Goal: Information Seeking & Learning: Find specific fact

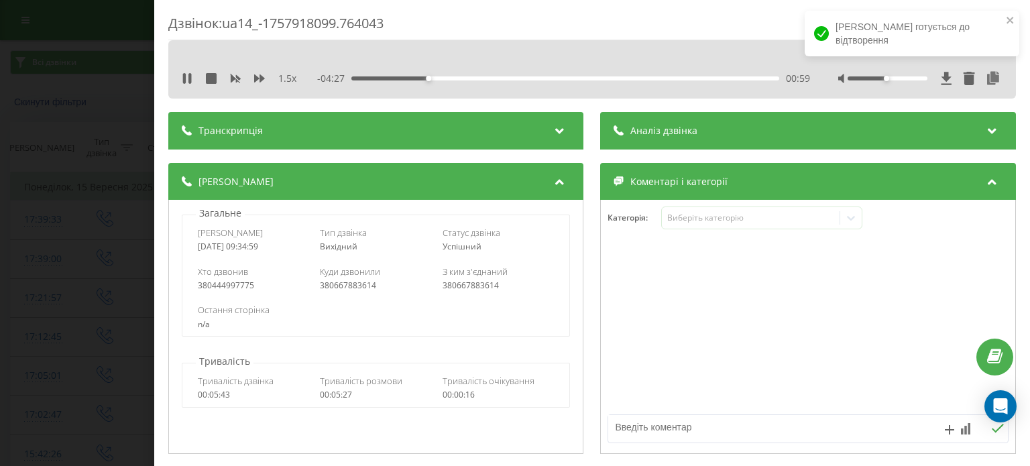
click at [194, 74] on div "1.5 x" at bounding box center [242, 78] width 121 height 13
click at [189, 78] on icon at bounding box center [189, 78] width 3 height 11
click at [860, 301] on div at bounding box center [809, 327] width 414 height 161
click at [182, 82] on icon at bounding box center [187, 78] width 11 height 11
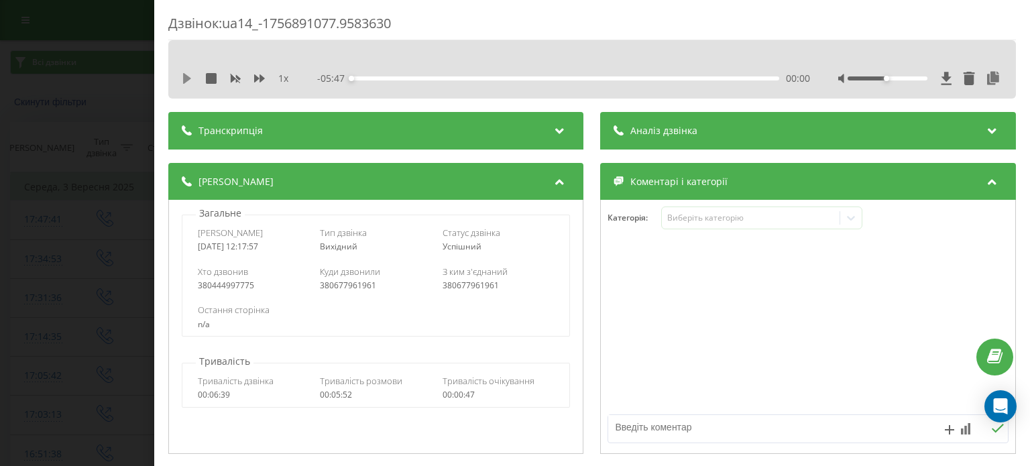
click at [184, 79] on icon at bounding box center [187, 78] width 8 height 11
click at [257, 78] on icon at bounding box center [259, 78] width 11 height 8
click at [182, 76] on icon at bounding box center [187, 78] width 11 height 11
click at [185, 74] on icon at bounding box center [187, 78] width 8 height 11
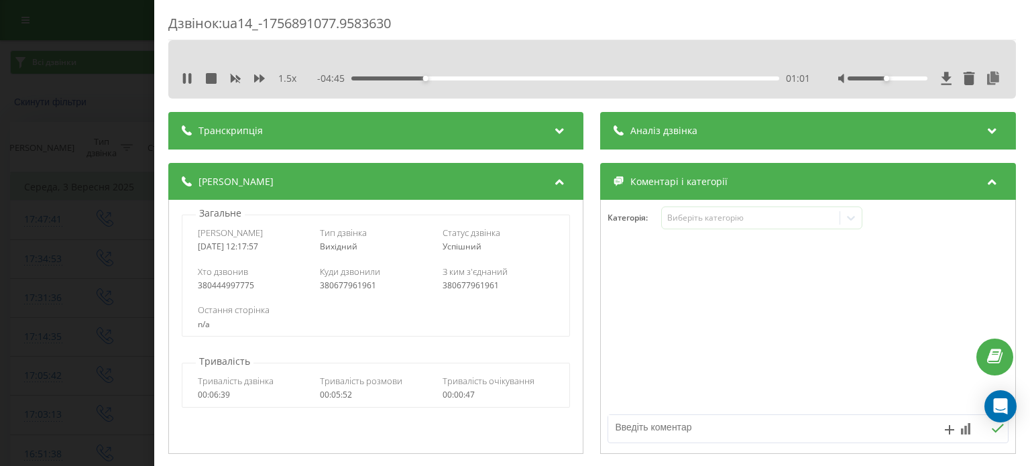
click at [185, 74] on icon at bounding box center [184, 78] width 3 height 11
click at [185, 74] on icon at bounding box center [187, 78] width 8 height 11
click at [186, 80] on icon at bounding box center [187, 78] width 11 height 11
click at [191, 79] on icon at bounding box center [187, 78] width 11 height 11
click at [189, 82] on icon at bounding box center [189, 78] width 3 height 11
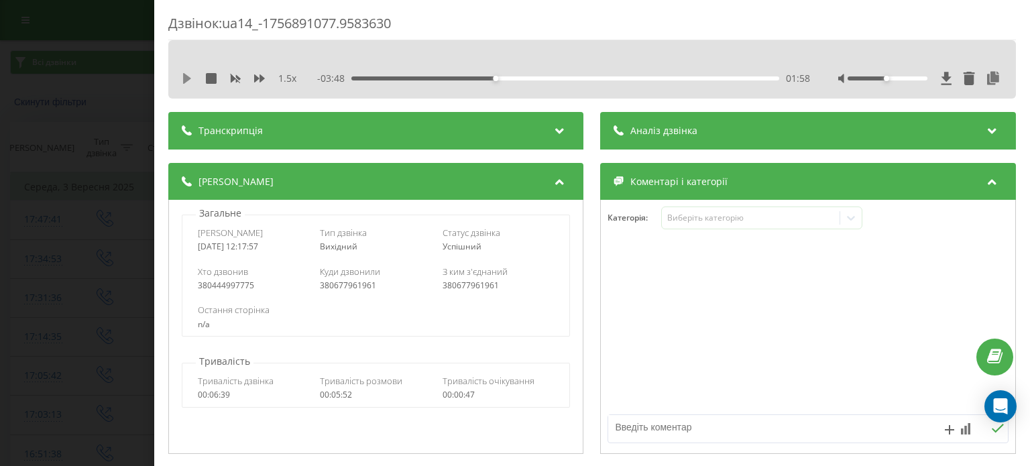
click at [185, 80] on icon at bounding box center [187, 78] width 8 height 11
click at [185, 80] on icon at bounding box center [184, 78] width 3 height 11
click at [185, 80] on icon at bounding box center [187, 78] width 8 height 11
click at [191, 77] on icon at bounding box center [189, 78] width 3 height 11
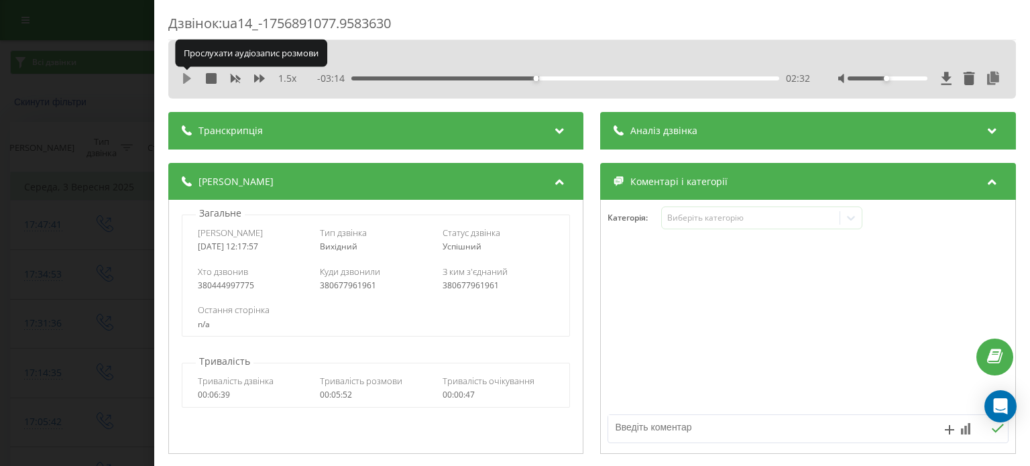
click icon
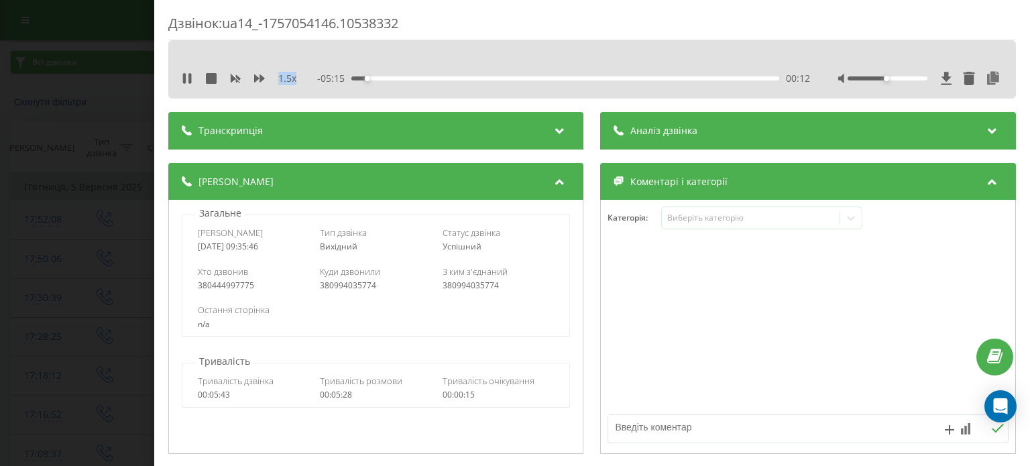
drag, startPoint x: 870, startPoint y: 268, endPoint x: 846, endPoint y: 259, distance: 26.3
click at [870, 268] on div at bounding box center [809, 327] width 414 height 161
click at [181, 79] on div "1.5 x - 04:28 00:59 00:59" at bounding box center [592, 78] width 828 height 20
click at [190, 79] on icon at bounding box center [189, 78] width 3 height 11
click at [186, 77] on icon at bounding box center [187, 78] width 8 height 11
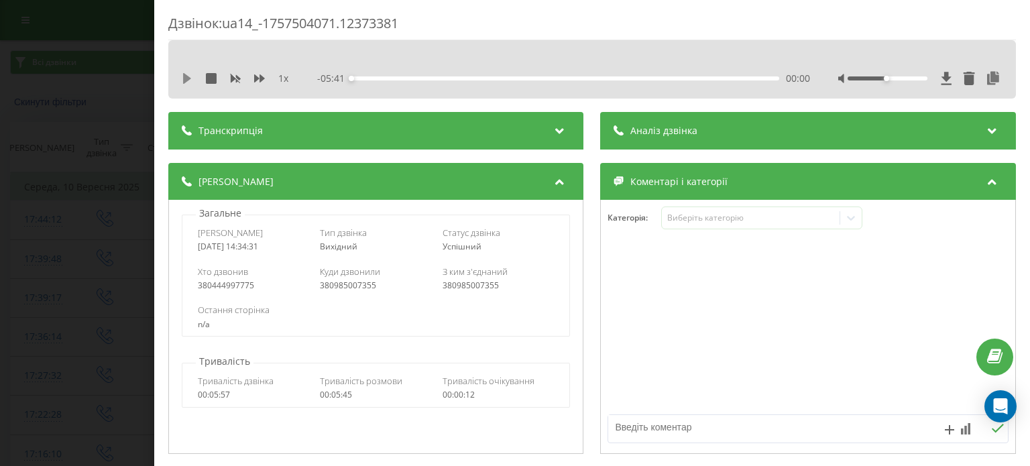
click at [185, 77] on icon at bounding box center [187, 78] width 8 height 11
click at [257, 80] on icon at bounding box center [259, 78] width 11 height 8
click at [259, 78] on icon at bounding box center [259, 78] width 11 height 8
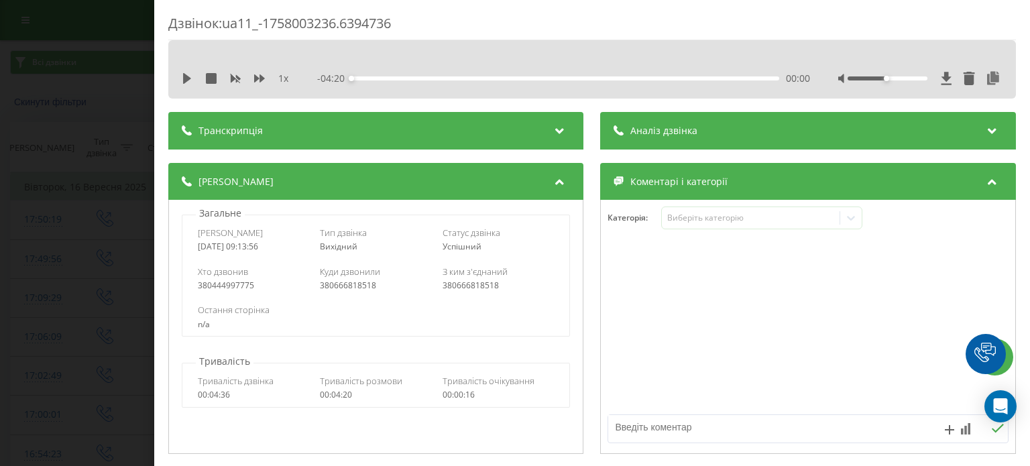
click at [187, 80] on icon at bounding box center [187, 78] width 8 height 11
click at [254, 80] on icon at bounding box center [259, 78] width 11 height 11
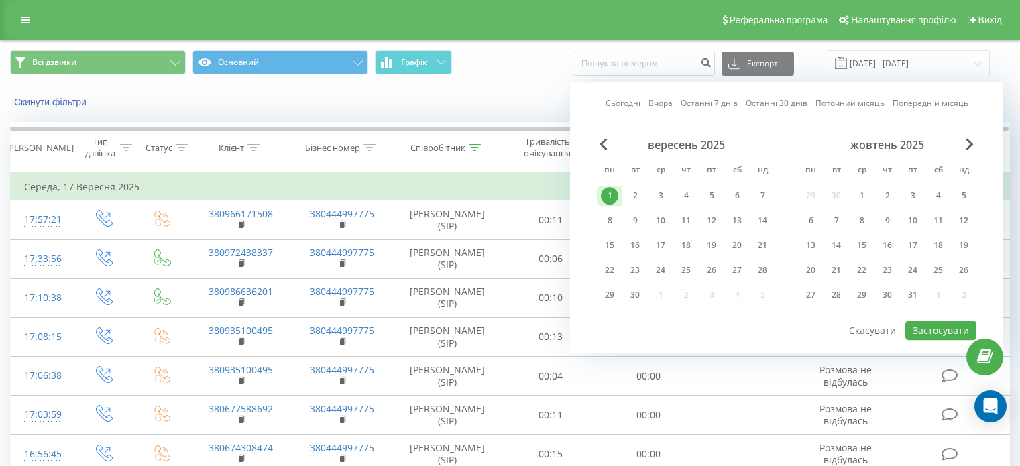
click at [613, 198] on div "1" at bounding box center [609, 195] width 17 height 17
click at [951, 325] on button "Застосувати" at bounding box center [940, 330] width 71 height 19
type input "[DATE] - [DATE]"
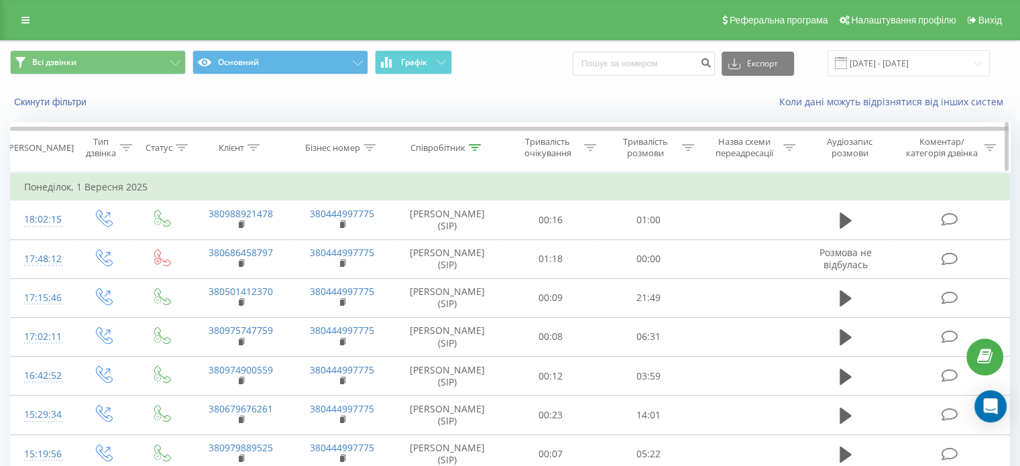
click at [443, 142] on div "Співробітник" at bounding box center [437, 147] width 55 height 11
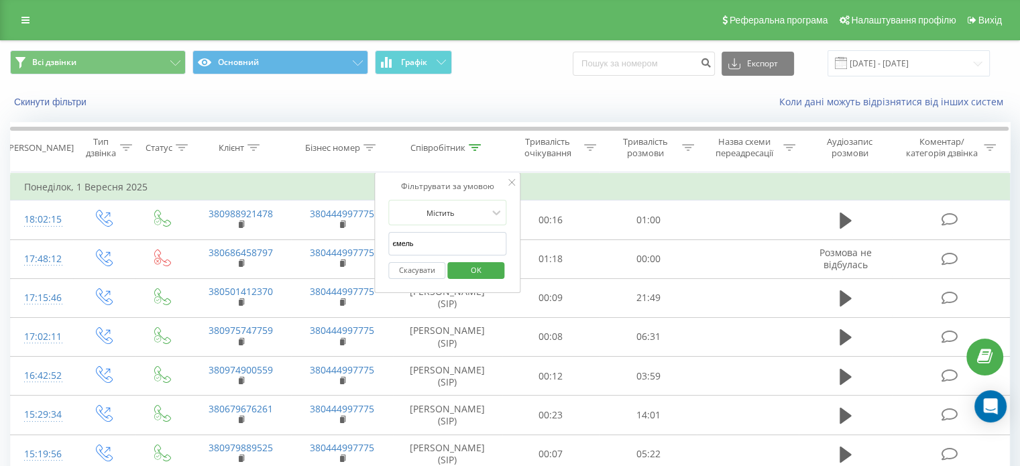
click at [425, 243] on input "ємель" at bounding box center [447, 243] width 118 height 23
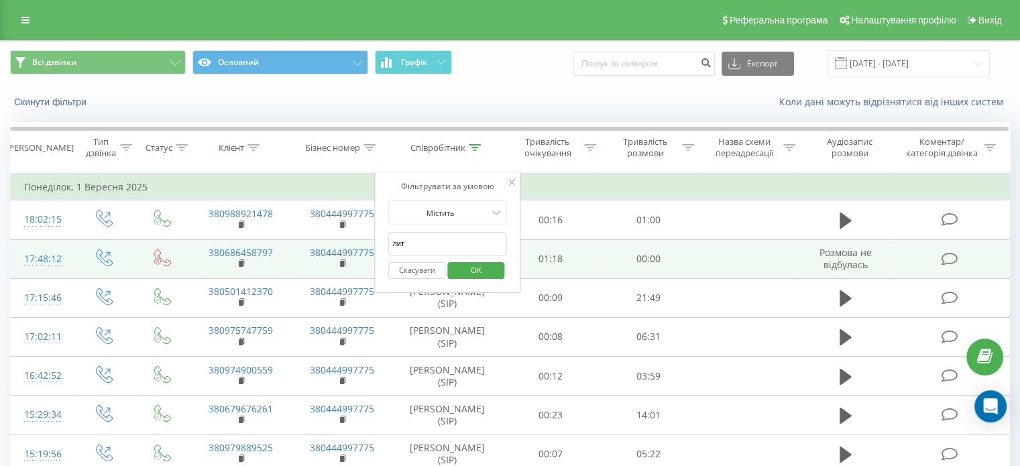
type input "литвинова"
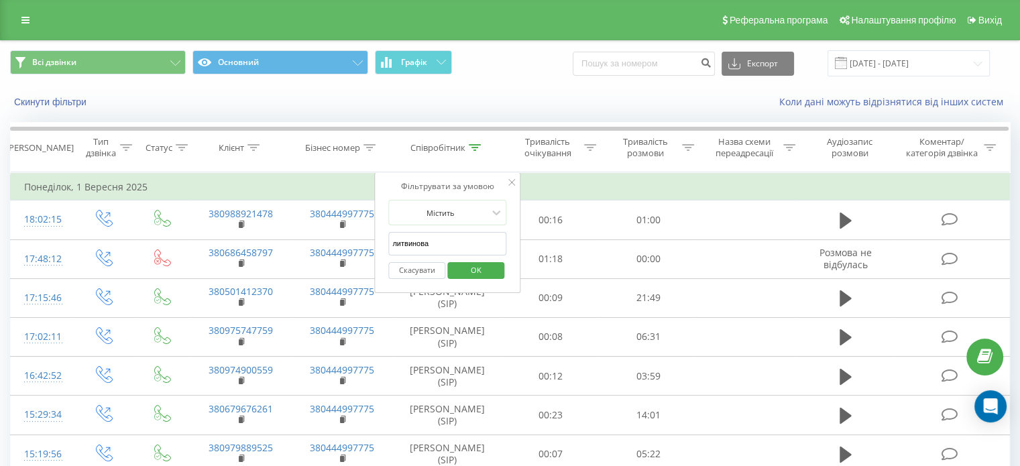
click at [477, 270] on span "OK" at bounding box center [476, 270] width 38 height 21
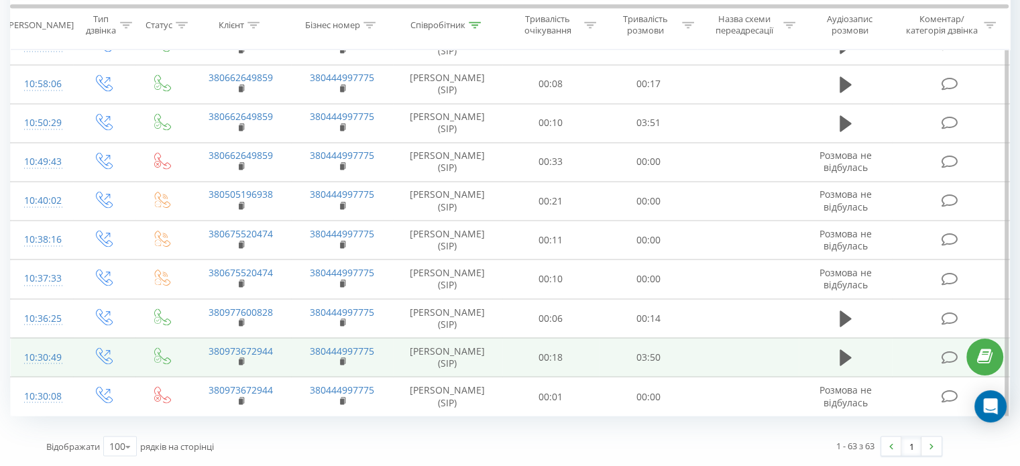
scroll to position [2281, 0]
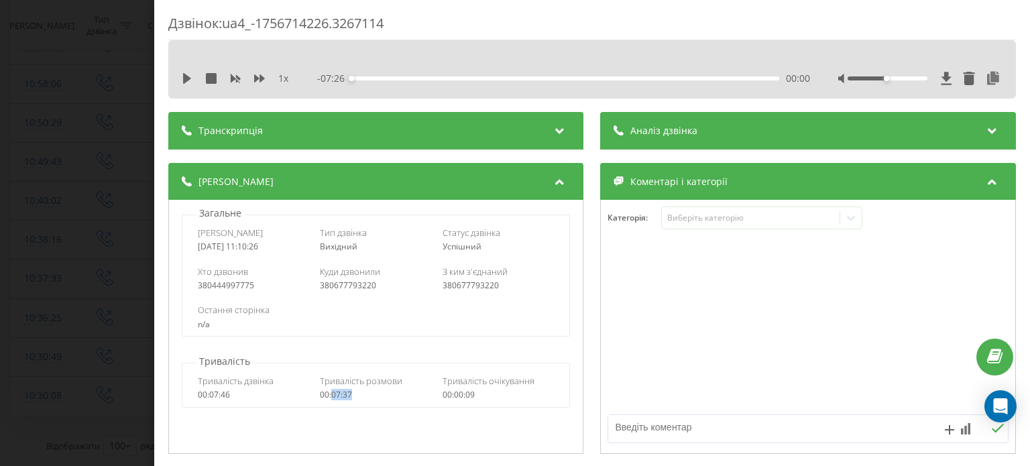
drag, startPoint x: 357, startPoint y: 398, endPoint x: 332, endPoint y: 398, distance: 24.8
click at [332, 398] on div "00:07:37" at bounding box center [377, 394] width 112 height 9
copy div "07:37"
click at [102, 76] on div "Дзвінок : ua4_-1756714226.3267114 1 x - 07:26 00:00 00:00 Транскрипція Для AI-а…" at bounding box center [515, 233] width 1030 height 466
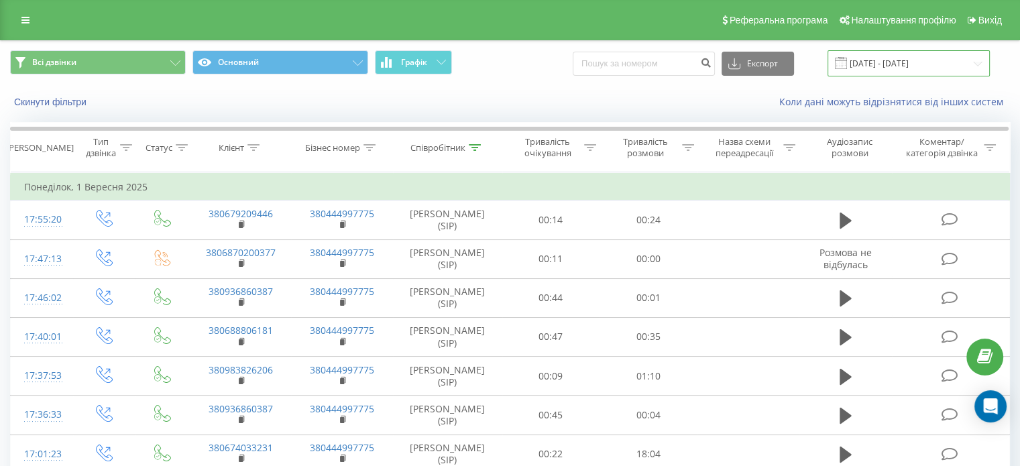
drag, startPoint x: 898, startPoint y: 64, endPoint x: 893, endPoint y: 69, distance: 7.1
click at [897, 64] on input "01.09.2025 - 01.09.2025" at bounding box center [909, 63] width 162 height 26
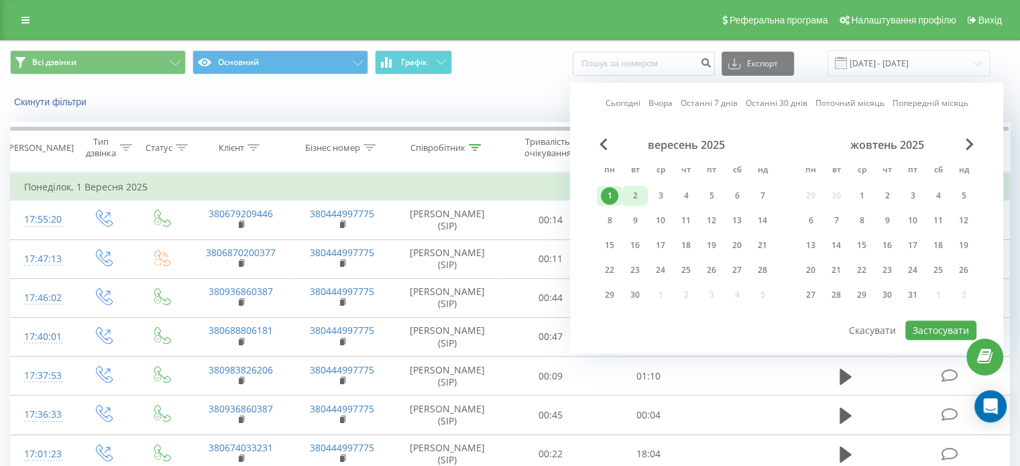
click at [640, 190] on div "2" at bounding box center [634, 195] width 17 height 17
click at [950, 331] on button "Застосувати" at bounding box center [940, 330] width 71 height 19
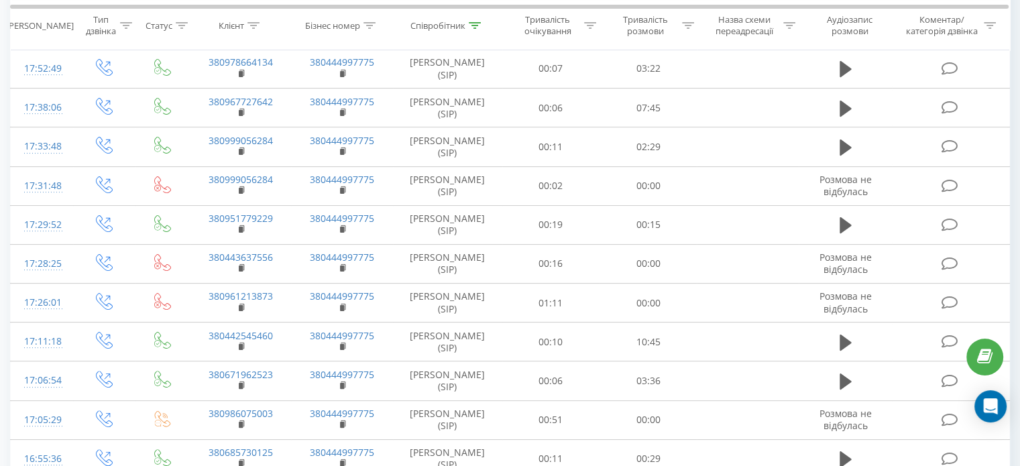
scroll to position [67, 0]
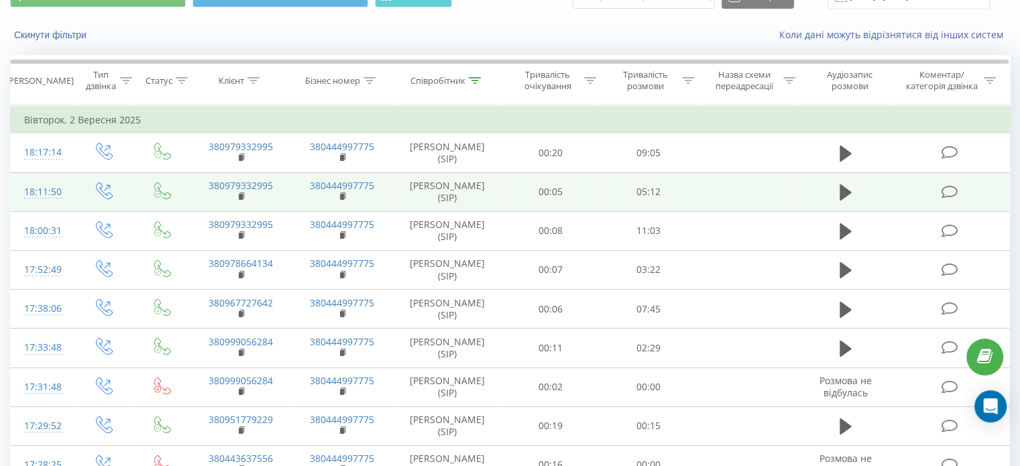
click at [49, 205] on div "18:11:50" at bounding box center [42, 192] width 36 height 26
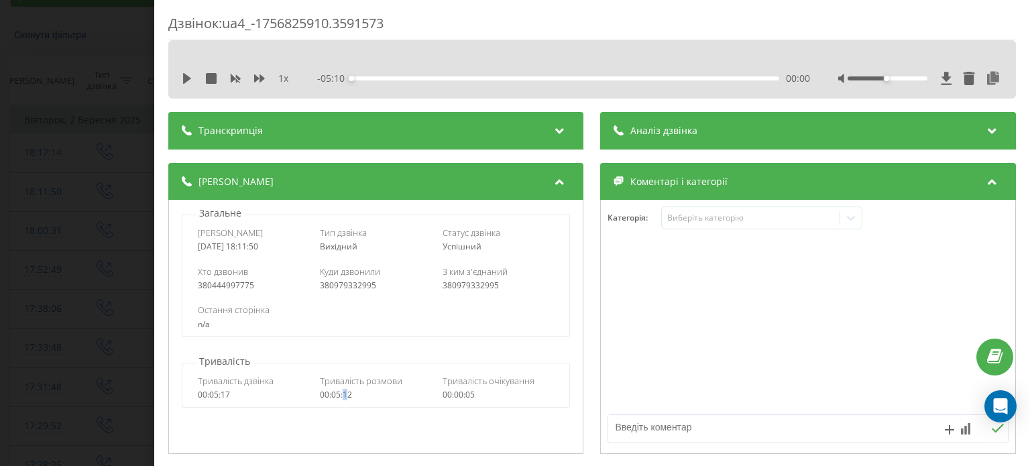
click at [341, 400] on div "Тривалість дзвінка 00:05:17 Тривалість розмови 00:05:12 Тривалість очікування 0…" at bounding box center [375, 387] width 387 height 39
drag, startPoint x: 351, startPoint y: 396, endPoint x: 331, endPoint y: 398, distance: 20.9
click at [331, 398] on div "00:05:12" at bounding box center [377, 394] width 112 height 9
copy div "05:12"
click at [19, 65] on div "Дзвінок : ua4_-1756825910.3591573 1 x - 05:10 00:00 00:00 Транскрипція Для AI-а…" at bounding box center [515, 233] width 1030 height 466
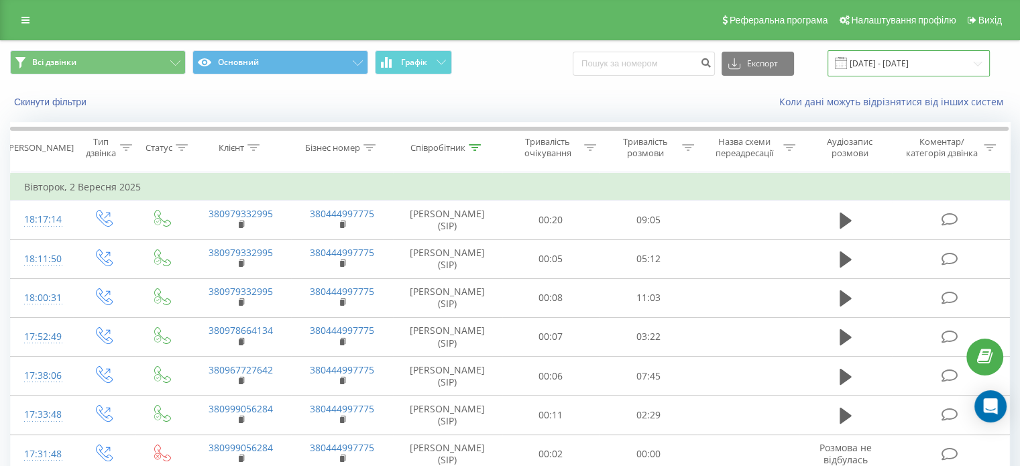
click at [929, 64] on input "02.09.2025 - 02.09.2025" at bounding box center [909, 63] width 162 height 26
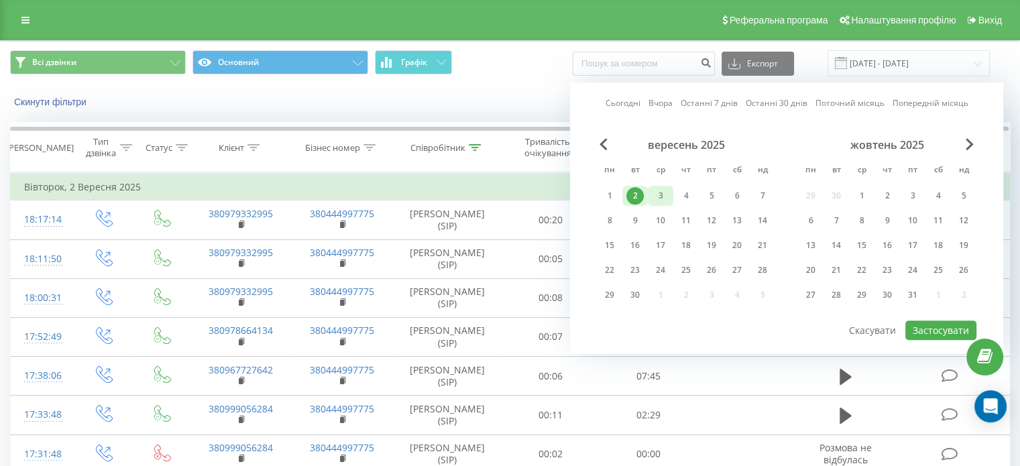
click at [669, 198] on div "3" at bounding box center [660, 195] width 17 height 17
click at [669, 198] on div "3" at bounding box center [660, 196] width 25 height 20
click at [915, 321] on button "Застосувати" at bounding box center [940, 330] width 71 height 19
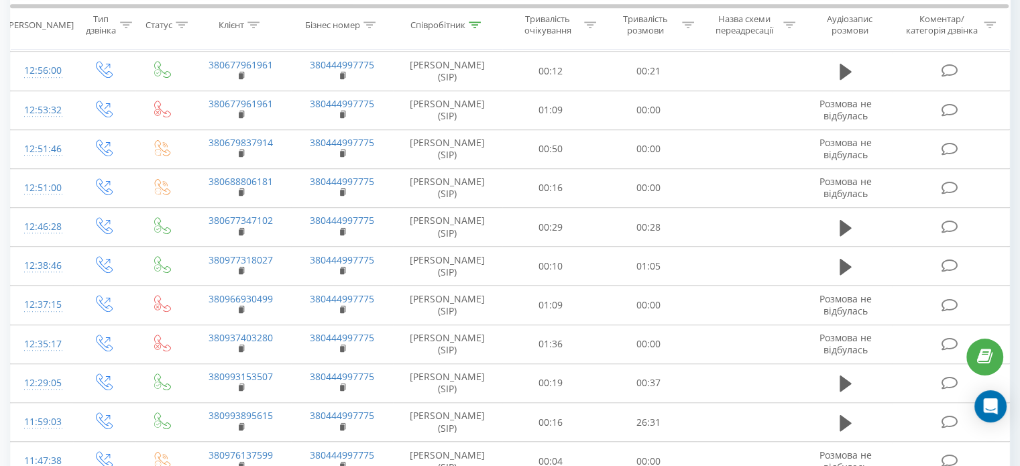
scroll to position [949, 0]
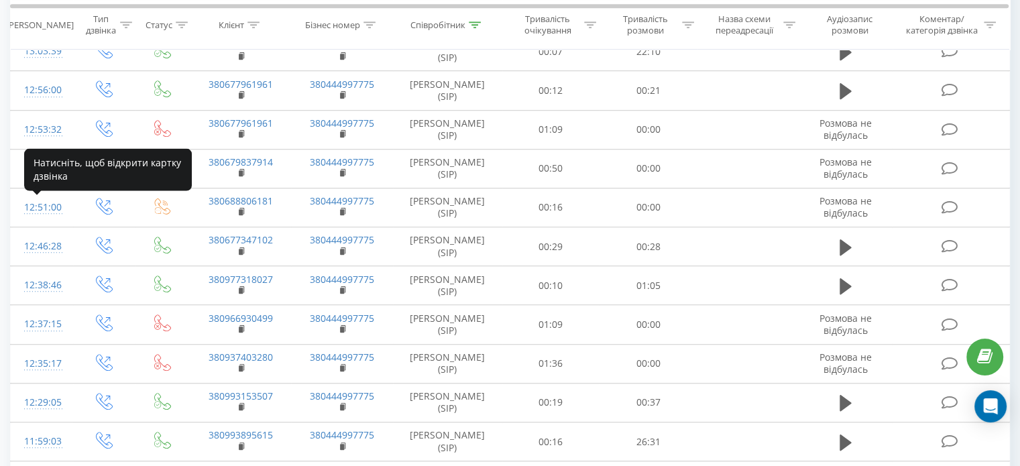
click at [37, 25] on div "13:35:41" at bounding box center [42, 12] width 36 height 26
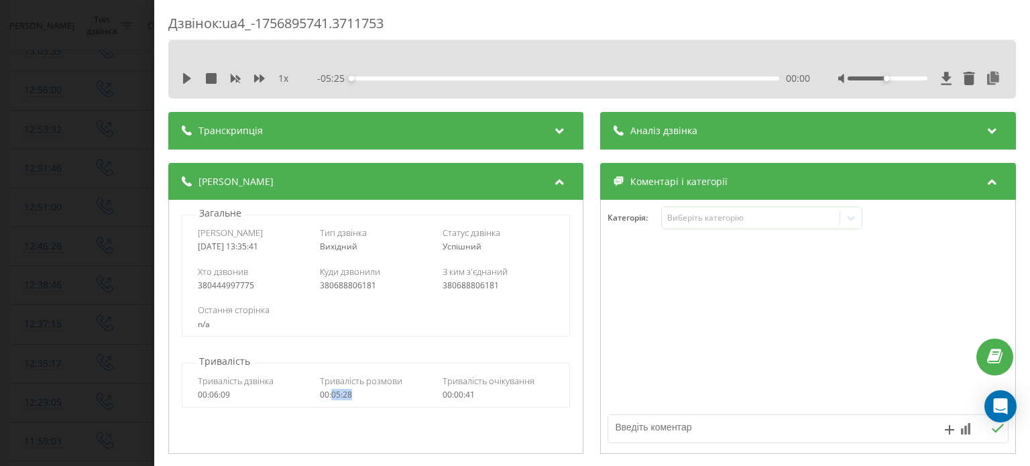
drag, startPoint x: 355, startPoint y: 395, endPoint x: 330, endPoint y: 400, distance: 26.0
click at [330, 400] on div "Тривалість дзвінка 00:06:09 Тривалість розмови 00:05:28 Тривалість очікування 0…" at bounding box center [375, 387] width 387 height 39
copy div "05:28"
click at [50, 157] on div "Дзвінок : ua4_-1756895741.3711753 1 x - 05:25 00:00 00:00 Транскрипція Для AI-а…" at bounding box center [515, 233] width 1030 height 466
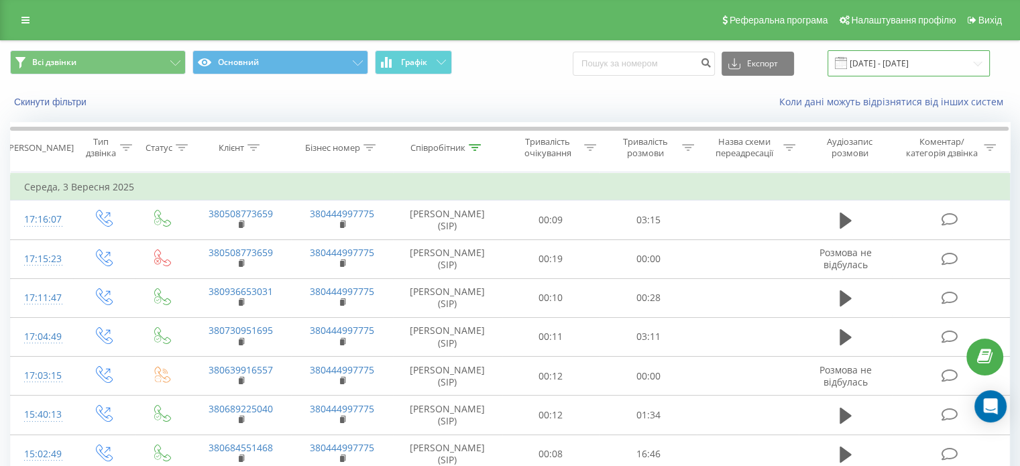
click at [892, 68] on input "03.09.2025 - 03.09.2025" at bounding box center [909, 63] width 162 height 26
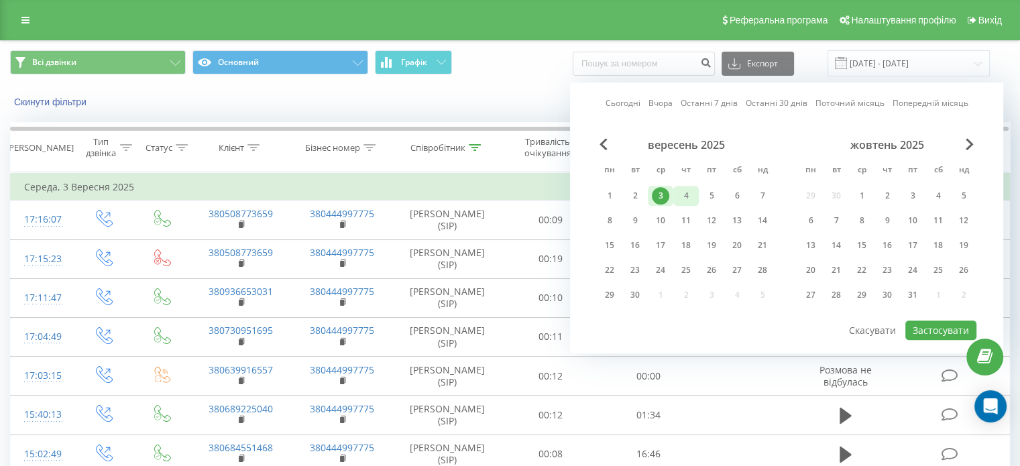
click at [679, 196] on div "4" at bounding box center [685, 195] width 17 height 17
click at [916, 321] on button "Застосувати" at bounding box center [940, 330] width 71 height 19
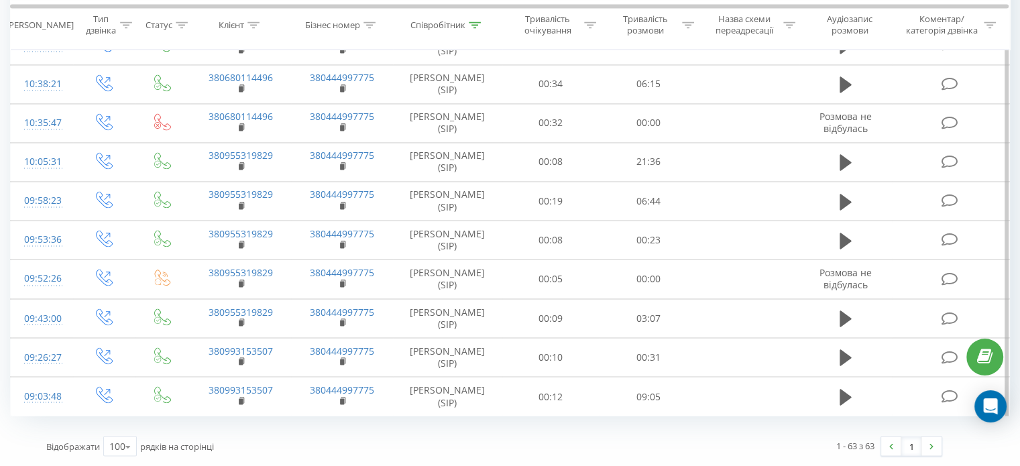
scroll to position [2615, 0]
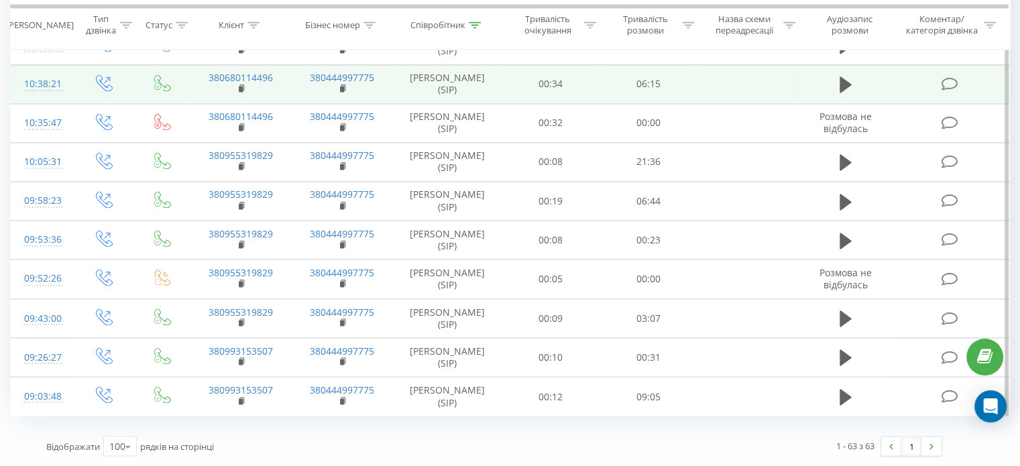
click at [43, 97] on div "10:38:21" at bounding box center [42, 84] width 36 height 26
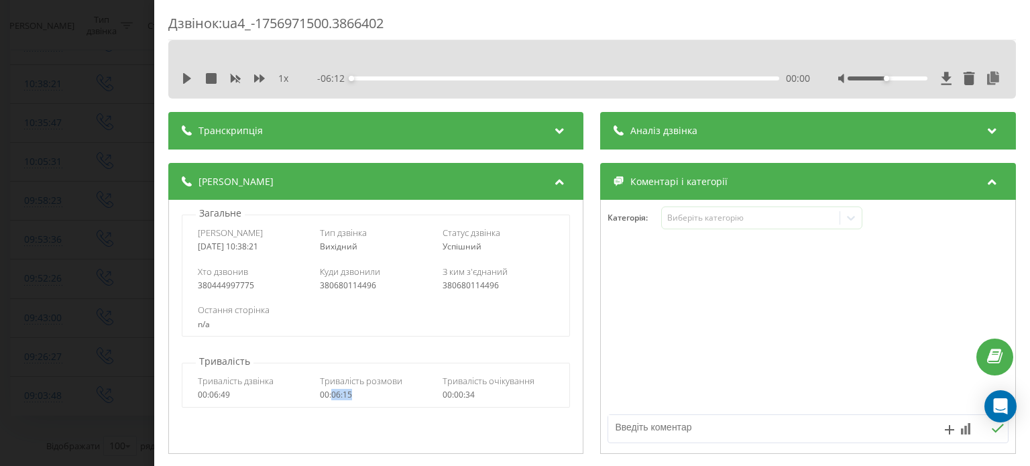
click at [330, 401] on div "Тривалість дзвінка 00:06:49 Тривалість розмови 00:06:15 Тривалість очікування 0…" at bounding box center [375, 387] width 387 height 39
copy div "06:15"
click at [80, 101] on div "Дзвінок : ua4_-1756971500.3866402 1 x - 06:12 00:00 00:00 Транскрипція Для AI-а…" at bounding box center [515, 233] width 1030 height 466
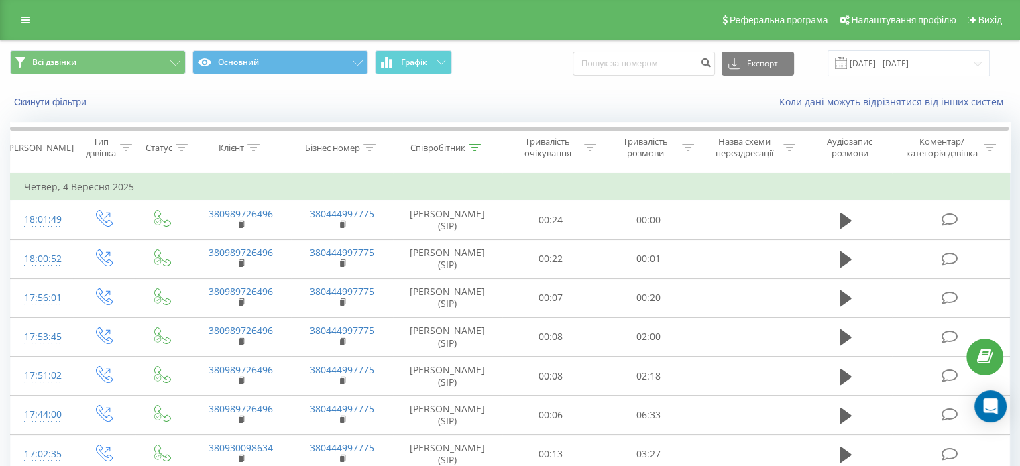
click at [928, 78] on div "Всі дзвінки Основний Графік Експорт .csv .xls .xlsx 04.09.2025 - 04.09.2025" at bounding box center [510, 63] width 1019 height 45
click at [925, 61] on input "[DATE] - [DATE]" at bounding box center [909, 63] width 162 height 26
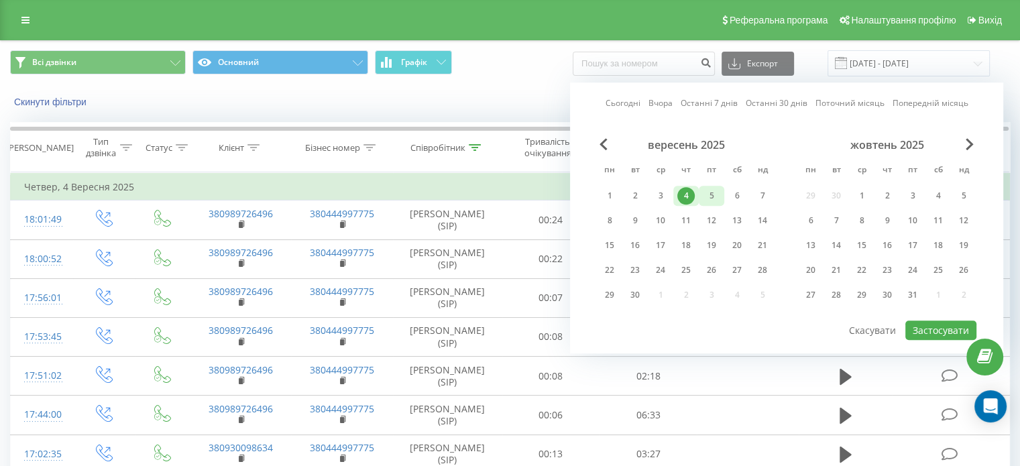
click at [710, 191] on div "5" at bounding box center [711, 195] width 17 height 17
click at [928, 323] on button "Застосувати" at bounding box center [940, 330] width 71 height 19
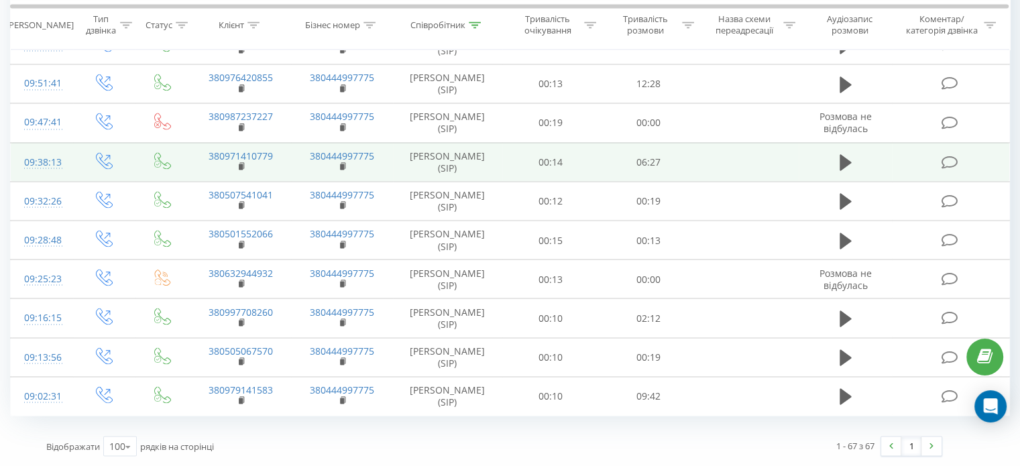
scroll to position [2814, 0]
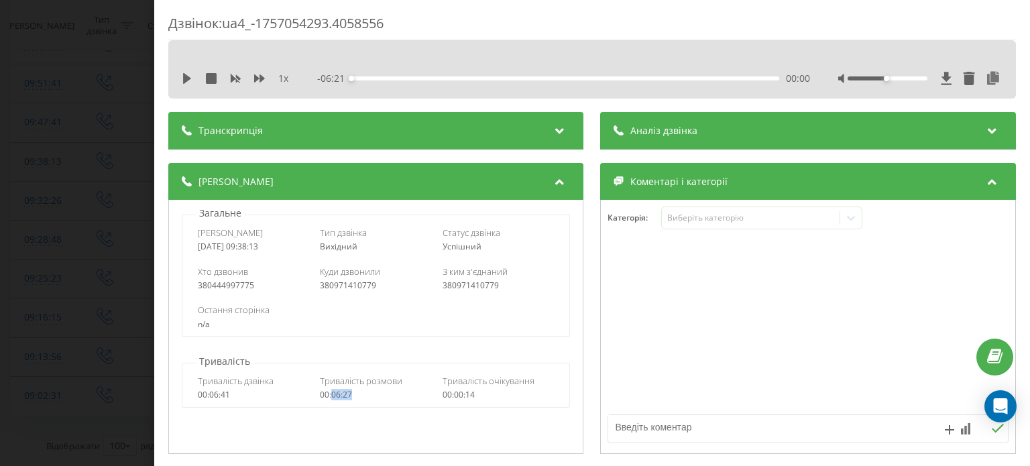
click at [331, 399] on div "Тривалість дзвінка 00:06:41 Тривалість розмови 00:06:27 Тривалість очікування 0…" at bounding box center [375, 387] width 387 height 39
click at [93, 125] on div "Дзвінок : ua4_-1757054293.4058556 1 x - 06:21 00:00 00:00 Транскрипція Для AI-а…" at bounding box center [515, 233] width 1030 height 466
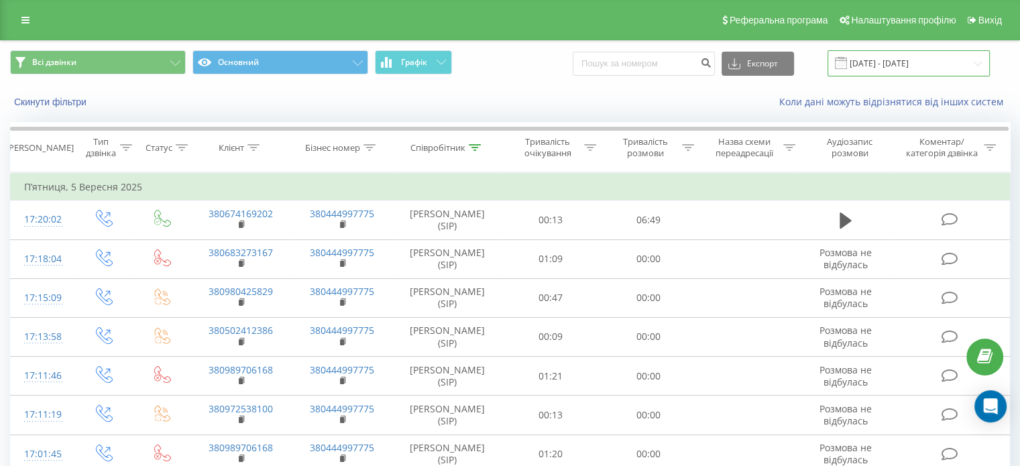
click at [908, 58] on input "[DATE] - [DATE]" at bounding box center [909, 63] width 162 height 26
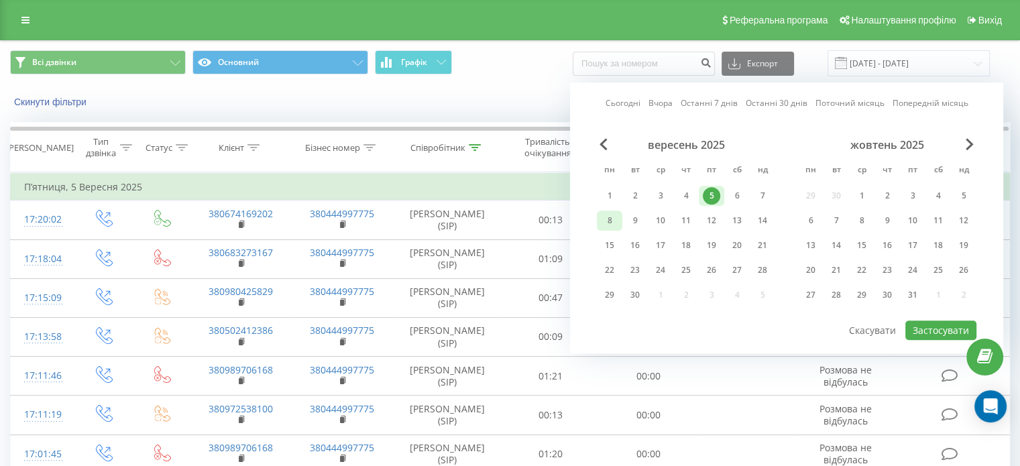
click at [615, 221] on div "8" at bounding box center [609, 220] width 17 height 17
click at [936, 332] on button "Застосувати" at bounding box center [940, 330] width 71 height 19
type input "[DATE] - [DATE]"
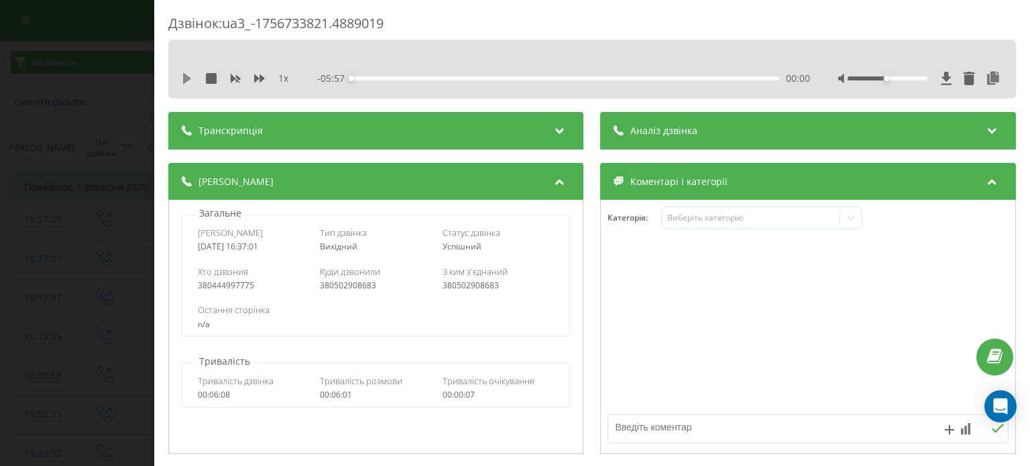
click at [182, 81] on icon at bounding box center [187, 78] width 11 height 11
click at [264, 80] on icon at bounding box center [259, 78] width 11 height 11
drag, startPoint x: 877, startPoint y: 78, endPoint x: 1029, endPoint y: 85, distance: 152.4
click at [1029, 85] on div "Дзвінок : ua3_-1756733821.4889019 1.5 x - 05:51 00:06 00:06 Транскрипція Для AI…" at bounding box center [592, 233] width 876 height 466
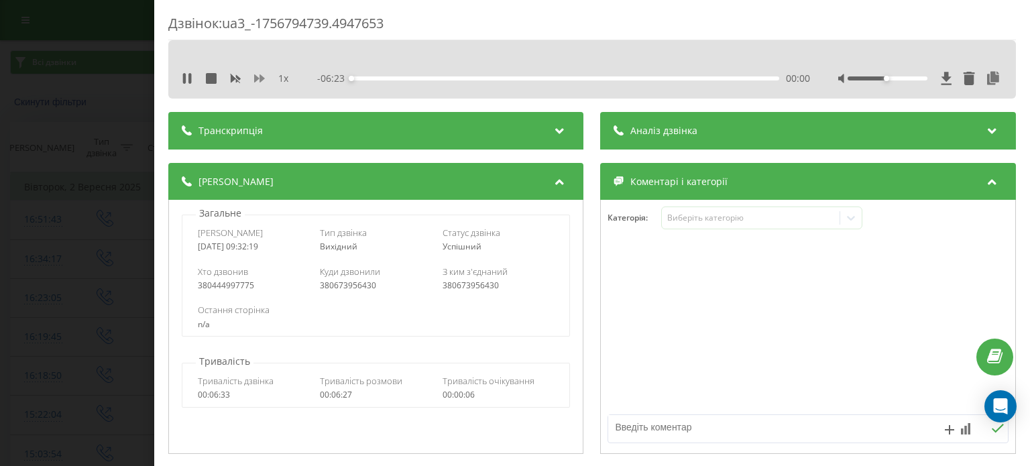
click at [254, 82] on icon at bounding box center [259, 78] width 11 height 11
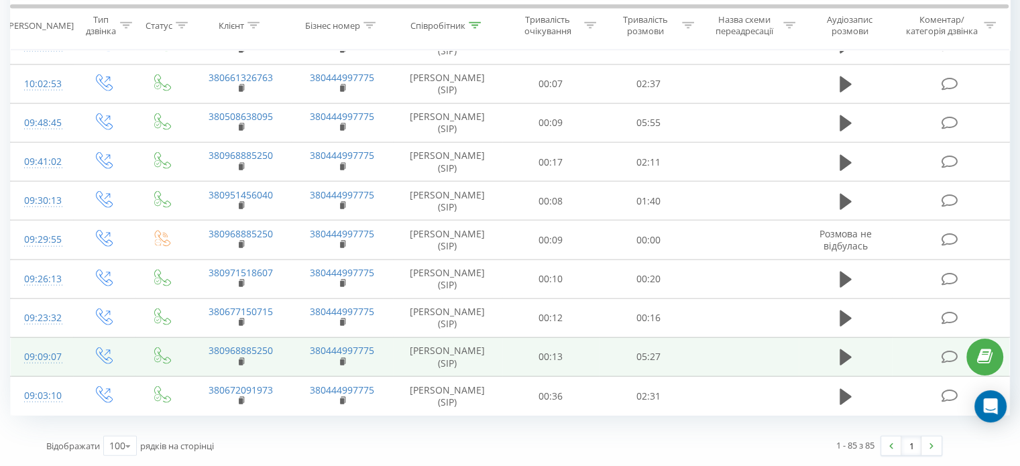
scroll to position [3967, 0]
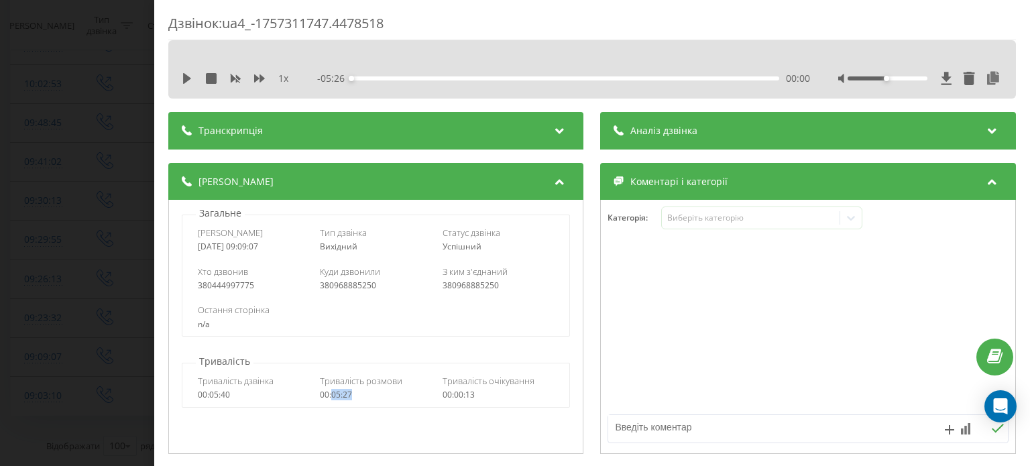
drag, startPoint x: 352, startPoint y: 397, endPoint x: 332, endPoint y: 398, distance: 20.1
click at [332, 398] on div "00:05:27" at bounding box center [377, 394] width 112 height 9
copy div "05:27"
click at [68, 164] on div "Дзвінок : ua4_-1757311747.4478518 1 x - 05:26 00:00 00:00 Транскрипція Для AI-а…" at bounding box center [515, 233] width 1030 height 466
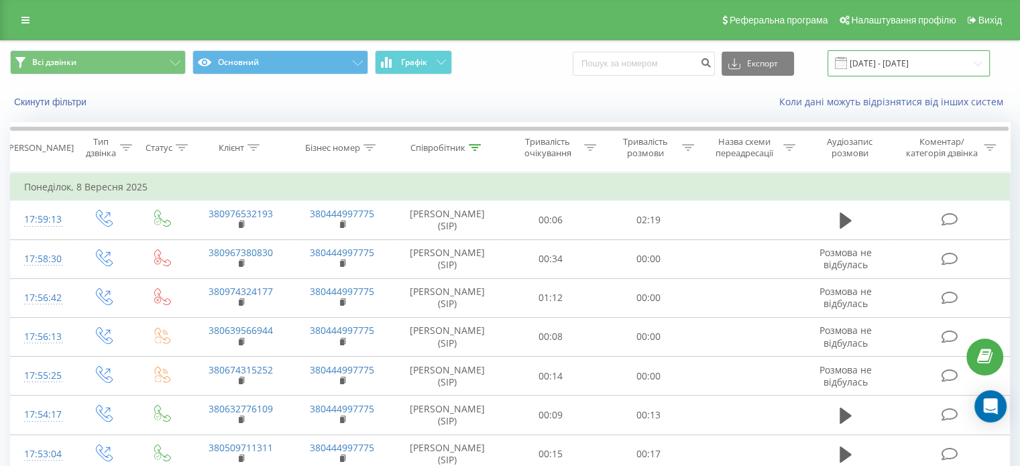
click at [901, 59] on input "[DATE] - [DATE]" at bounding box center [909, 63] width 162 height 26
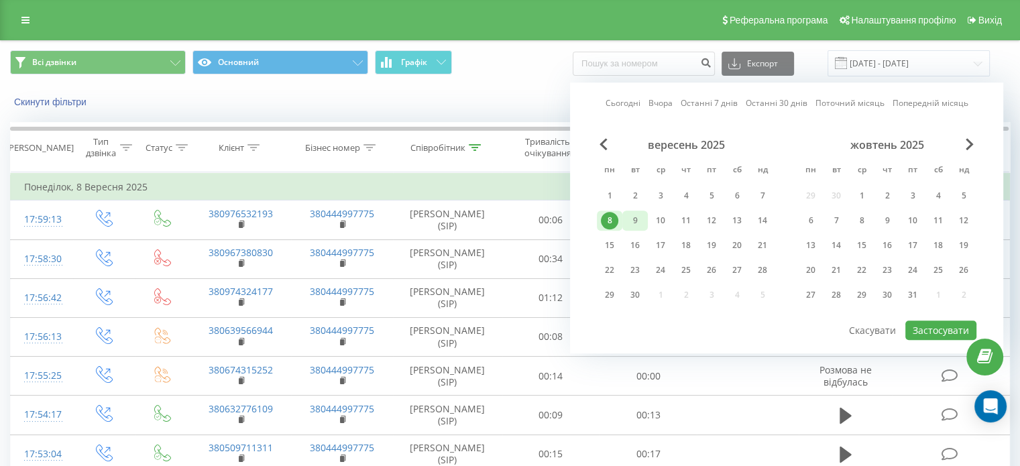
click at [634, 217] on div "9" at bounding box center [634, 220] width 17 height 17
click at [909, 321] on button "Застосувати" at bounding box center [940, 330] width 71 height 19
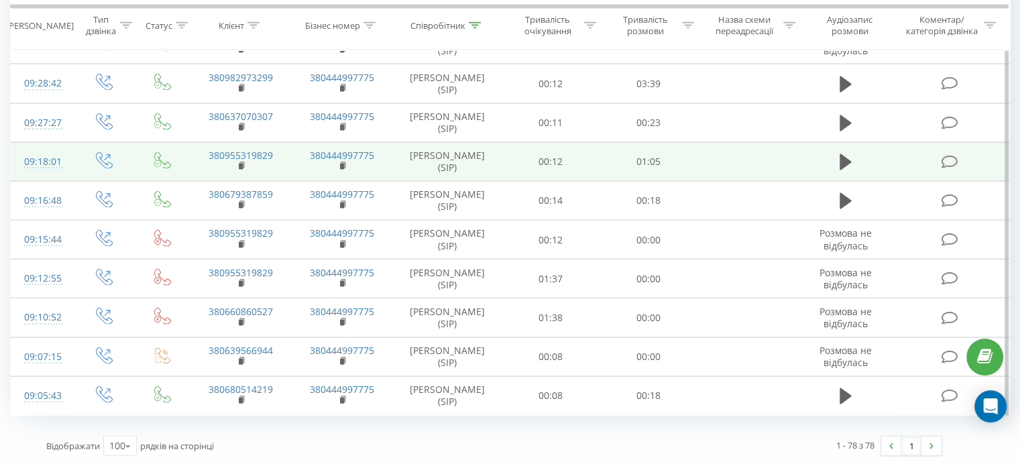
scroll to position [3154, 0]
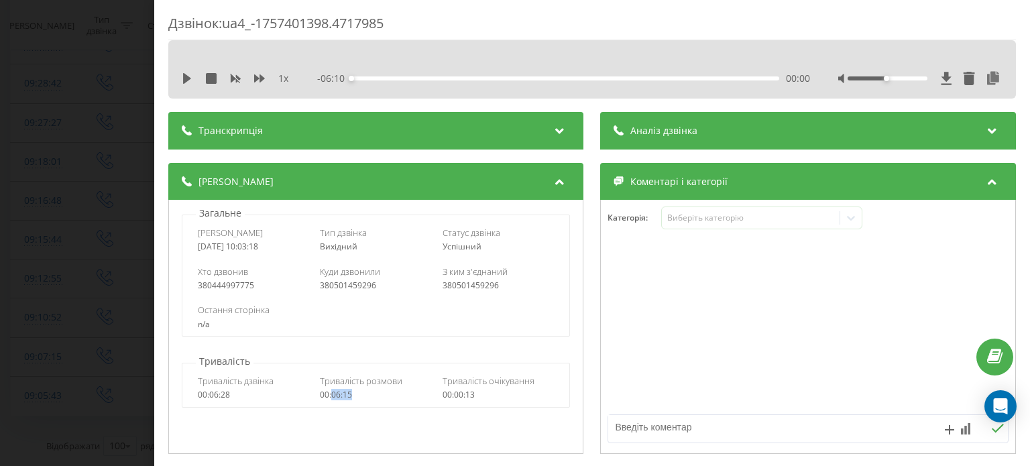
click at [332, 397] on div "00:06:15" at bounding box center [377, 394] width 112 height 9
copy div "06:15"
drag, startPoint x: 36, startPoint y: 129, endPoint x: 296, endPoint y: 184, distance: 265.8
click at [36, 130] on div "Дзвінок : ua4_-1757401398.4717985 1 x - 06:10 00:00 00:00 Транскрипція Для AI-а…" at bounding box center [515, 233] width 1030 height 466
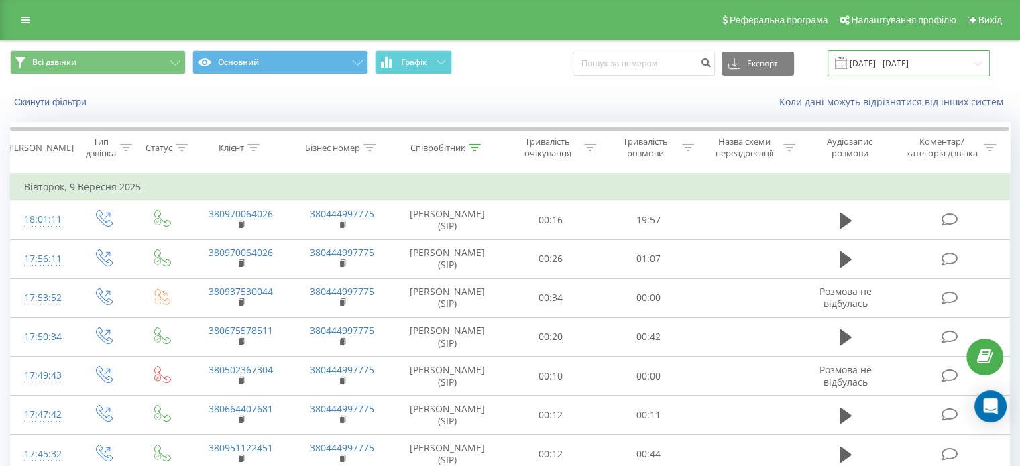
click at [933, 60] on input "[DATE] - [DATE]" at bounding box center [909, 63] width 162 height 26
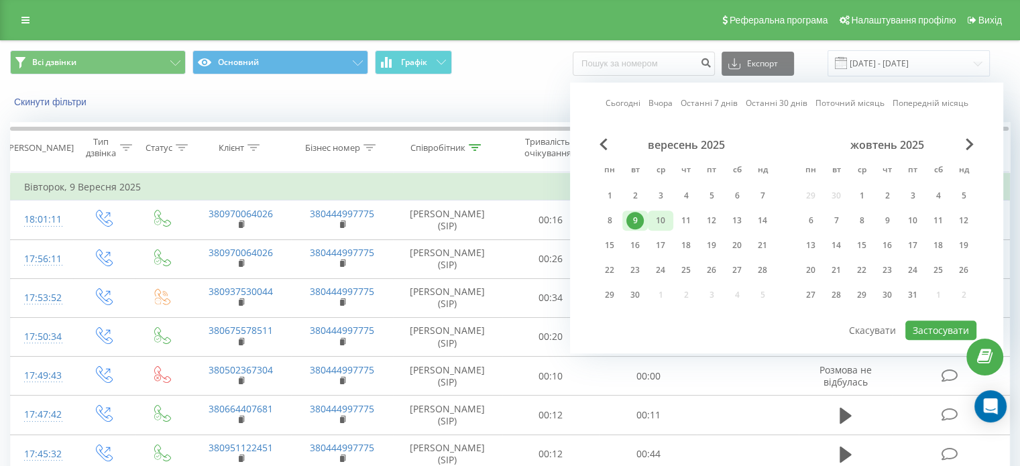
click at [658, 223] on div "10" at bounding box center [660, 220] width 17 height 17
click at [912, 324] on button "Застосувати" at bounding box center [940, 330] width 71 height 19
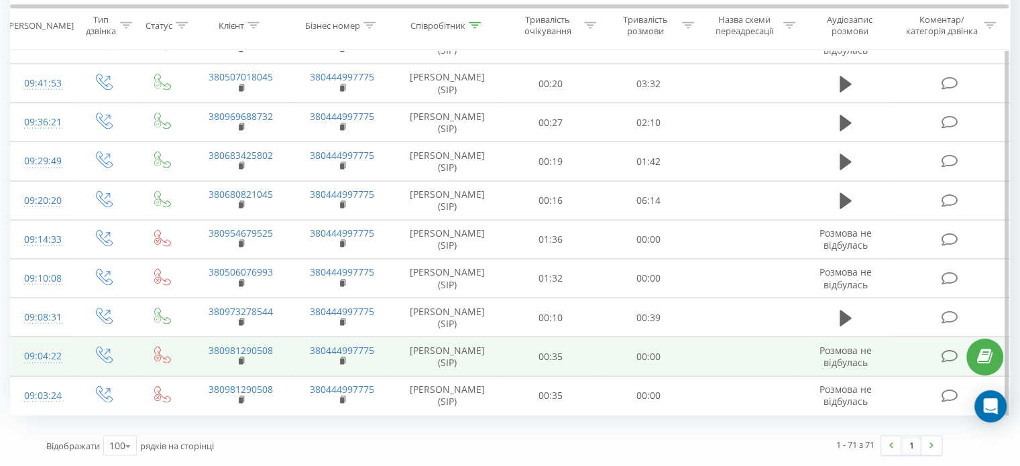
scroll to position [3078, 0]
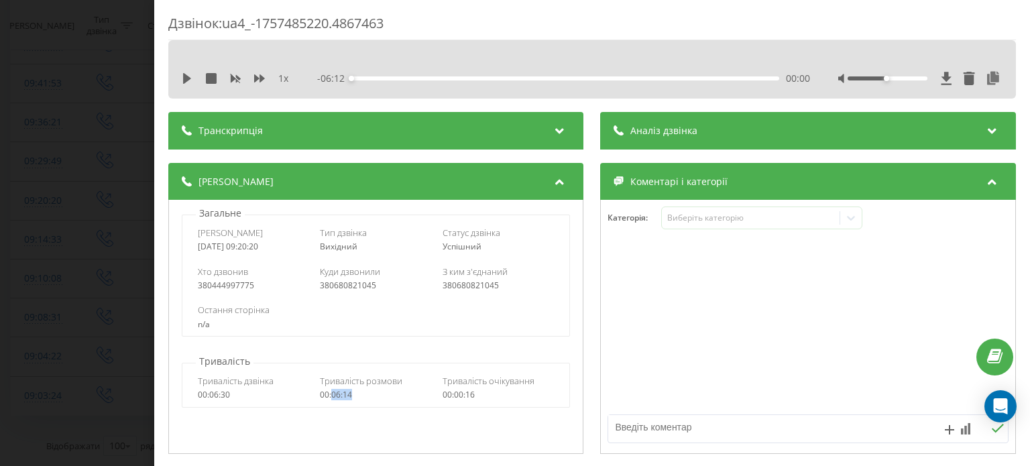
drag, startPoint x: 353, startPoint y: 396, endPoint x: 329, endPoint y: 400, distance: 24.4
click at [329, 400] on div "00:06:14" at bounding box center [377, 394] width 112 height 9
copy div "06:14"
click at [74, 87] on div "Дзвінок : ua4_-1757485220.4867463 1 x - 06:12 00:00 00:00 Транскрипція Для AI-а…" at bounding box center [515, 233] width 1030 height 466
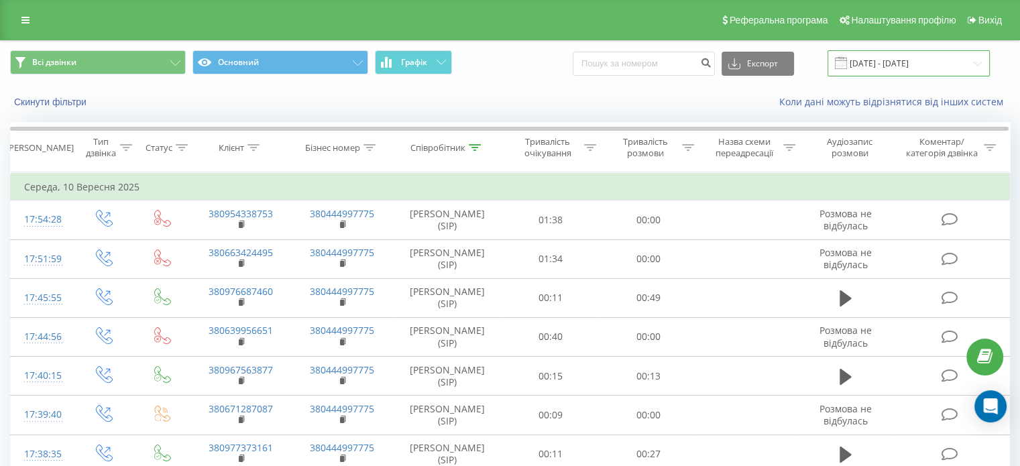
click at [917, 53] on input "10.09.2025 - 10.09.2025" at bounding box center [909, 63] width 162 height 26
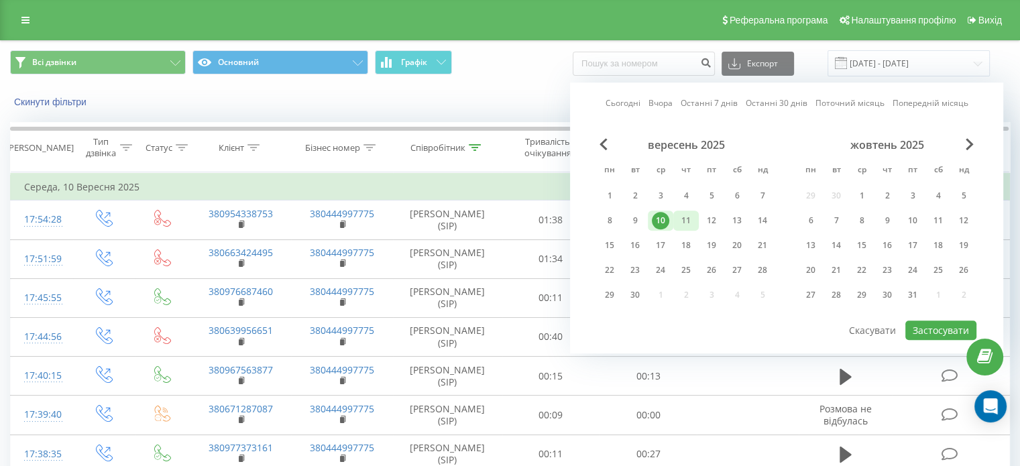
click at [683, 221] on div "11" at bounding box center [685, 220] width 17 height 17
click at [944, 325] on button "Застосувати" at bounding box center [940, 330] width 71 height 19
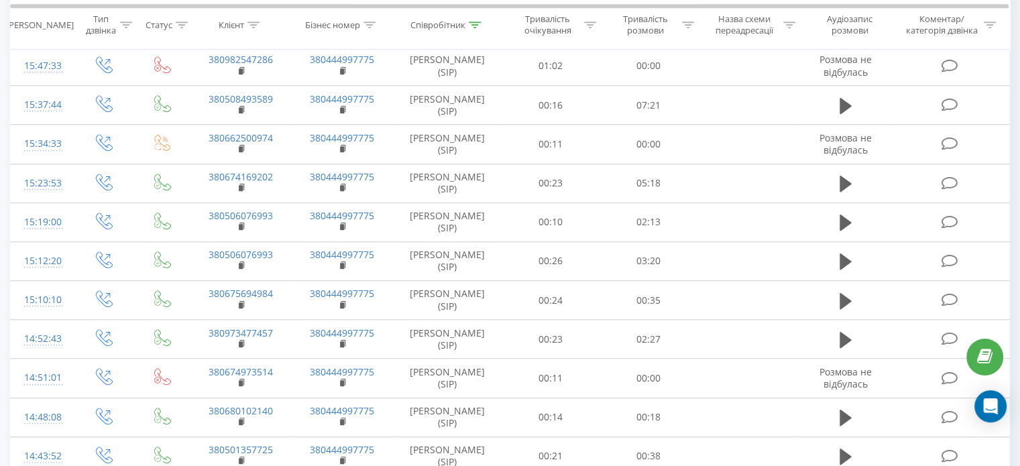
scroll to position [872, 0]
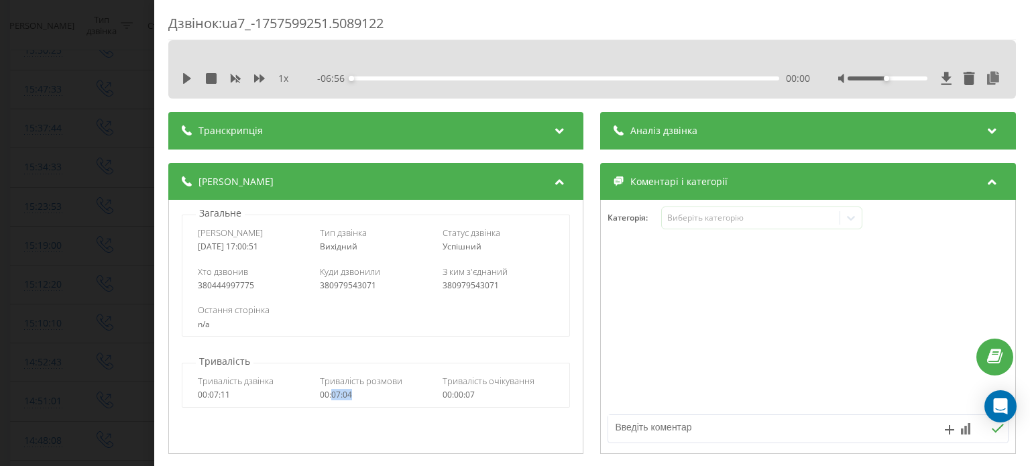
drag, startPoint x: 359, startPoint y: 392, endPoint x: 330, endPoint y: 395, distance: 29.6
click at [330, 395] on div "00:07:04" at bounding box center [377, 394] width 112 height 9
click at [70, 152] on div "Дзвінок : ua7_-1757599251.5089122 1 x - 06:56 00:00 00:00 Транскрипція Для AI-а…" at bounding box center [515, 233] width 1030 height 466
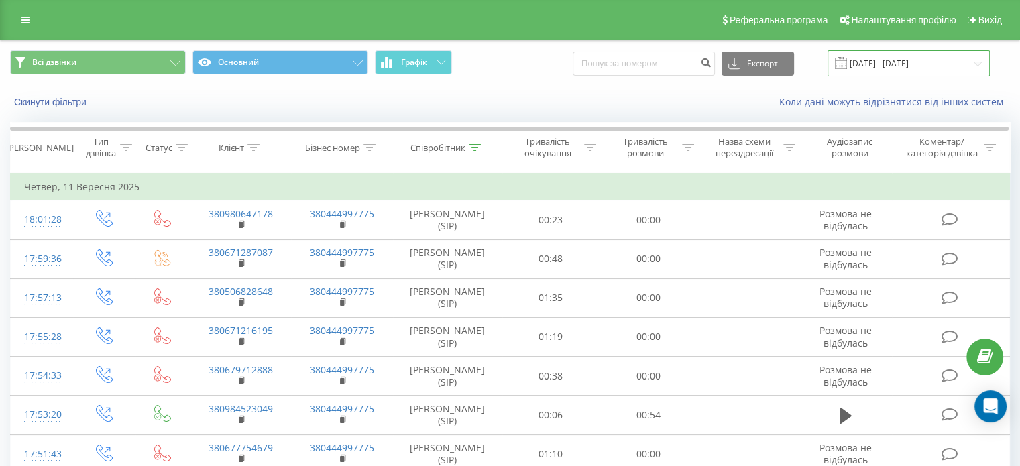
click at [929, 68] on input "[DATE] - [DATE]" at bounding box center [909, 63] width 162 height 26
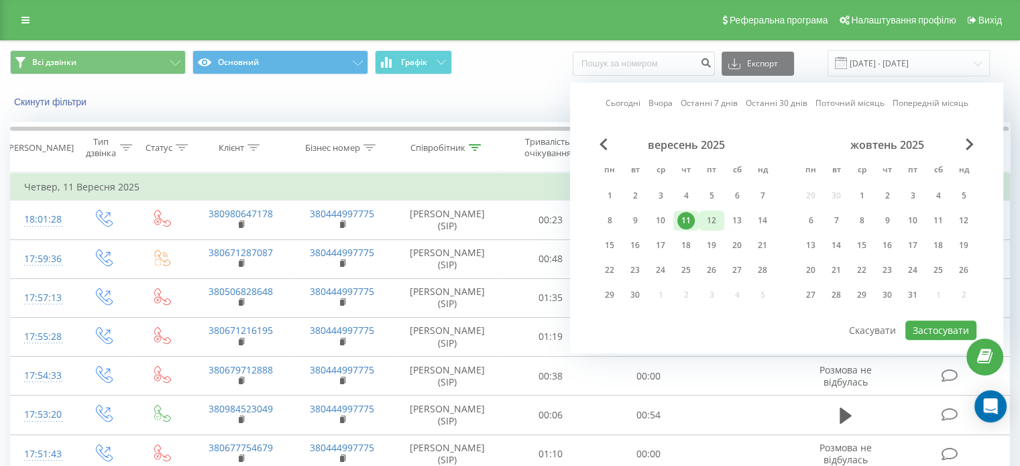
click at [714, 219] on div "12" at bounding box center [711, 220] width 17 height 17
click at [921, 321] on button "Застосувати" at bounding box center [940, 330] width 71 height 19
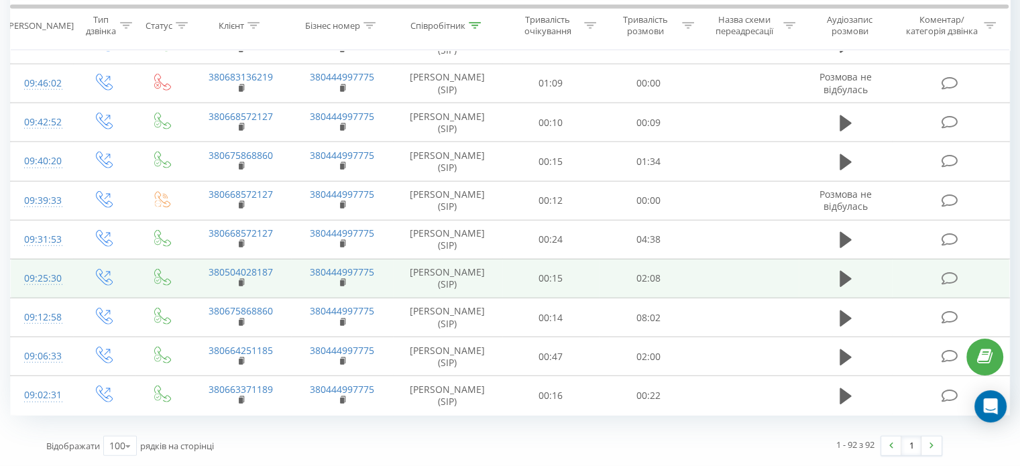
scroll to position [4044, 0]
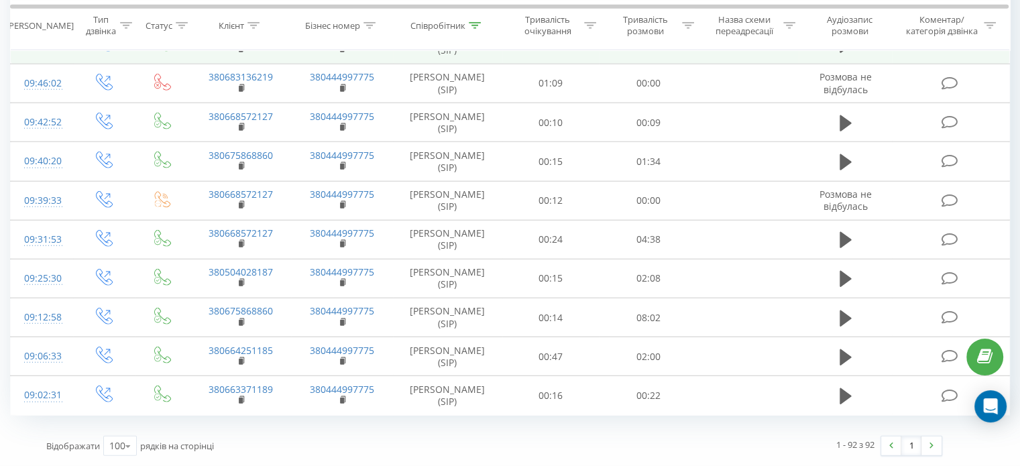
click at [50, 58] on div "09:49:14" at bounding box center [42, 45] width 36 height 26
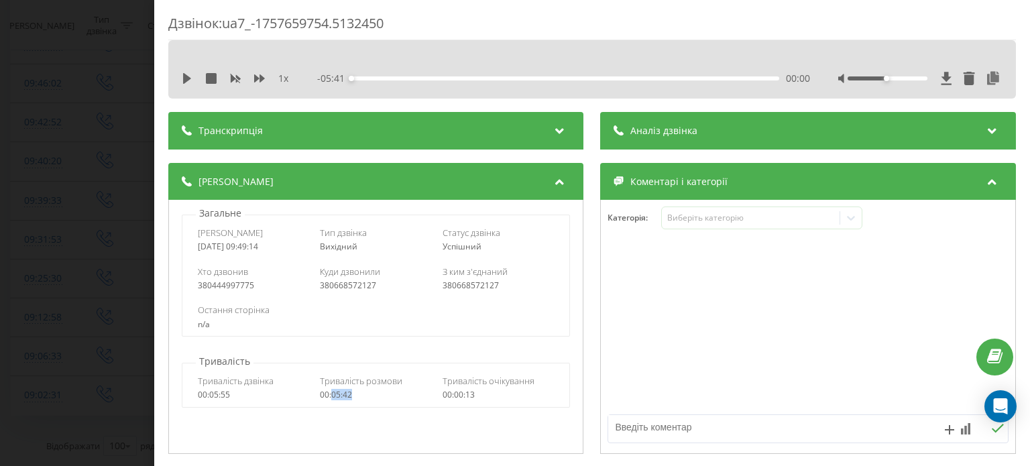
drag, startPoint x: 355, startPoint y: 397, endPoint x: 331, endPoint y: 396, distance: 24.2
click at [331, 396] on div "00:05:42" at bounding box center [377, 394] width 112 height 9
copy div "05:42"
click at [68, 89] on div "Дзвінок : ua7_-1757659754.5132450 1 x - 05:41 00:00 00:00 Транскрипція Для AI-а…" at bounding box center [515, 233] width 1030 height 466
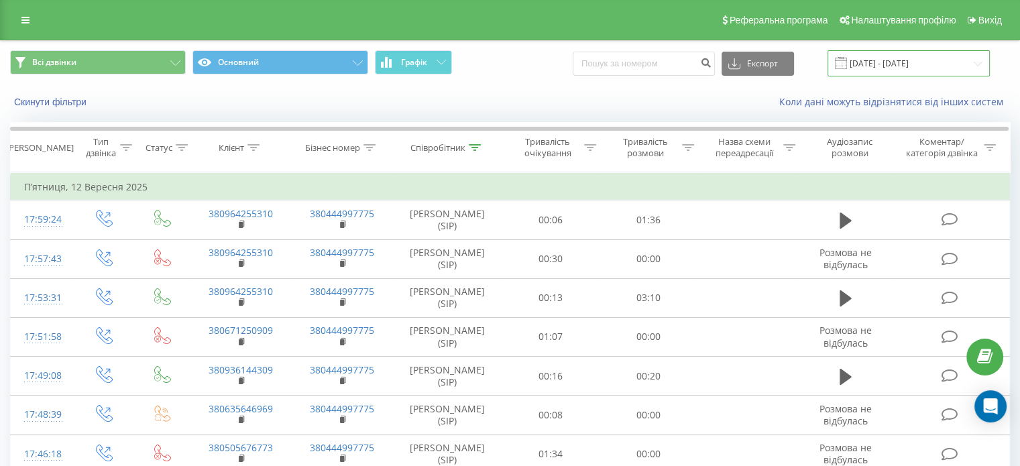
click at [950, 56] on input "[DATE] - [DATE]" at bounding box center [909, 63] width 162 height 26
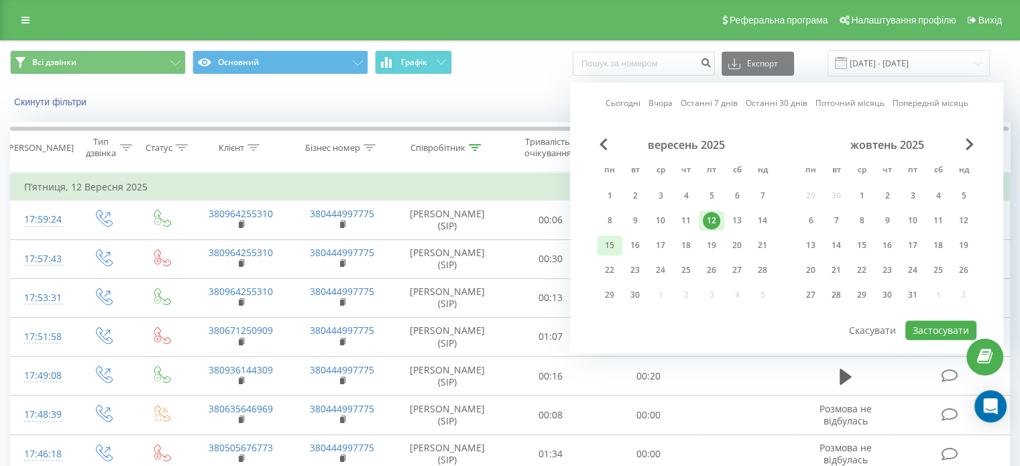
click at [619, 237] on div "15" at bounding box center [609, 245] width 25 height 20
click at [925, 324] on button "Застосувати" at bounding box center [940, 330] width 71 height 19
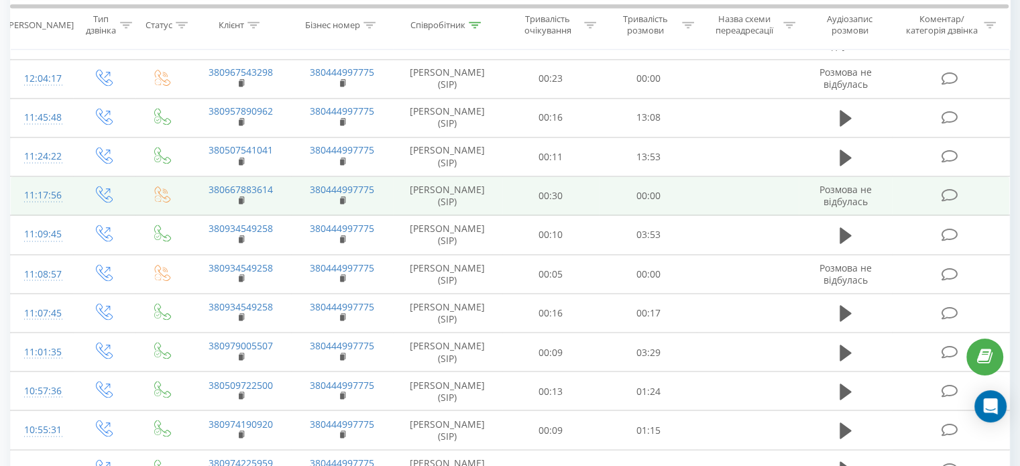
scroll to position [2264, 0]
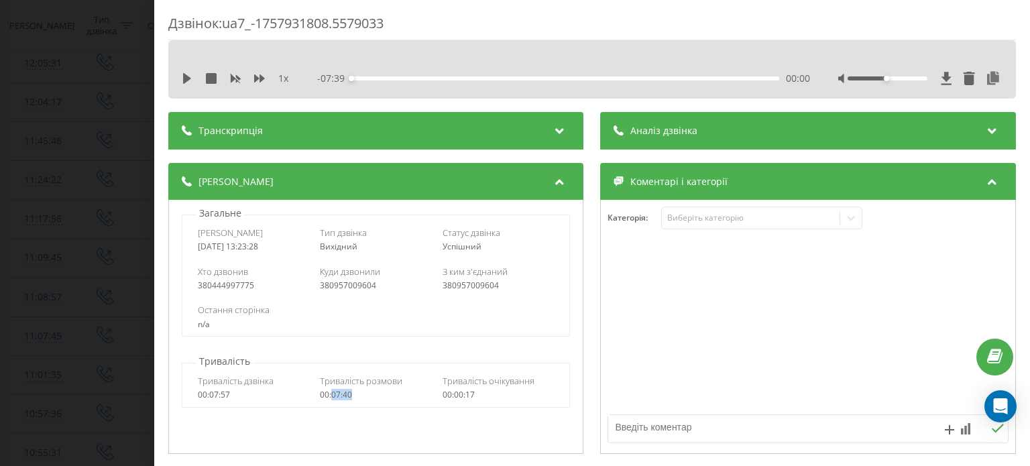
drag, startPoint x: 343, startPoint y: 396, endPoint x: 331, endPoint y: 396, distance: 12.7
click at [331, 396] on div "00:07:40" at bounding box center [377, 394] width 112 height 9
copy div "07:40"
click at [126, 157] on div "Дзвінок : ua7_-1757931808.5579033 1 x - 07:39 00:00 00:00 Транскрипція Для AI-а…" at bounding box center [515, 233] width 1030 height 466
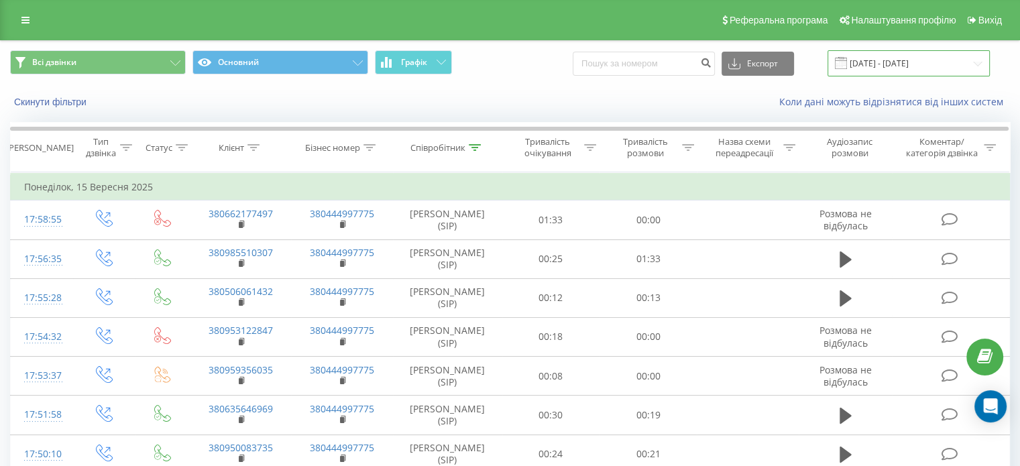
click at [936, 56] on input "[DATE] - [DATE]" at bounding box center [909, 63] width 162 height 26
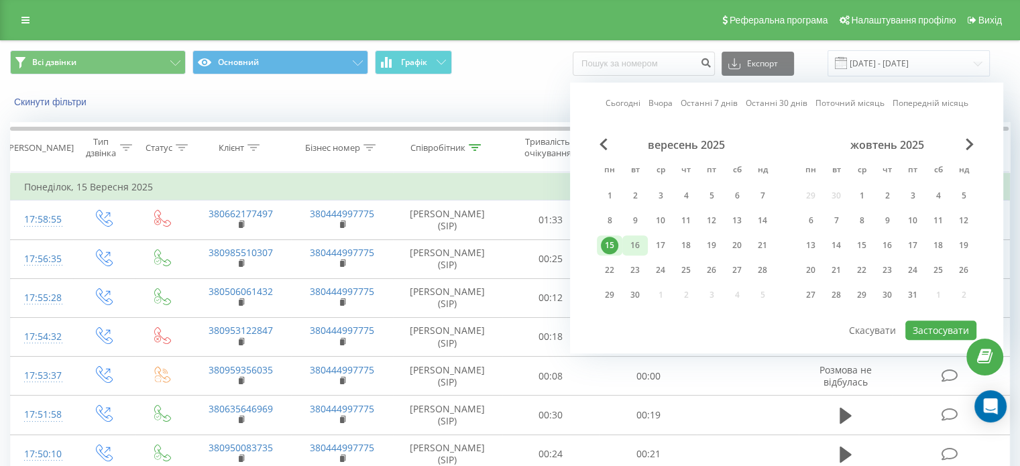
click at [628, 245] on div "16" at bounding box center [634, 245] width 17 height 17
click at [939, 329] on button "Застосувати" at bounding box center [940, 330] width 71 height 19
type input "16.09.2025 - 16.09.2025"
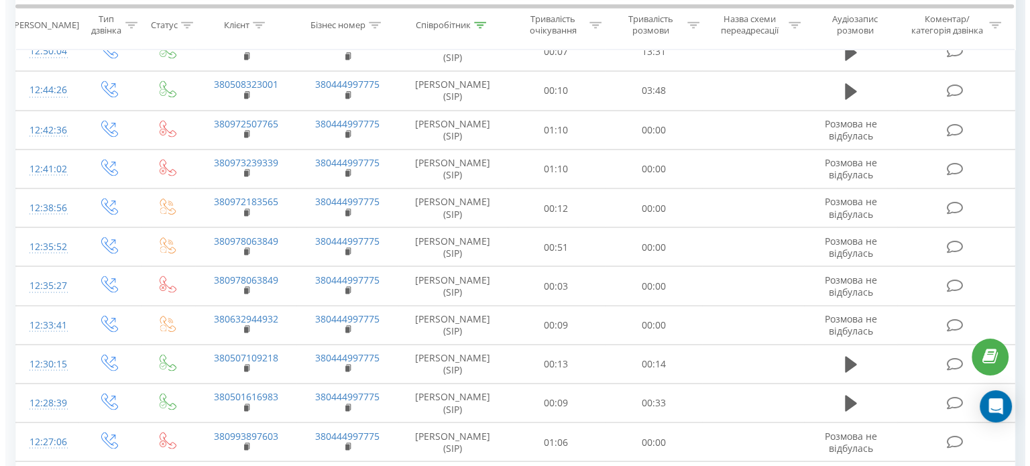
scroll to position [2414, 0]
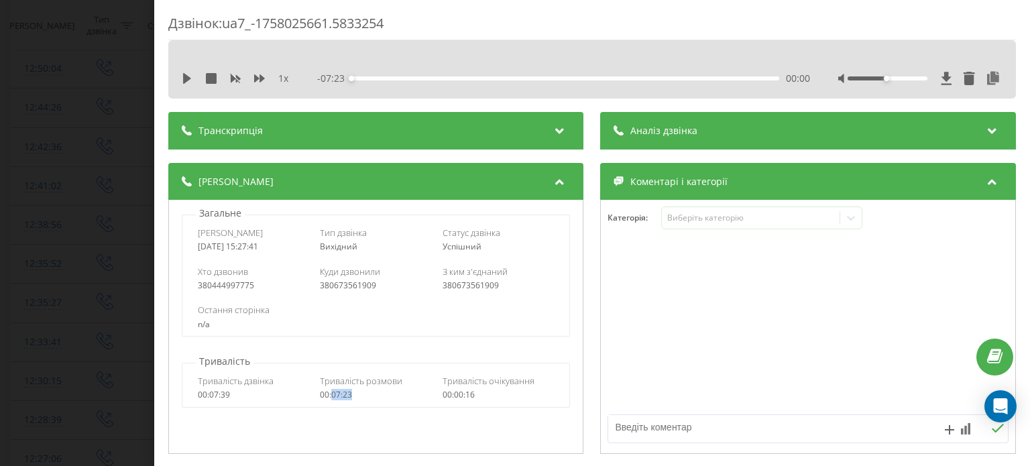
drag, startPoint x: 362, startPoint y: 395, endPoint x: 331, endPoint y: 395, distance: 30.8
click at [331, 395] on div "00:07:23" at bounding box center [377, 394] width 112 height 9
copy div "07:23"
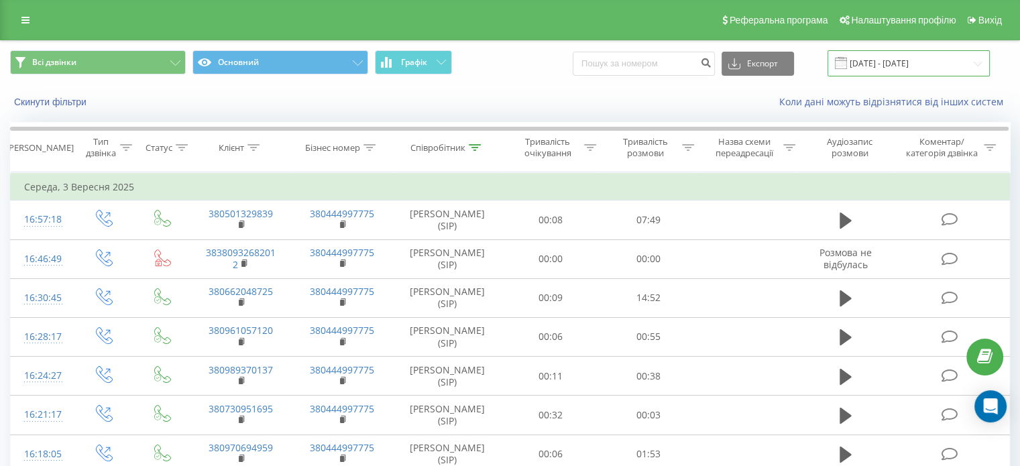
click at [911, 56] on input "[DATE] - [DATE]" at bounding box center [909, 63] width 162 height 26
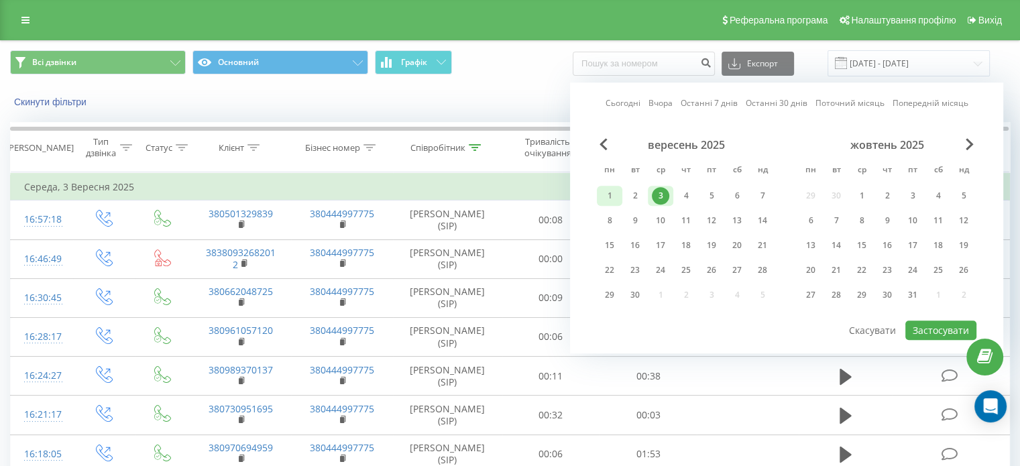
click at [617, 193] on div "1" at bounding box center [609, 195] width 17 height 17
click at [933, 324] on button "Застосувати" at bounding box center [940, 330] width 71 height 19
type input "[DATE] - [DATE]"
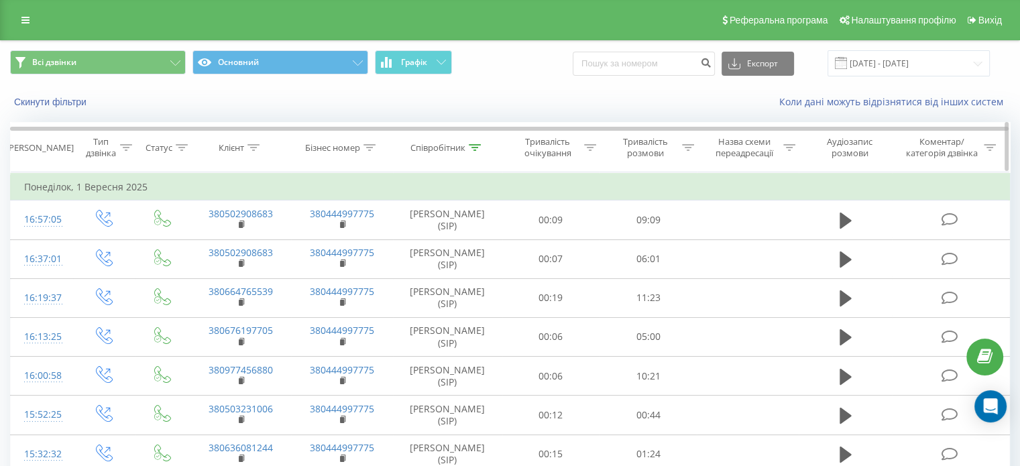
click at [471, 148] on icon at bounding box center [475, 147] width 12 height 7
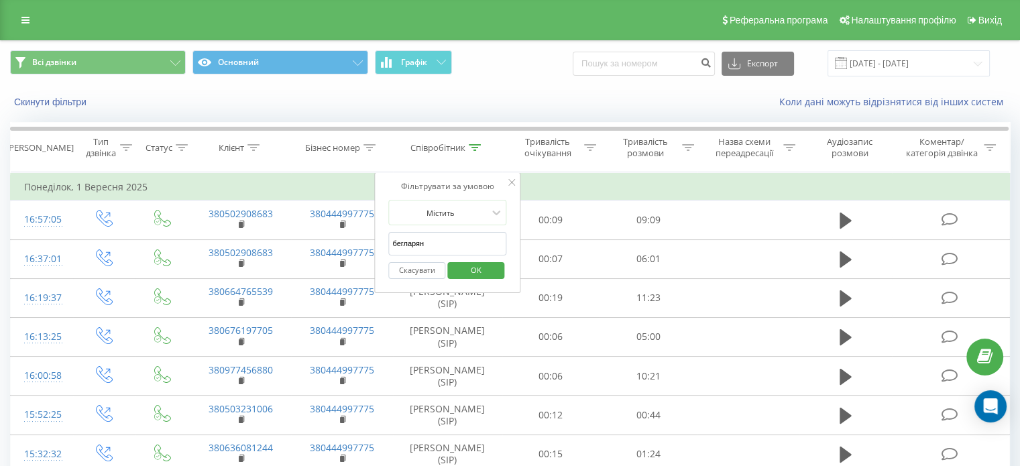
click at [427, 241] on input "бегларян" at bounding box center [447, 243] width 118 height 23
type input "[PERSON_NAME]"
click at [467, 268] on span "OK" at bounding box center [476, 270] width 38 height 21
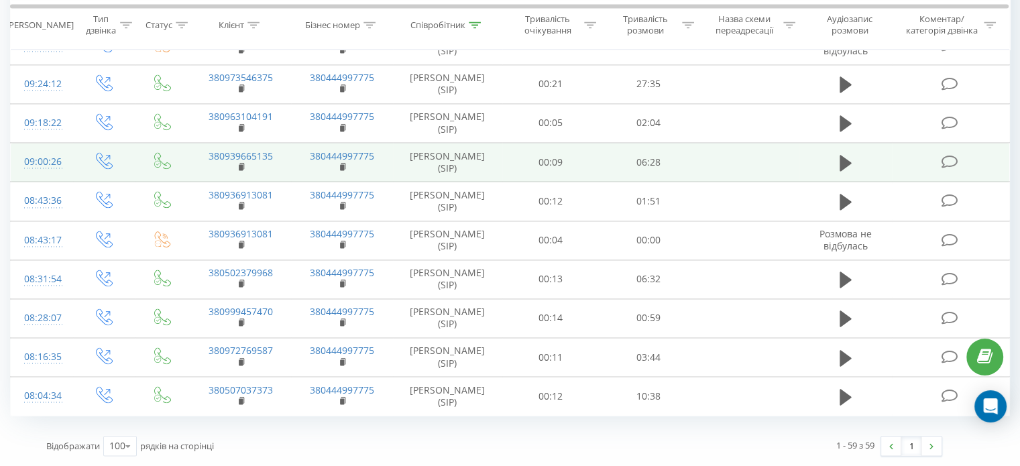
scroll to position [2420, 0]
click at [33, 175] on div "09:00:26" at bounding box center [42, 162] width 36 height 26
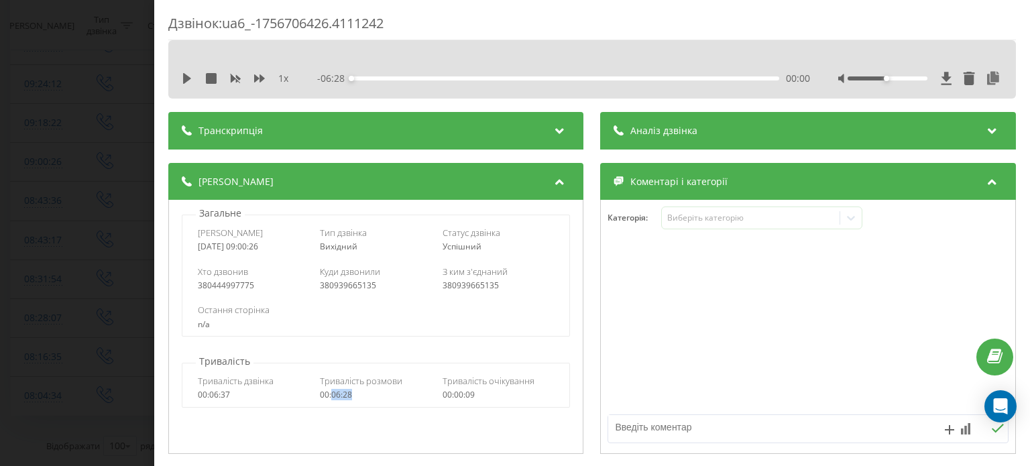
drag, startPoint x: 361, startPoint y: 388, endPoint x: 332, endPoint y: 396, distance: 29.8
click at [332, 396] on div "Тривалість розмови 00:06:28" at bounding box center [377, 387] width 112 height 25
copy div "06:28"
click at [35, 139] on div "Дзвінок : ua6_-1756706426.4111242 1 x - 06:28 00:00 00:00 Транскрипція Для AI-а…" at bounding box center [515, 233] width 1030 height 466
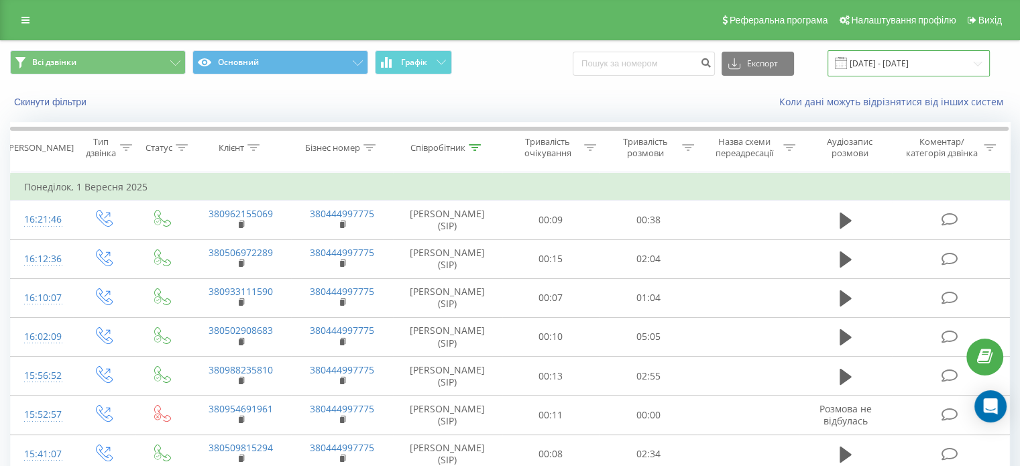
click at [908, 62] on input "[DATE] - [DATE]" at bounding box center [909, 63] width 162 height 26
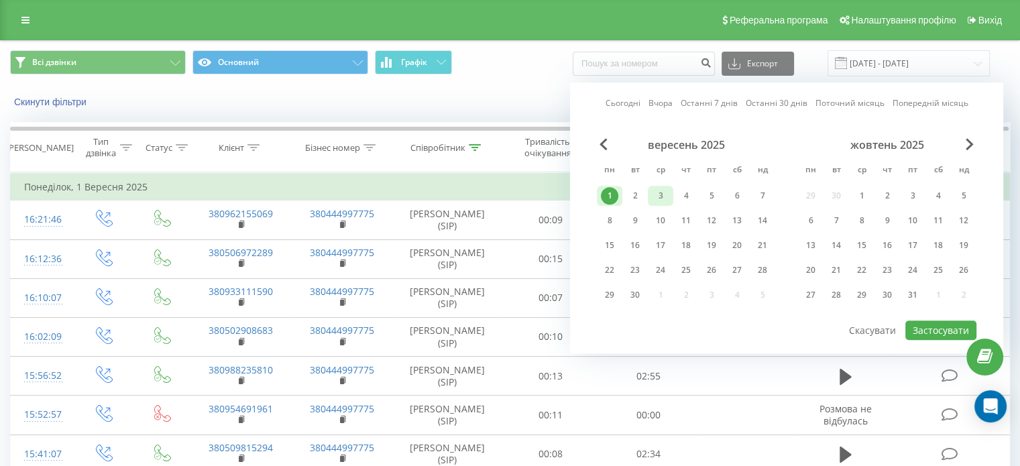
click at [660, 194] on div "3" at bounding box center [660, 195] width 17 height 17
click at [955, 335] on button "Застосувати" at bounding box center [940, 330] width 71 height 19
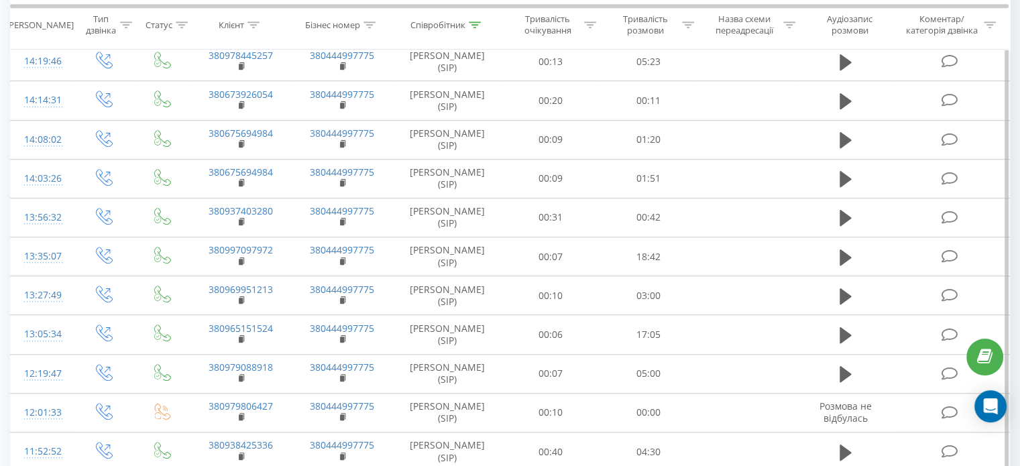
scroll to position [1006, 0]
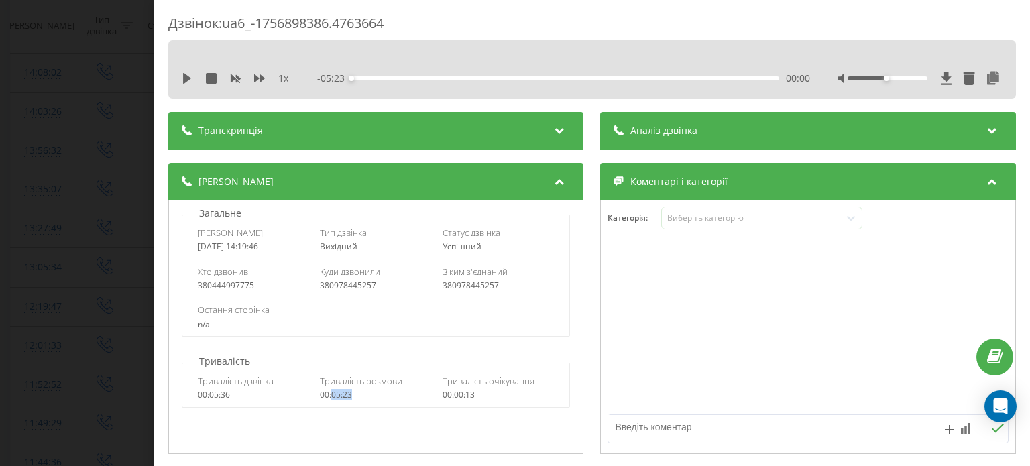
drag, startPoint x: 357, startPoint y: 398, endPoint x: 331, endPoint y: 397, distance: 26.8
click at [331, 397] on div "00:05:23" at bounding box center [377, 394] width 112 height 9
copy div "05:23"
click at [71, 125] on div "Дзвінок : ua6_-1756898386.4763664 1 x - 05:23 00:00 00:00 Транскрипція Для AI-а…" at bounding box center [515, 233] width 1030 height 466
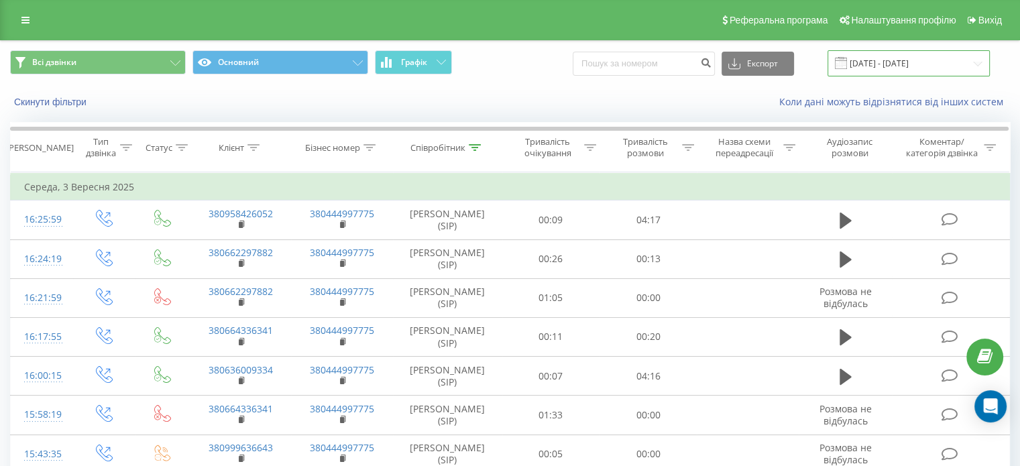
click at [914, 70] on input "03.09.2025 - 03.09.2025" at bounding box center [909, 63] width 162 height 26
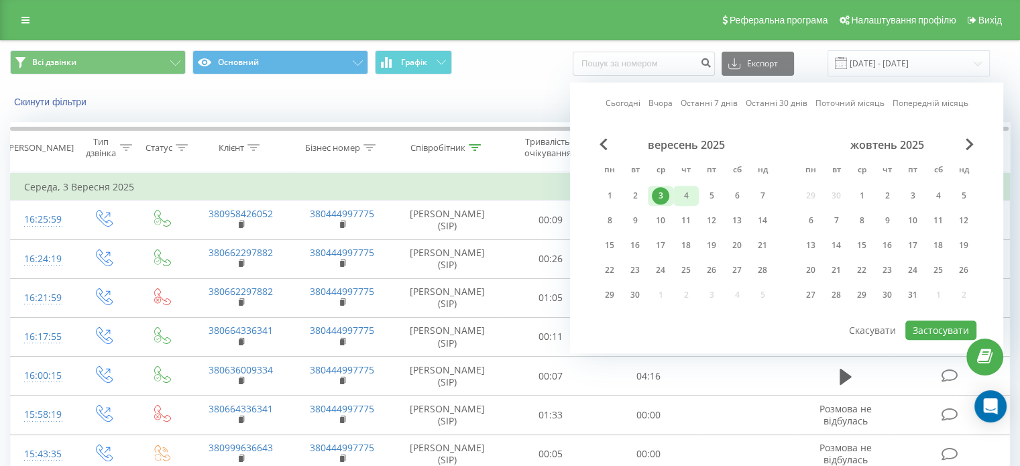
click at [689, 201] on div "4" at bounding box center [685, 195] width 17 height 17
click at [920, 321] on button "Застосувати" at bounding box center [940, 330] width 71 height 19
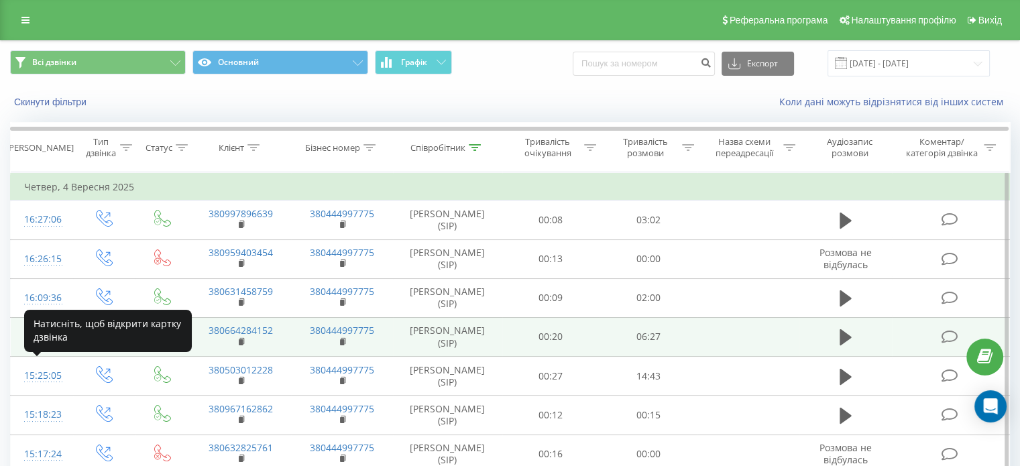
click at [35, 343] on div at bounding box center [42, 343] width 36 height 1
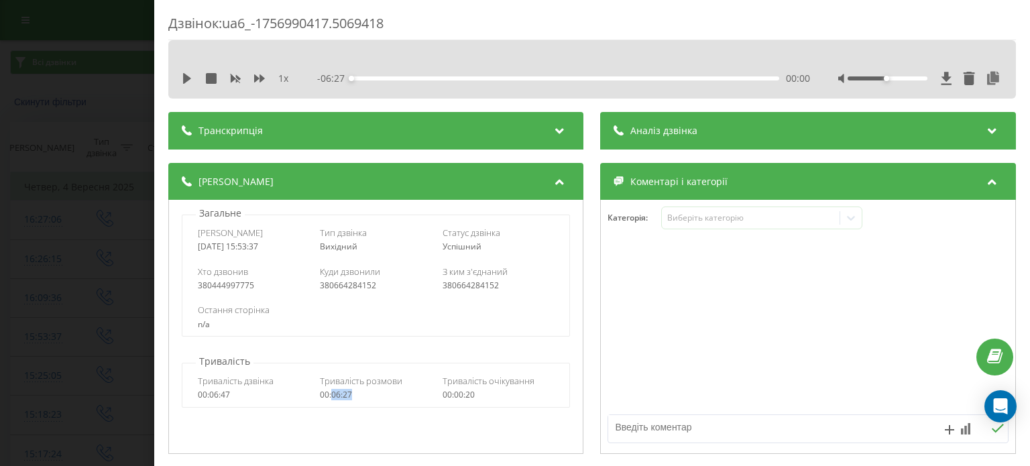
drag, startPoint x: 353, startPoint y: 400, endPoint x: 330, endPoint y: 399, distance: 22.8
click at [330, 399] on div "Тривалість дзвінка 00:06:47 Тривалість розмови 00:06:27 Тривалість очікування 0…" at bounding box center [375, 387] width 387 height 39
copy div "06:27"
click at [127, 166] on div "Дзвінок : ua6_-1756990417.5069418 1 x - 06:27 00:00 00:00 Транскрипція Для AI-а…" at bounding box center [515, 233] width 1030 height 466
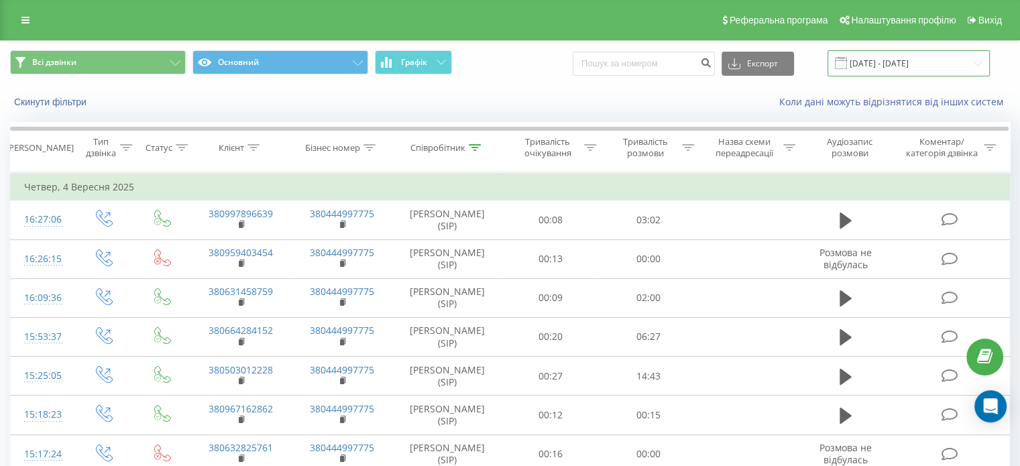
drag, startPoint x: 914, startPoint y: 60, endPoint x: 910, endPoint y: 70, distance: 11.5
click at [914, 60] on input "04.09.2025 - 04.09.2025" at bounding box center [909, 63] width 162 height 26
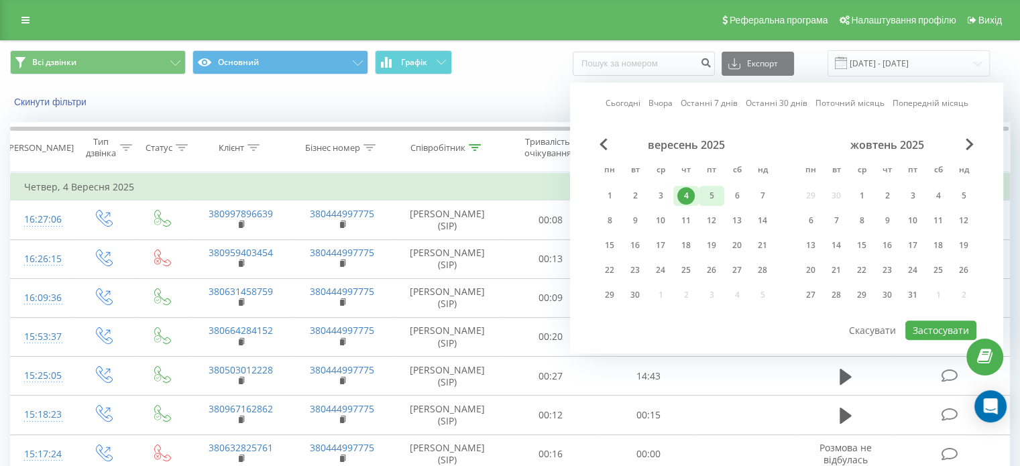
click at [712, 195] on div "5" at bounding box center [711, 195] width 17 height 17
click at [925, 332] on button "Застосувати" at bounding box center [940, 330] width 71 height 19
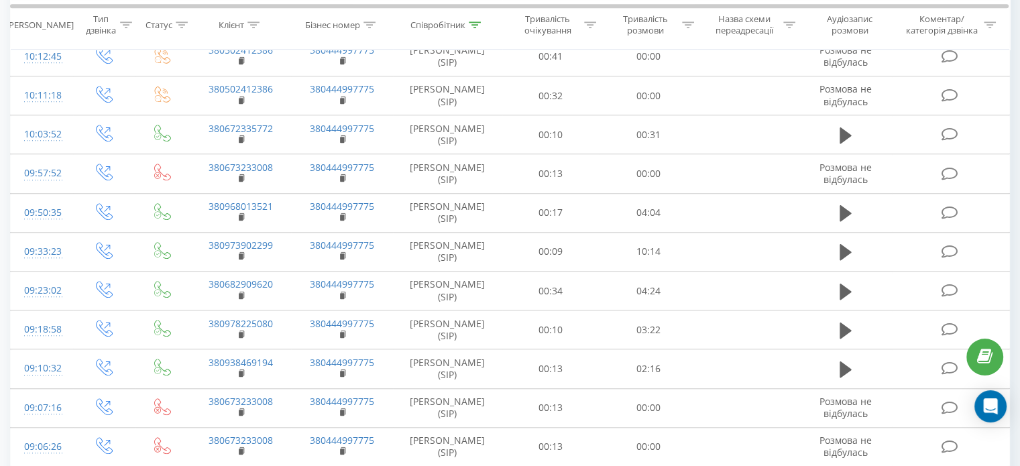
scroll to position [1033, 0]
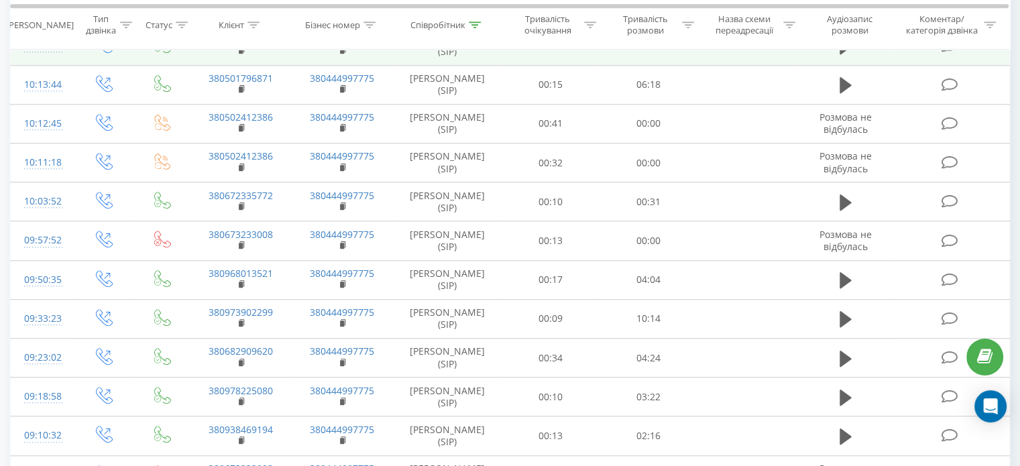
click at [58, 59] on div "10:23:24" at bounding box center [42, 46] width 36 height 26
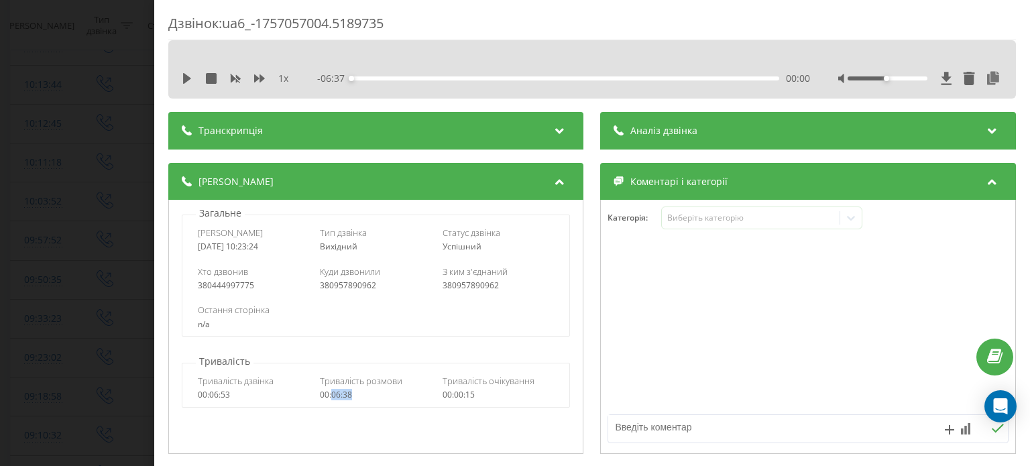
drag, startPoint x: 351, startPoint y: 393, endPoint x: 329, endPoint y: 396, distance: 23.0
click at [329, 396] on div "00:06:38" at bounding box center [377, 394] width 112 height 9
copy div "06:38"
click at [113, 88] on div "Дзвінок : ua6_-1757057004.5189735 1 x - 06:37 00:00 00:00 Транскрипція Для AI-а…" at bounding box center [515, 233] width 1030 height 466
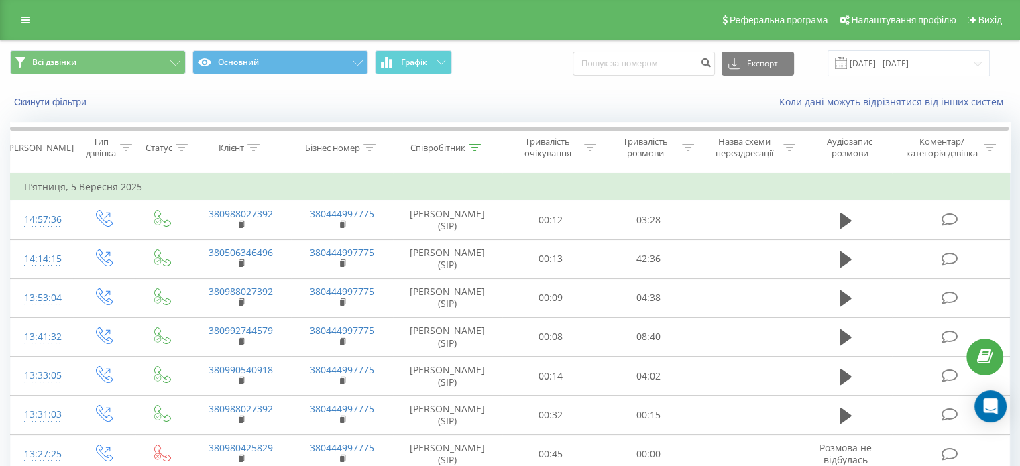
click at [927, 44] on div "Всі дзвінки Основний Графік Експорт .csv .xls .xlsx 05.09.2025 - 05.09.2025" at bounding box center [510, 63] width 1019 height 45
drag, startPoint x: 927, startPoint y: 56, endPoint x: 931, endPoint y: 72, distance: 16.6
click at [927, 56] on input "05.09.2025 - 05.09.2025" at bounding box center [909, 63] width 162 height 26
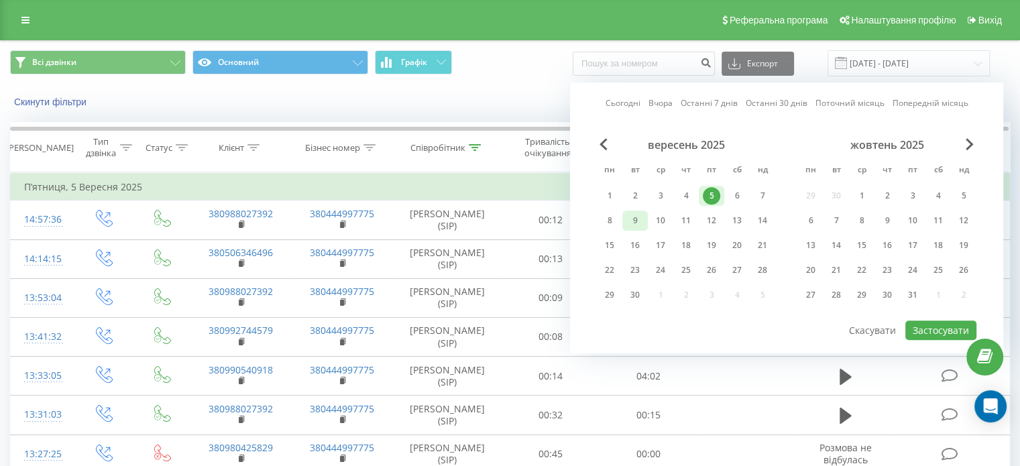
click at [638, 222] on div "9" at bounding box center [634, 220] width 17 height 17
click at [939, 321] on button "Застосувати" at bounding box center [940, 330] width 71 height 19
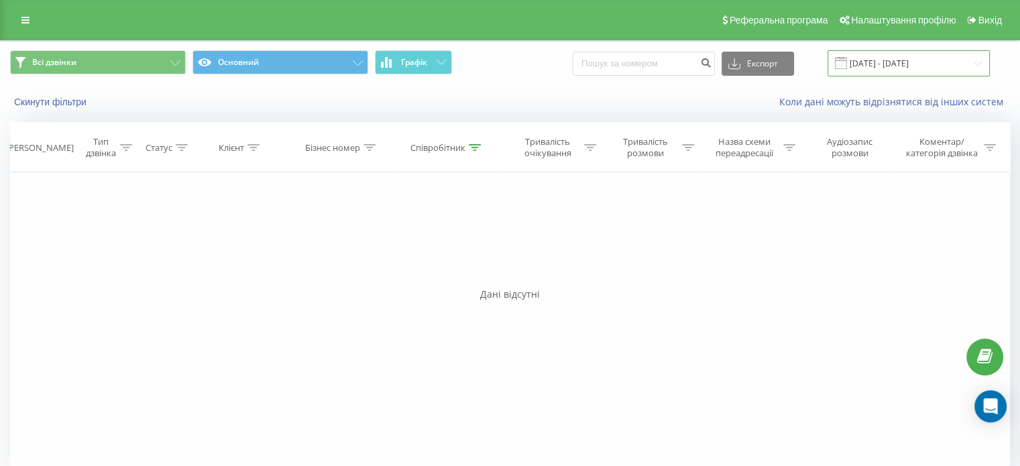
click at [907, 64] on input "09.09.2025 - 09.09.2025" at bounding box center [909, 63] width 162 height 26
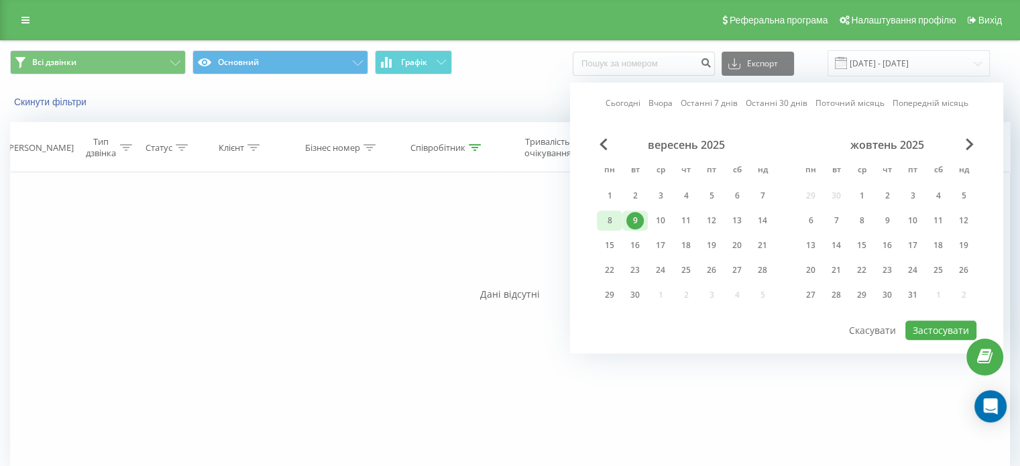
click at [618, 222] on div "8" at bounding box center [609, 220] width 17 height 17
click at [963, 325] on button "Застосувати" at bounding box center [940, 330] width 71 height 19
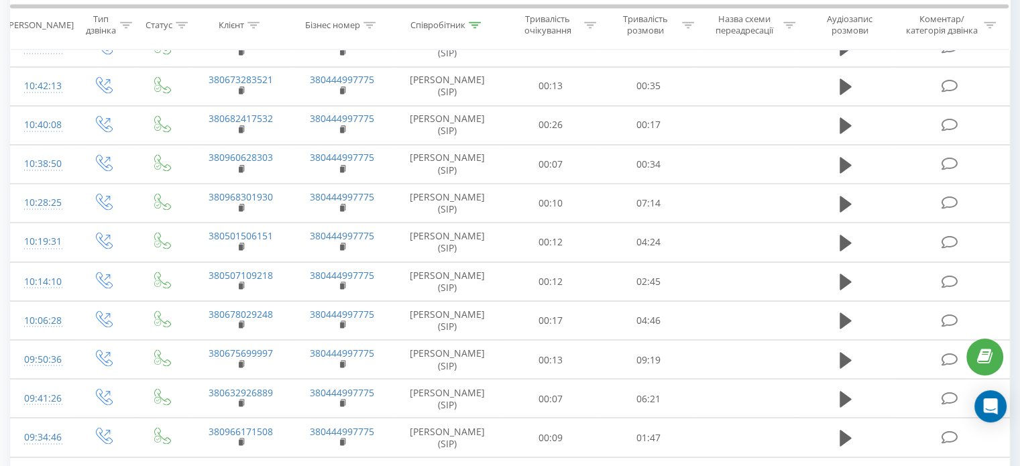
scroll to position [2270, 0]
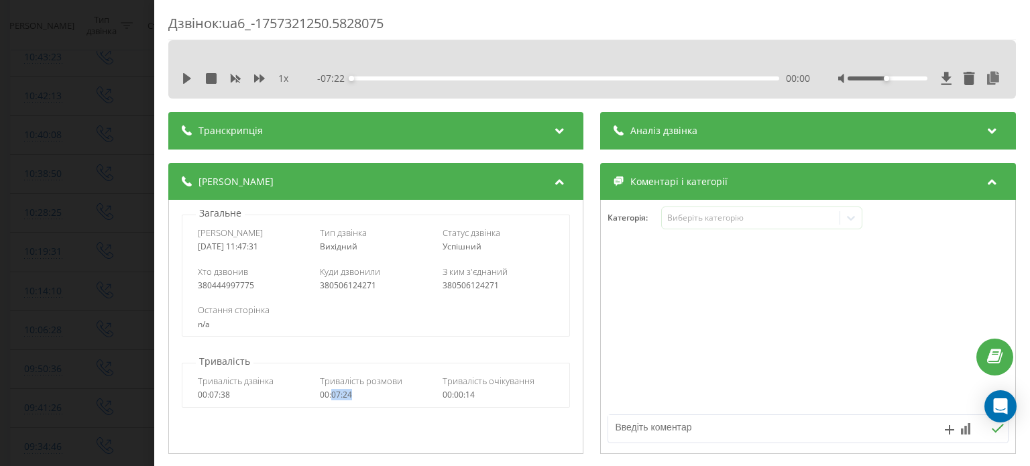
drag, startPoint x: 348, startPoint y: 397, endPoint x: 331, endPoint y: 399, distance: 16.9
click at [331, 399] on div "00:07:24" at bounding box center [377, 394] width 112 height 9
copy div "07:24"
click at [100, 109] on div "Дзвінок : ua6_-1757321250.5828075 1 x - 07:22 00:00 00:00 Транскрипція Для AI-а…" at bounding box center [515, 233] width 1030 height 466
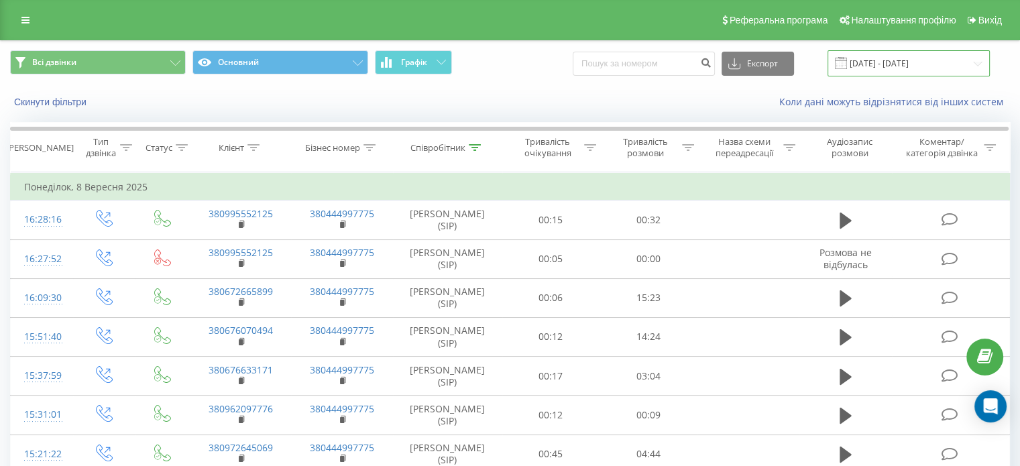
click at [890, 58] on input "08.09.2025 - 08.09.2025" at bounding box center [909, 63] width 162 height 26
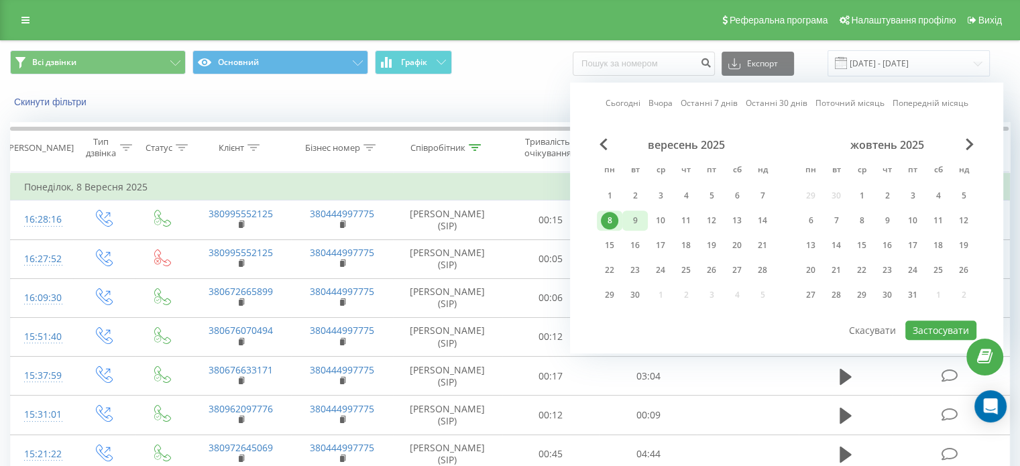
click at [640, 212] on div "9" at bounding box center [634, 220] width 17 height 17
click at [936, 329] on button "Застосувати" at bounding box center [940, 330] width 71 height 19
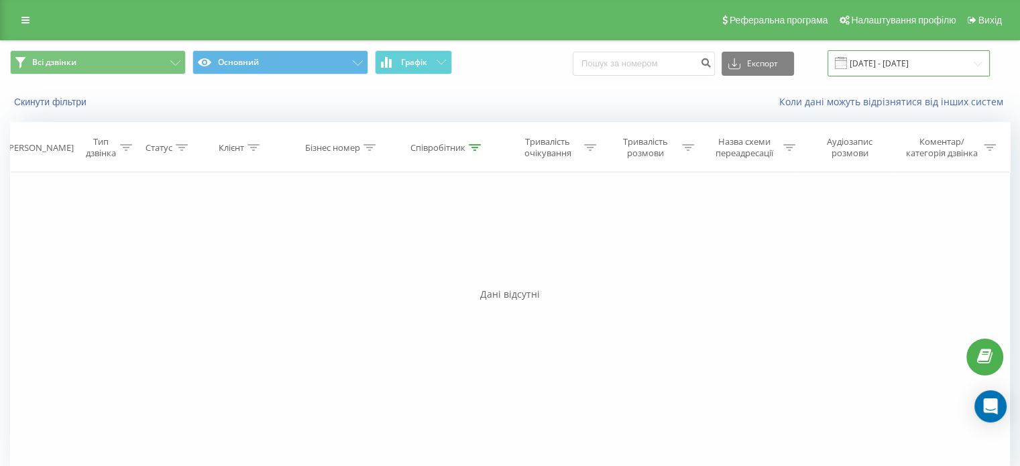
click at [905, 64] on input "09.09.2025 - 09.09.2025" at bounding box center [909, 63] width 162 height 26
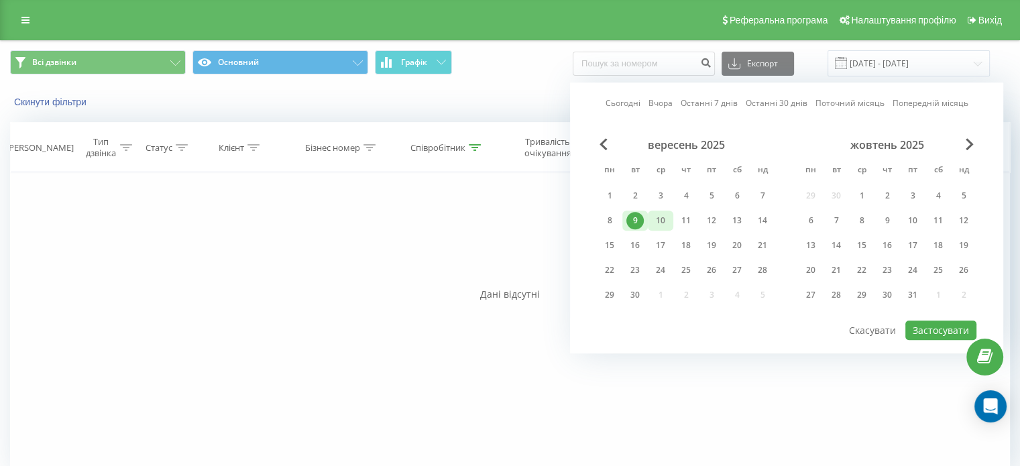
click at [663, 221] on div "10" at bounding box center [660, 220] width 17 height 17
click at [929, 322] on button "Застосувати" at bounding box center [940, 330] width 71 height 19
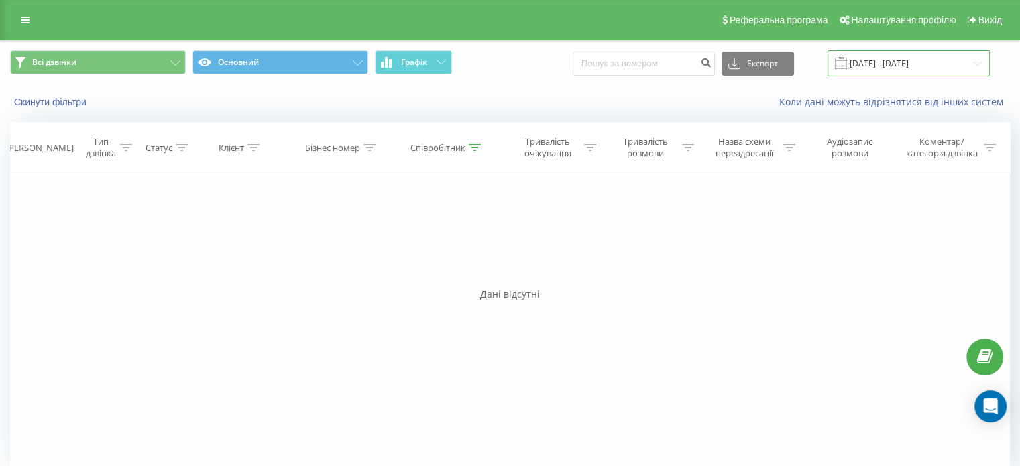
click at [886, 56] on input "10.09.2025 - 10.09.2025" at bounding box center [909, 63] width 162 height 26
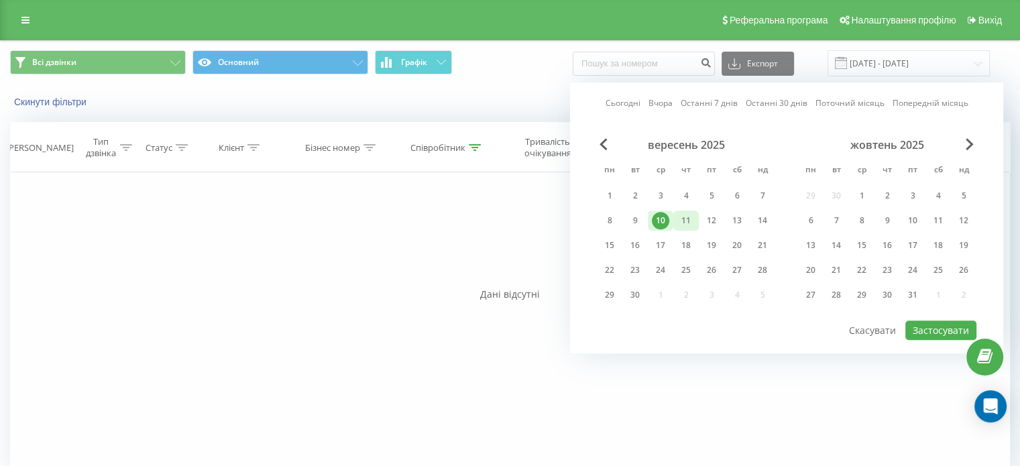
click at [691, 220] on div "11" at bounding box center [685, 220] width 17 height 17
click at [960, 333] on button "Застосувати" at bounding box center [940, 330] width 71 height 19
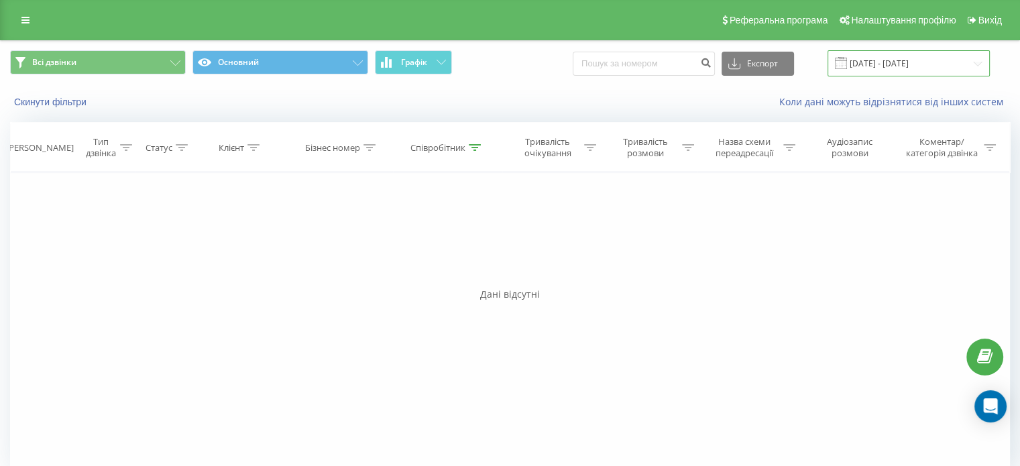
click at [879, 64] on input "11.09.2025 - 11.09.2025" at bounding box center [909, 63] width 162 height 26
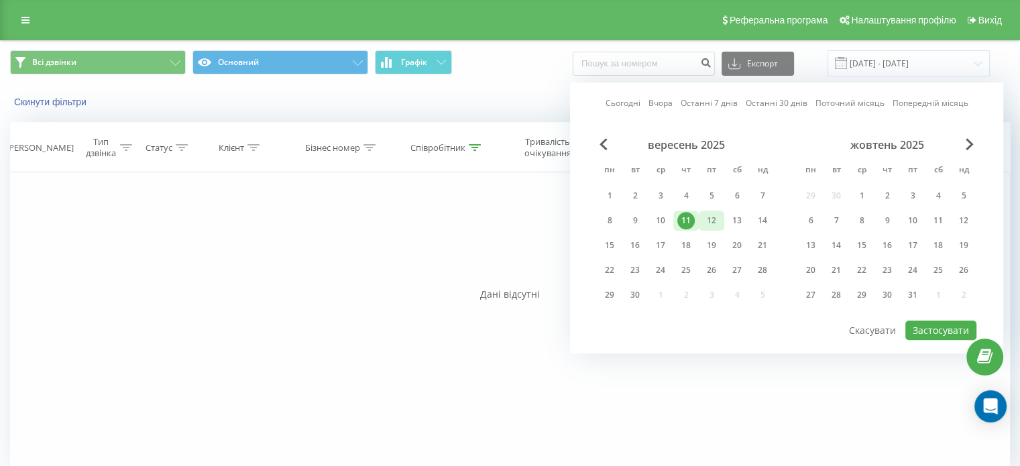
click at [715, 223] on div "12" at bounding box center [711, 220] width 17 height 17
click at [942, 331] on button "Застосувати" at bounding box center [940, 330] width 71 height 19
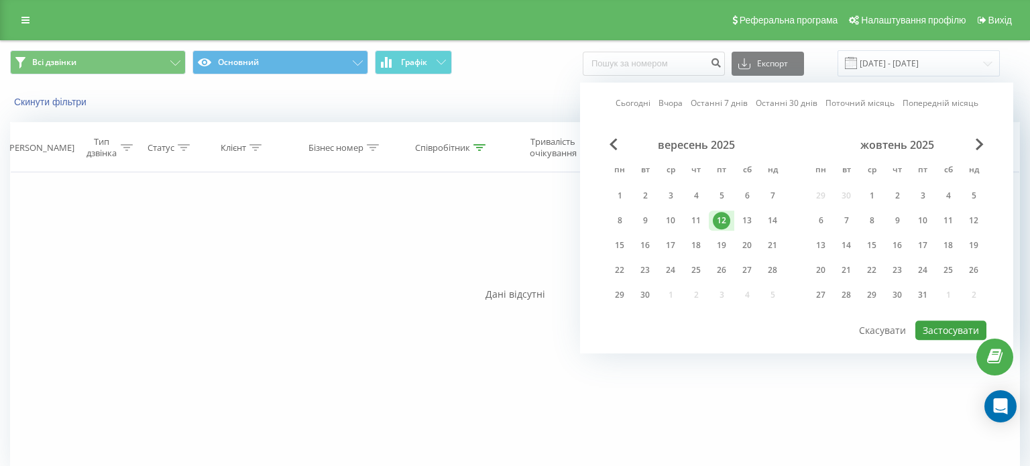
click at [0, 0] on div at bounding box center [0, 0] width 0 height 0
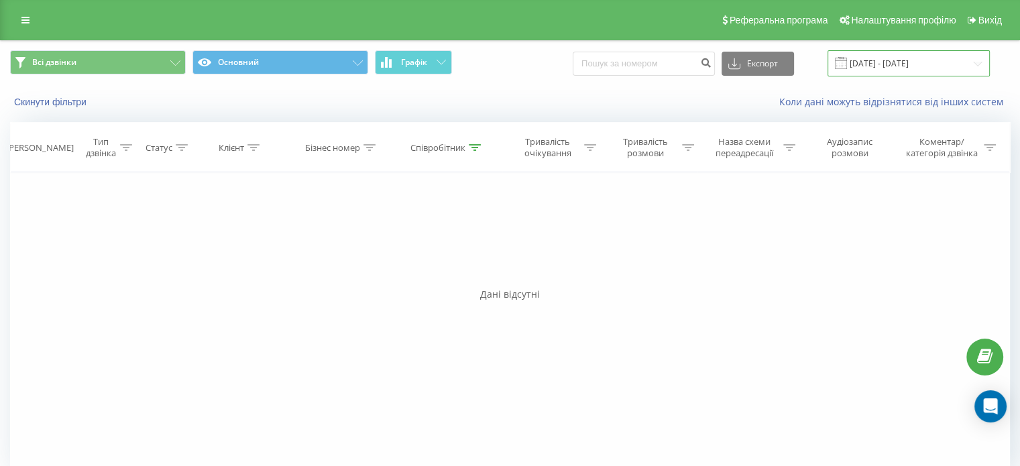
click at [899, 62] on input "12.09.2025 - 12.09.2025" at bounding box center [909, 63] width 162 height 26
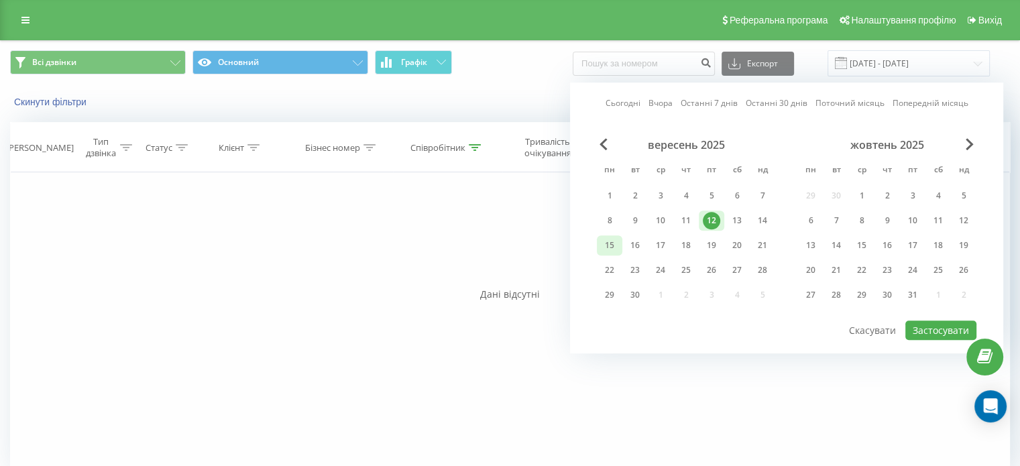
click at [615, 241] on div "15" at bounding box center [609, 245] width 17 height 17
click at [942, 323] on button "Застосувати" at bounding box center [940, 330] width 71 height 19
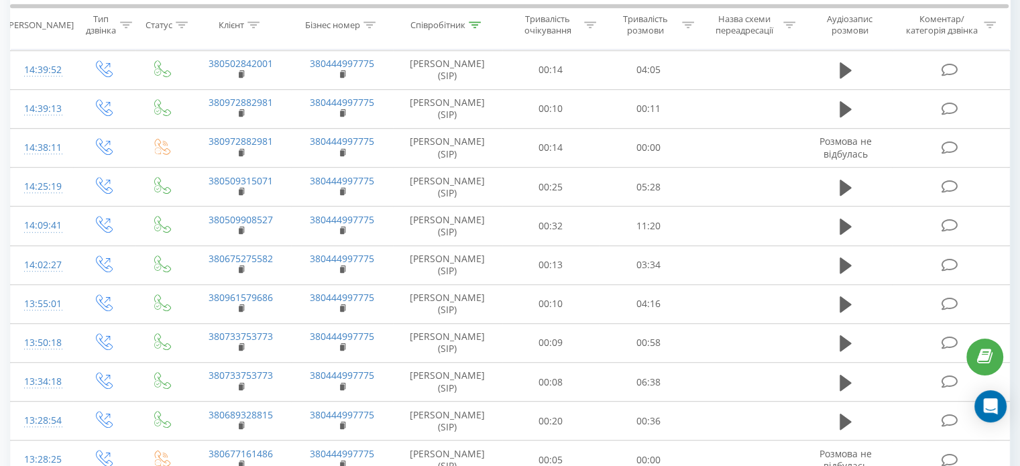
scroll to position [872, 0]
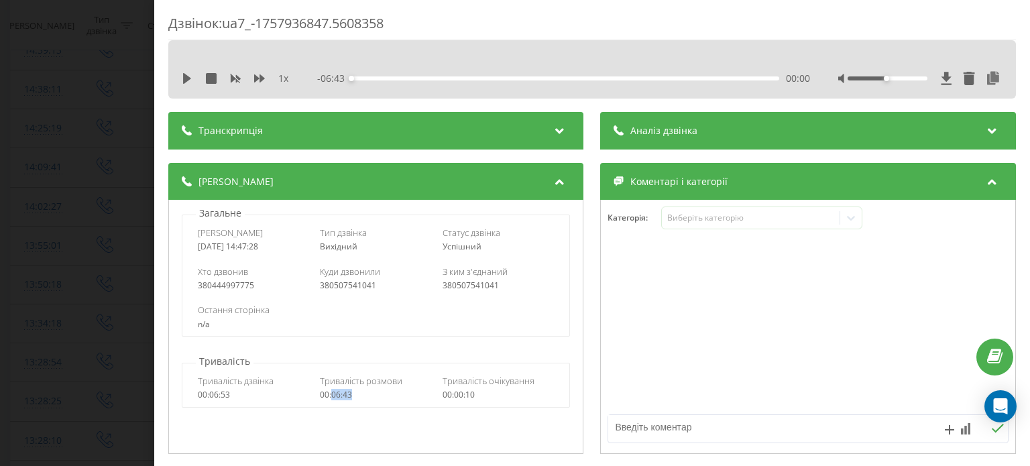
drag, startPoint x: 353, startPoint y: 395, endPoint x: 330, endPoint y: 397, distance: 22.9
click at [330, 397] on div "00:06:43" at bounding box center [377, 394] width 112 height 9
click at [121, 137] on div "Дзвінок : ua7_-1757936847.5608358 1 x - 06:43 00:00 00:00 Транскрипція Для AI-а…" at bounding box center [515, 233] width 1030 height 466
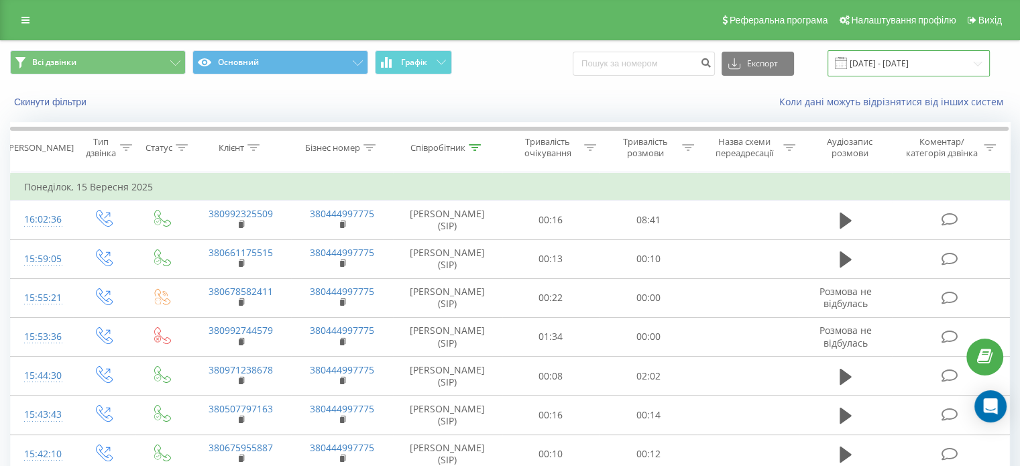
click at [951, 68] on input "15.09.2025 - 15.09.2025" at bounding box center [909, 63] width 162 height 26
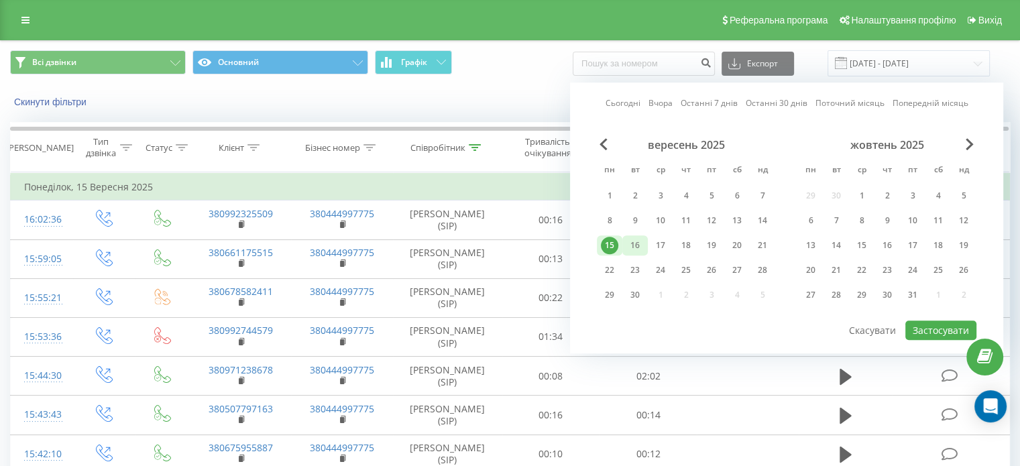
click at [644, 241] on div "16" at bounding box center [634, 245] width 25 height 20
click at [940, 321] on button "Застосувати" at bounding box center [940, 330] width 71 height 19
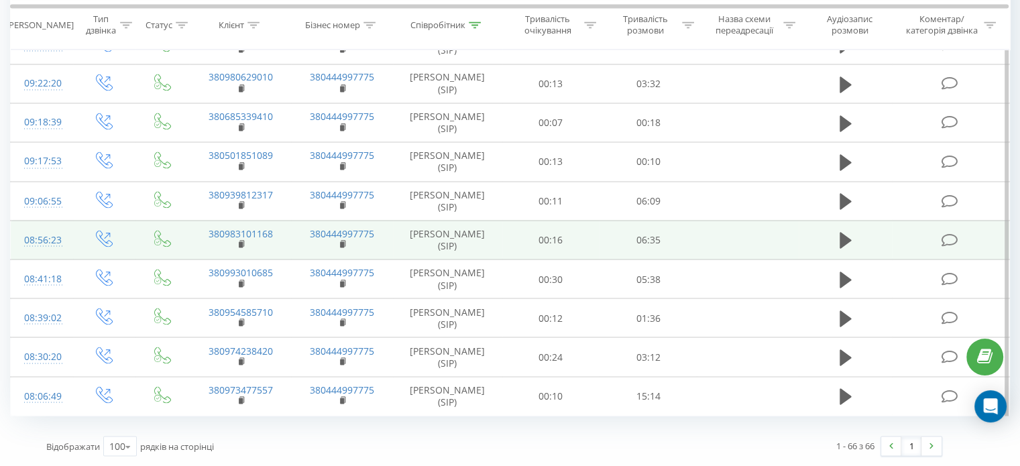
scroll to position [2898, 0]
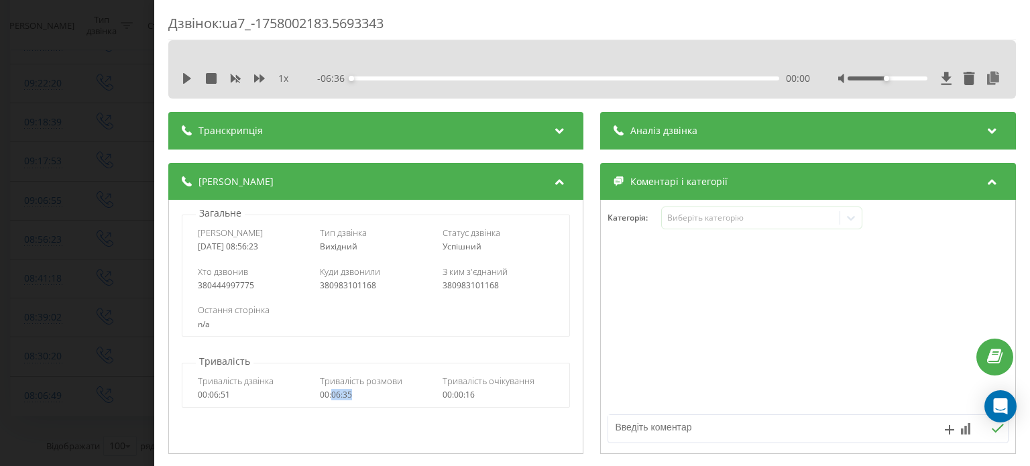
drag, startPoint x: 356, startPoint y: 398, endPoint x: 329, endPoint y: 397, distance: 26.9
click at [329, 397] on div "00:06:35" at bounding box center [377, 394] width 112 height 9
copy div "06:35"
click at [57, 144] on div "Дзвінок : ua7_-1758002183.5693343 1 x - 06:36 00:00 00:00 Транскрипція Для AI-а…" at bounding box center [515, 233] width 1030 height 466
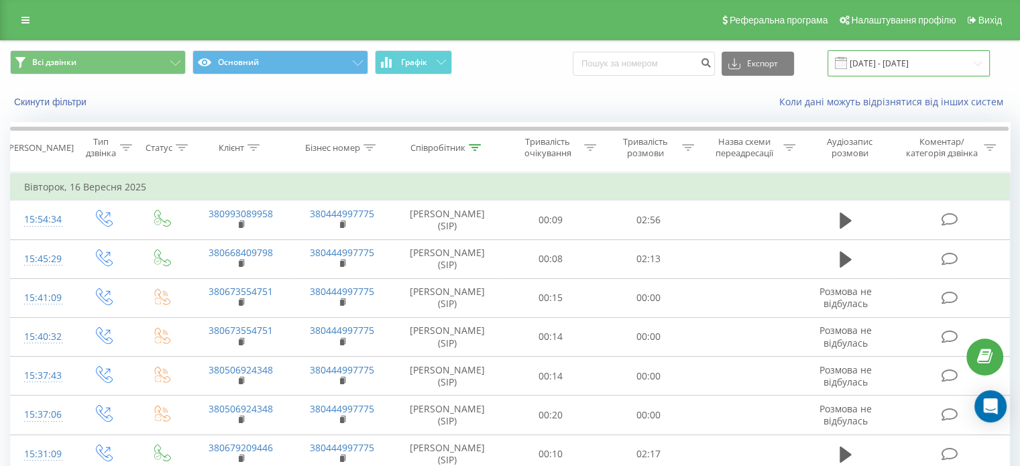
click at [903, 61] on input "16.09.2025 - 16.09.2025" at bounding box center [909, 63] width 162 height 26
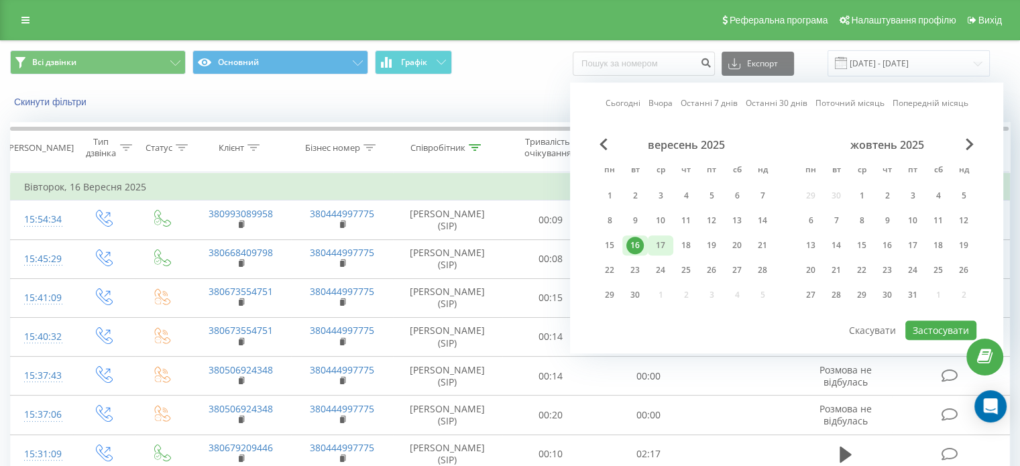
click at [660, 241] on div "17" at bounding box center [660, 245] width 17 height 17
click at [937, 328] on button "Застосувати" at bounding box center [940, 330] width 71 height 19
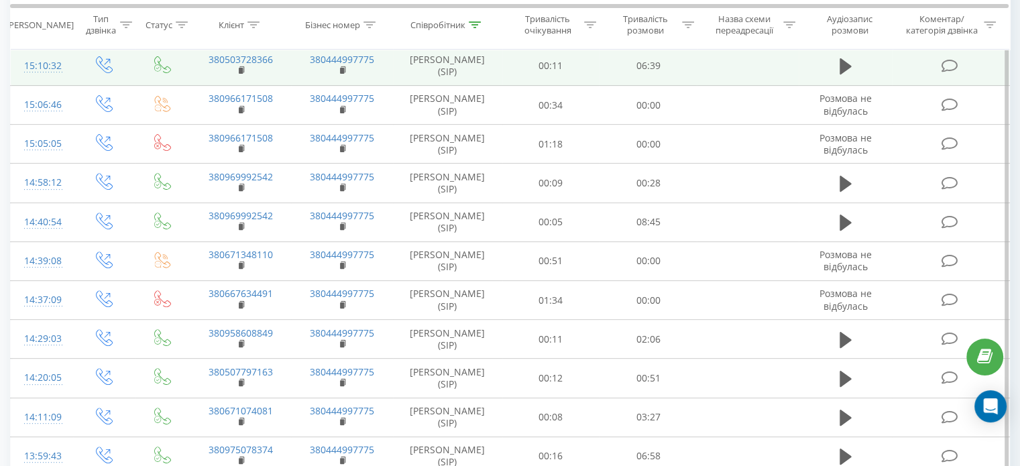
scroll to position [469, 0]
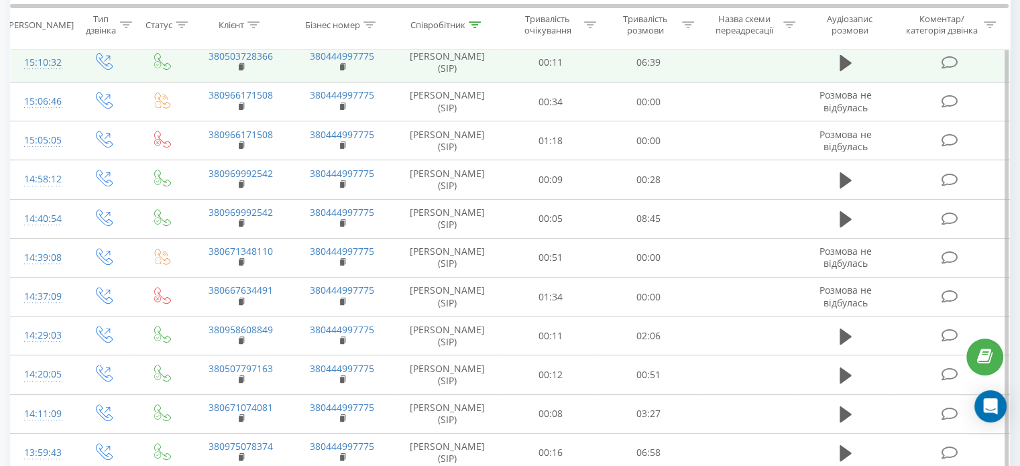
click at [40, 69] on div at bounding box center [42, 68] width 36 height 1
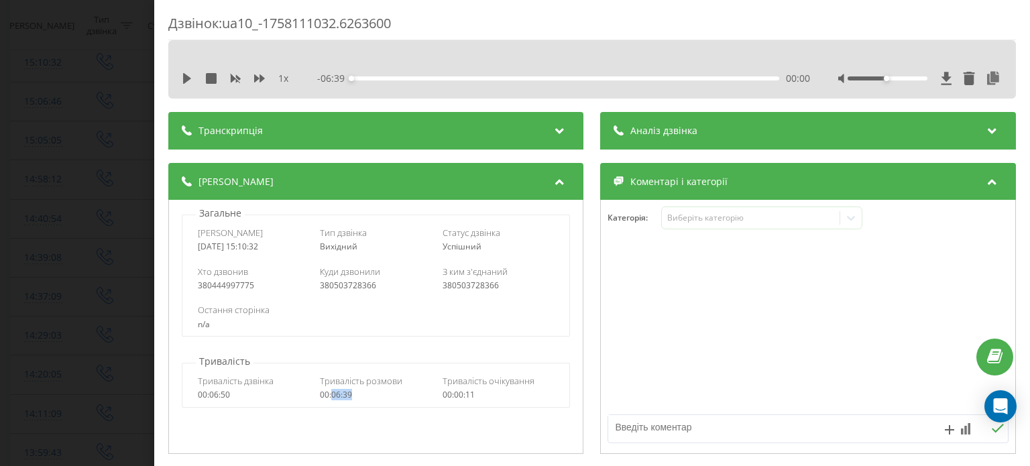
drag, startPoint x: 353, startPoint y: 396, endPoint x: 331, endPoint y: 396, distance: 22.1
click at [331, 396] on div "00:06:39" at bounding box center [377, 394] width 112 height 9
copy div "06:39"
click at [30, 179] on div "Дзвінок : ua10_-1758111032.6263600 1 x - 06:39 00:00 00:00 Транскрипція Для AI-…" at bounding box center [515, 233] width 1030 height 466
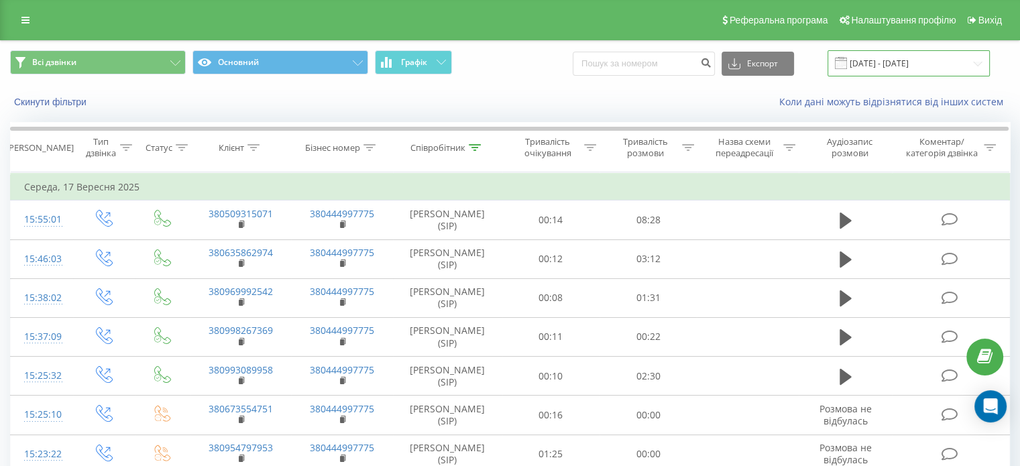
click at [909, 52] on input "17.09.2025 - 17.09.2025" at bounding box center [909, 63] width 162 height 26
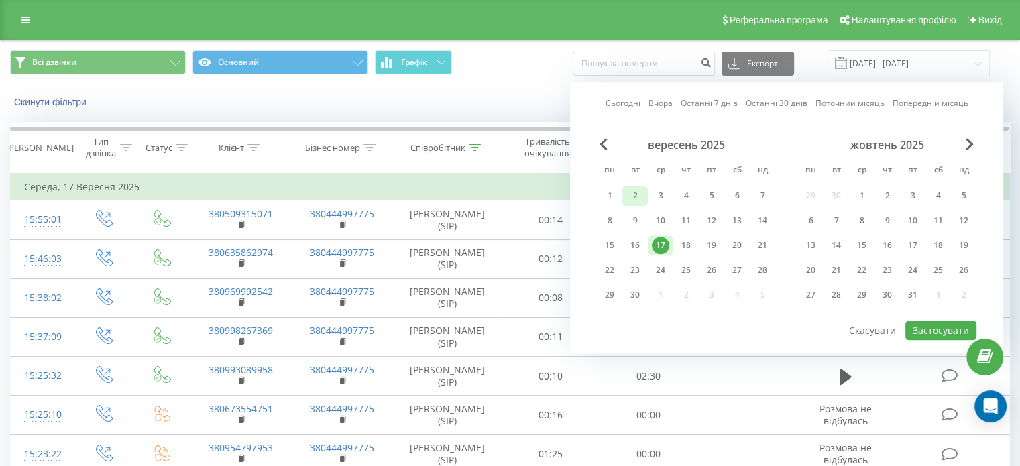
click at [638, 189] on div "2" at bounding box center [634, 195] width 17 height 17
click at [919, 331] on button "Застосувати" at bounding box center [940, 330] width 71 height 19
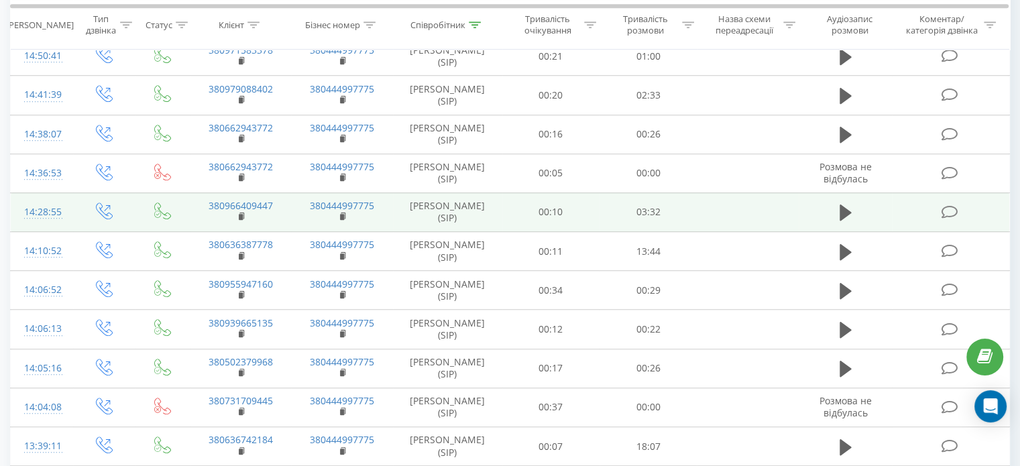
scroll to position [872, 0]
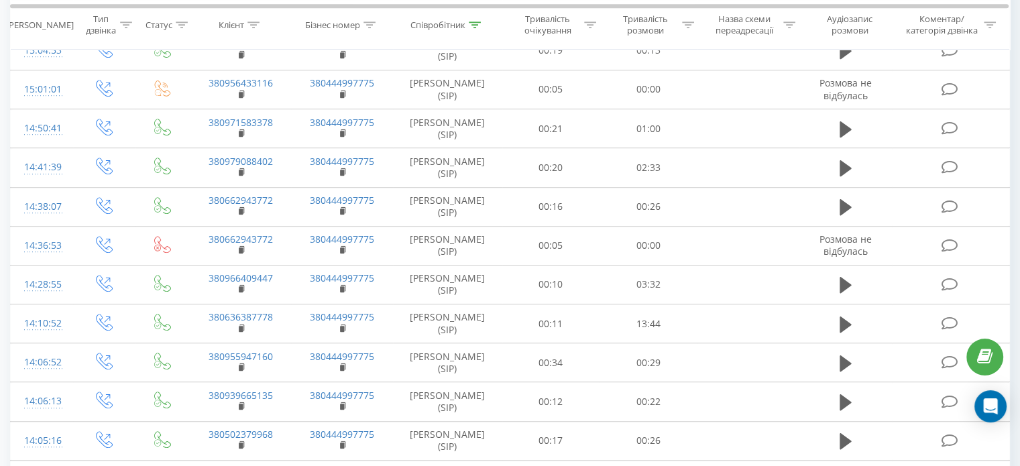
click at [59, 25] on div "15:10:35" at bounding box center [42, 12] width 36 height 26
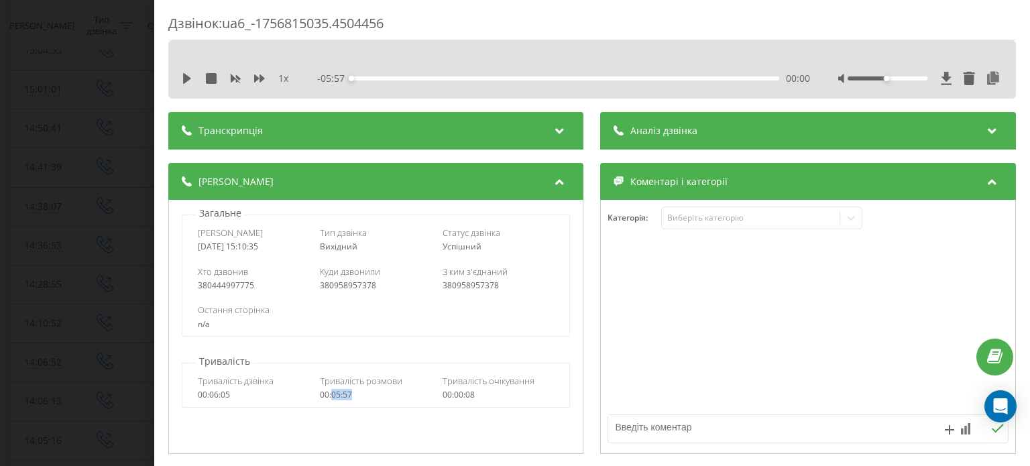
drag, startPoint x: 357, startPoint y: 394, endPoint x: 330, endPoint y: 396, distance: 26.9
click at [330, 396] on div "00:05:57" at bounding box center [377, 394] width 112 height 9
copy div "05:57"
click at [80, 113] on div "Дзвінок : ua6_-1756815035.4504456 1 x - 05:57 00:00 00:00 Транскрипція Для AI-а…" at bounding box center [515, 233] width 1030 height 466
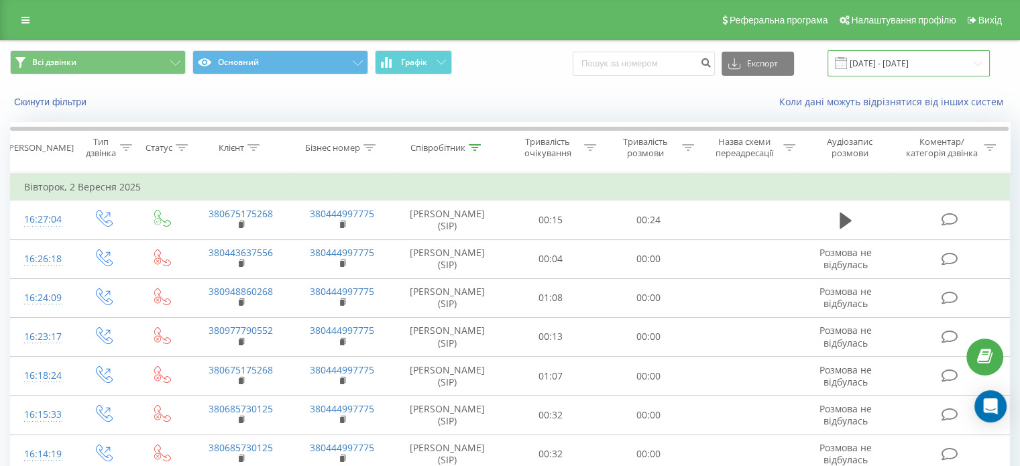
click at [909, 66] on input "[DATE] - [DATE]" at bounding box center [909, 63] width 162 height 26
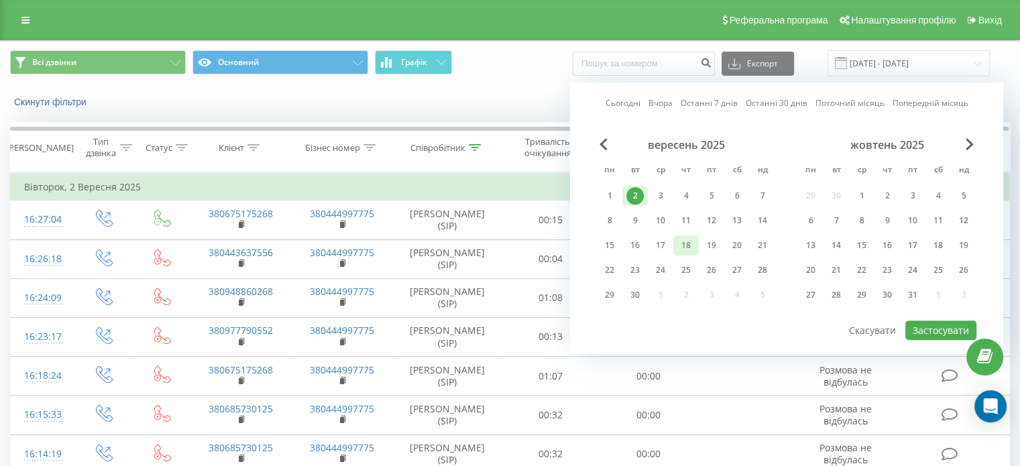
click at [687, 243] on div "18" at bounding box center [685, 245] width 17 height 17
click at [925, 326] on button "Застосувати" at bounding box center [940, 330] width 71 height 19
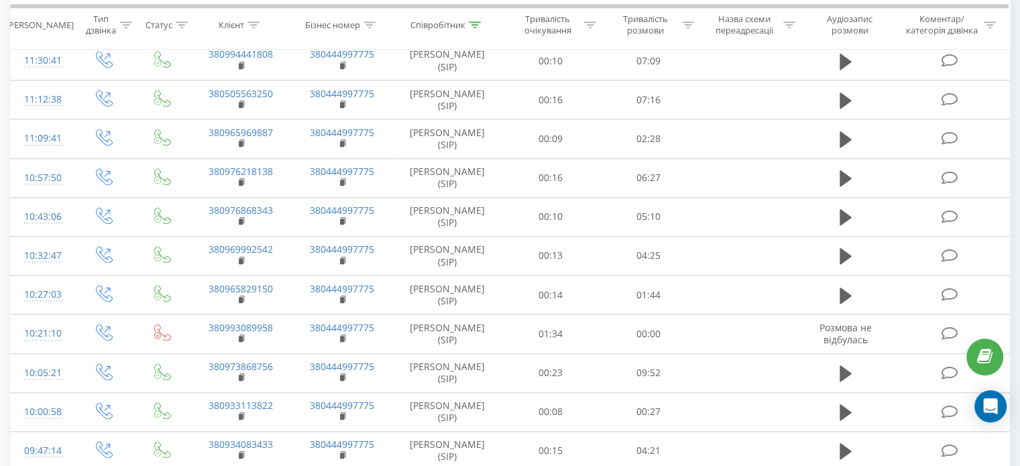
scroll to position [1306, 0]
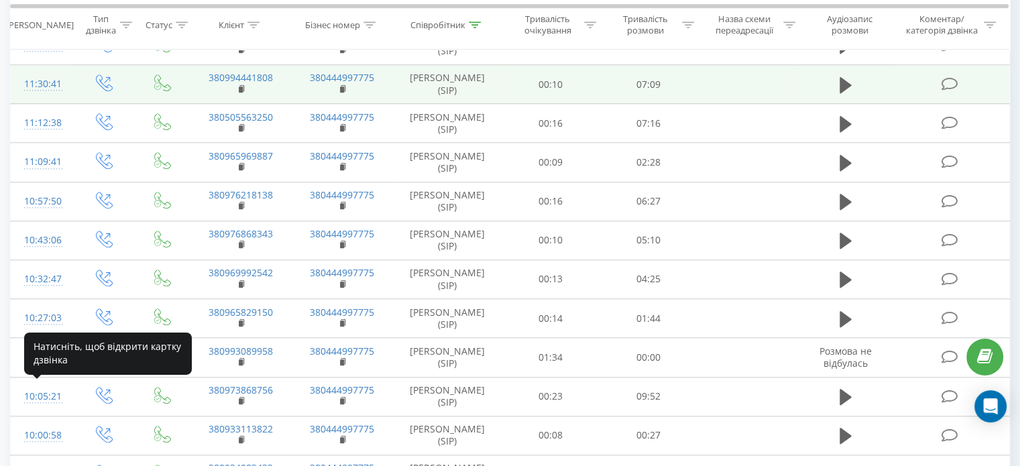
click at [44, 97] on div "11:30:41" at bounding box center [42, 84] width 36 height 26
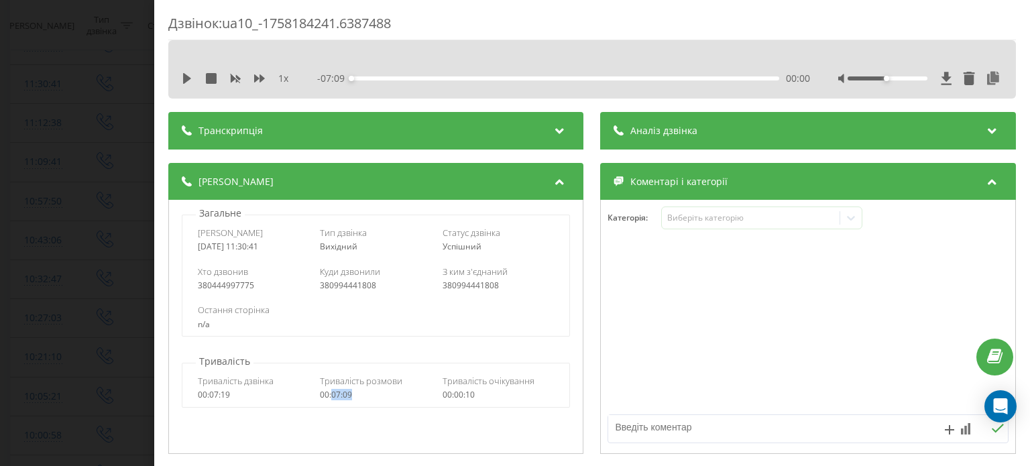
drag, startPoint x: 355, startPoint y: 398, endPoint x: 331, endPoint y: 396, distance: 24.2
click at [331, 396] on div "00:07:09" at bounding box center [377, 394] width 112 height 9
copy div "07:09"
click at [47, 100] on div "Дзвінок : ua10_-1758184241.6387488 1 x - 07:09 00:00 00:00 Транскрипція Для AI-…" at bounding box center [515, 233] width 1030 height 466
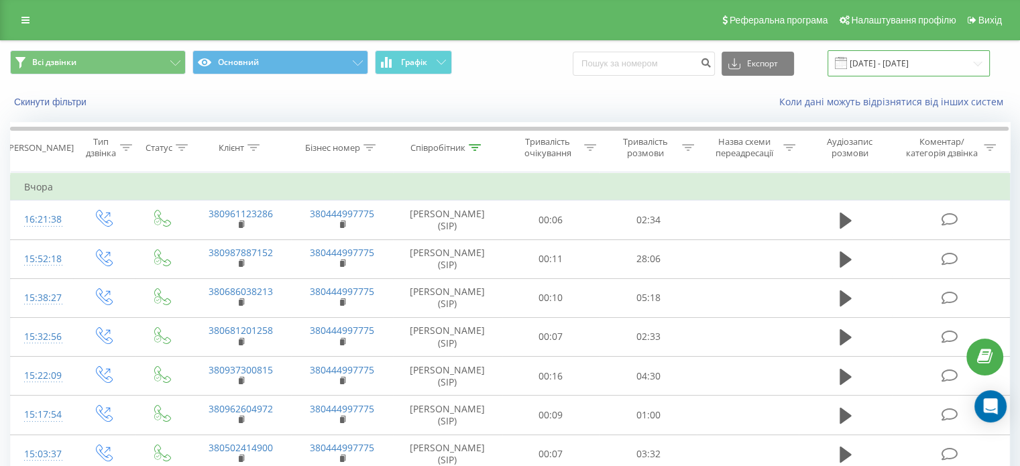
click at [940, 58] on input "18.09.2025 - 18.09.2025" at bounding box center [909, 63] width 162 height 26
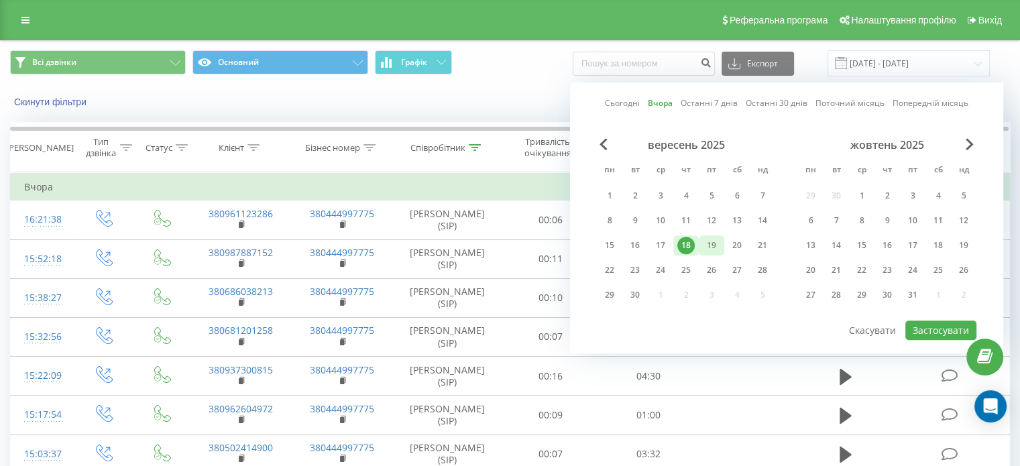
click at [704, 246] on div "19" at bounding box center [711, 245] width 17 height 17
click at [935, 323] on button "Застосувати" at bounding box center [940, 330] width 71 height 19
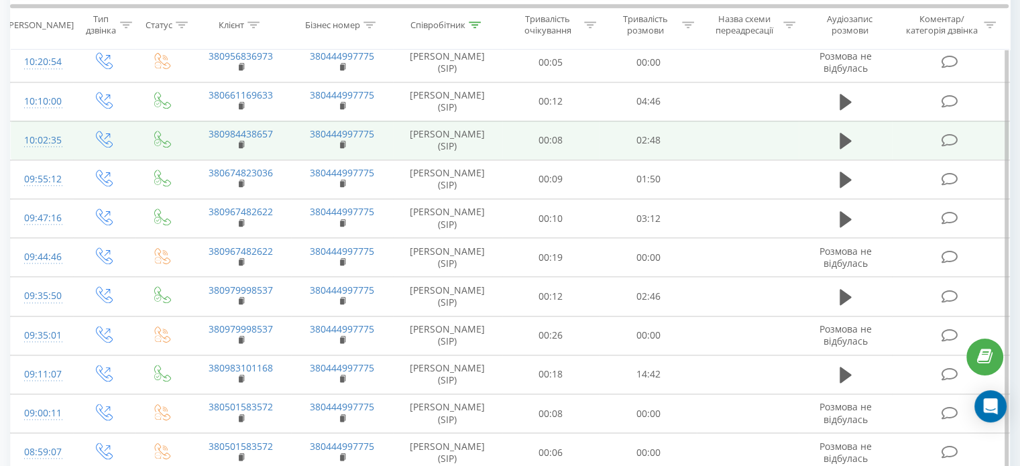
scroll to position [1534, 0]
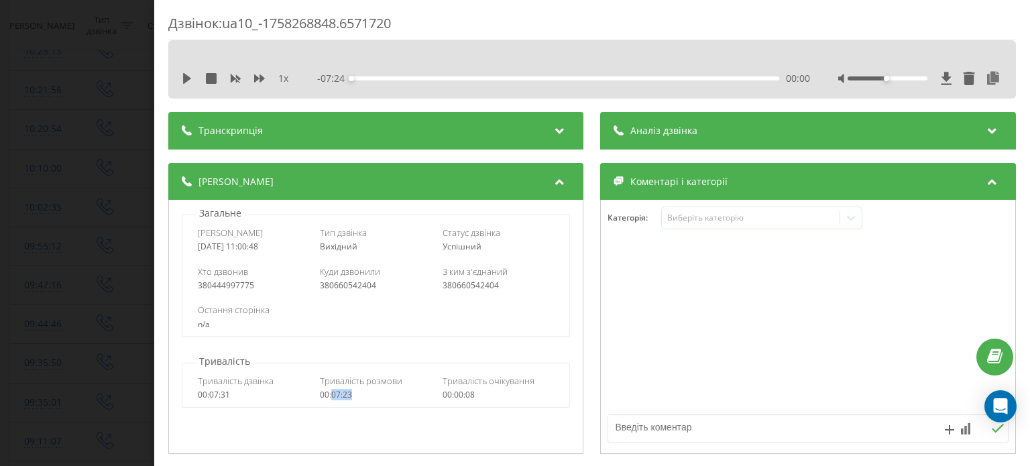
drag, startPoint x: 353, startPoint y: 394, endPoint x: 331, endPoint y: 396, distance: 22.2
click at [331, 396] on div "00:07:23" at bounding box center [377, 394] width 112 height 9
copy div "07:23"
click at [122, 112] on div "Дзвінок : ua10_-1758268848.6571720 1 x - 07:24 00:00 00:00 Транскрипція Для AI-…" at bounding box center [515, 233] width 1030 height 466
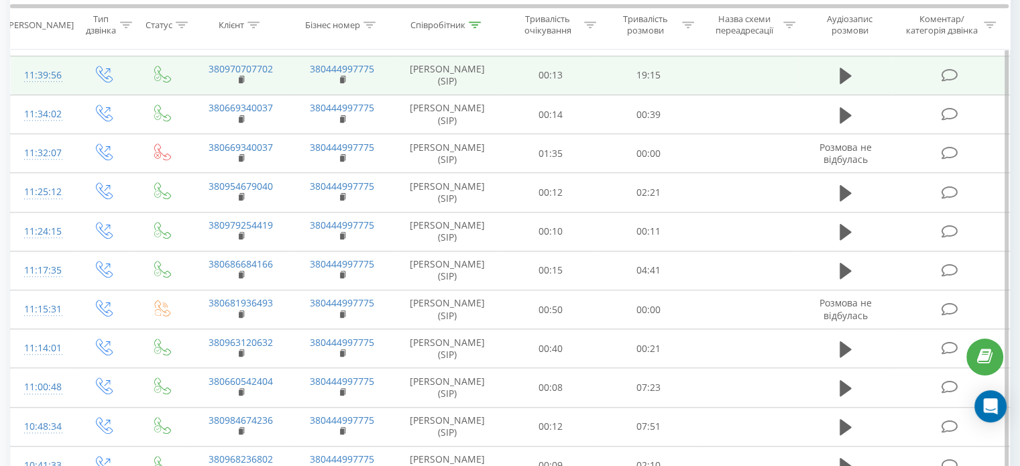
scroll to position [1065, 0]
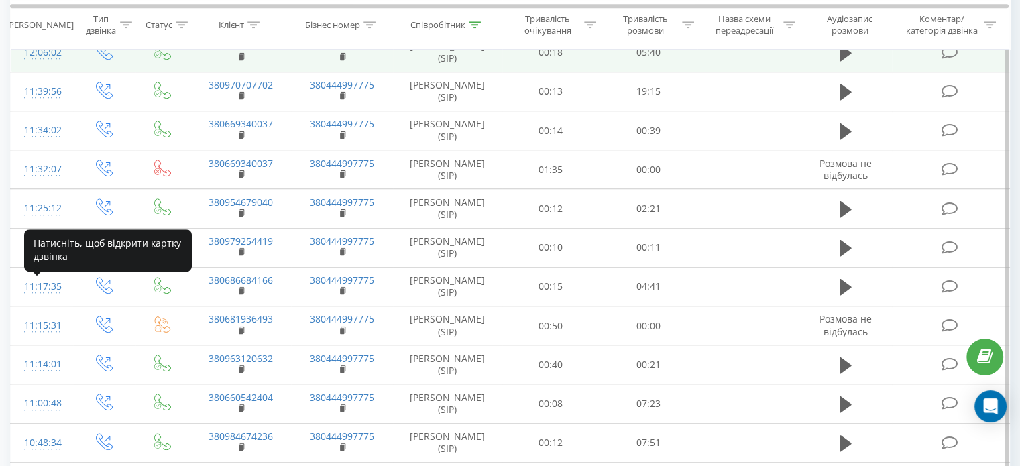
click at [38, 66] on div "12:06:02" at bounding box center [42, 53] width 36 height 26
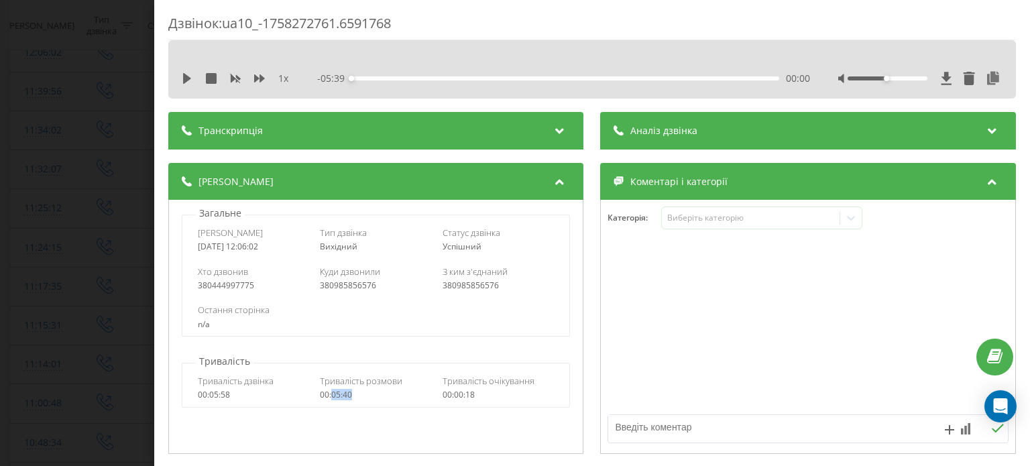
drag, startPoint x: 354, startPoint y: 394, endPoint x: 330, endPoint y: 396, distance: 24.2
click at [330, 396] on div "00:05:40" at bounding box center [377, 394] width 112 height 9
click at [59, 225] on div "Дзвінок : ua10_-1758272761.6591768 1 x - 05:39 00:00 00:00 Транскрипція Для AI-…" at bounding box center [515, 233] width 1030 height 466
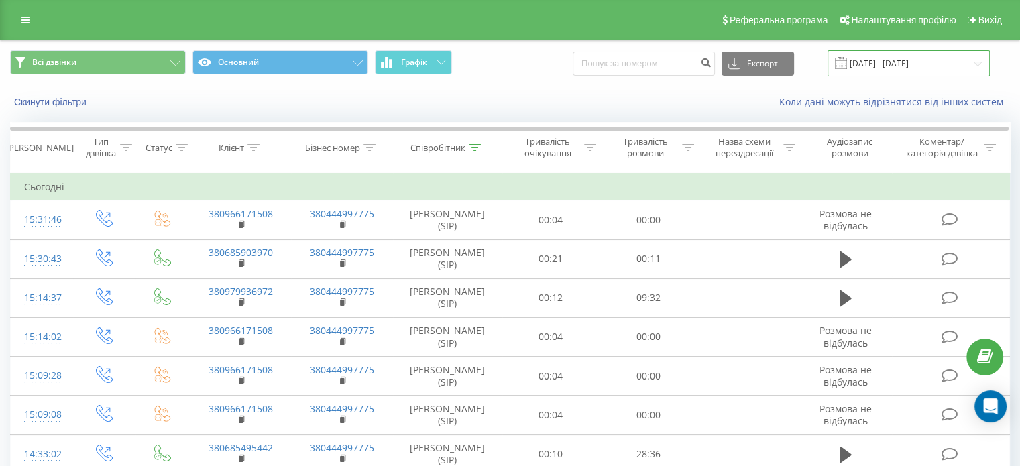
click at [884, 70] on input "19.09.2025 - 19.09.2025" at bounding box center [909, 63] width 162 height 26
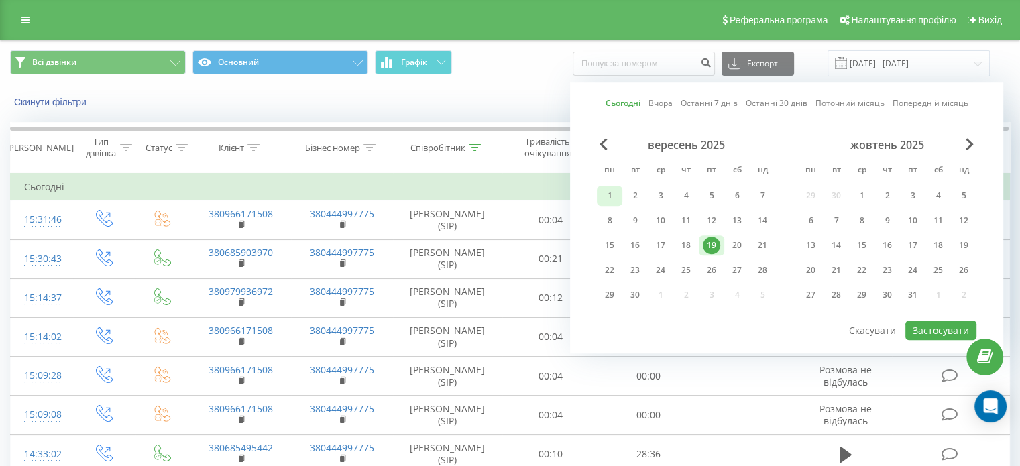
click at [601, 203] on div "1" at bounding box center [609, 195] width 17 height 17
click at [600, 203] on div "1" at bounding box center [609, 196] width 25 height 20
click at [923, 328] on button "Застосувати" at bounding box center [940, 330] width 71 height 19
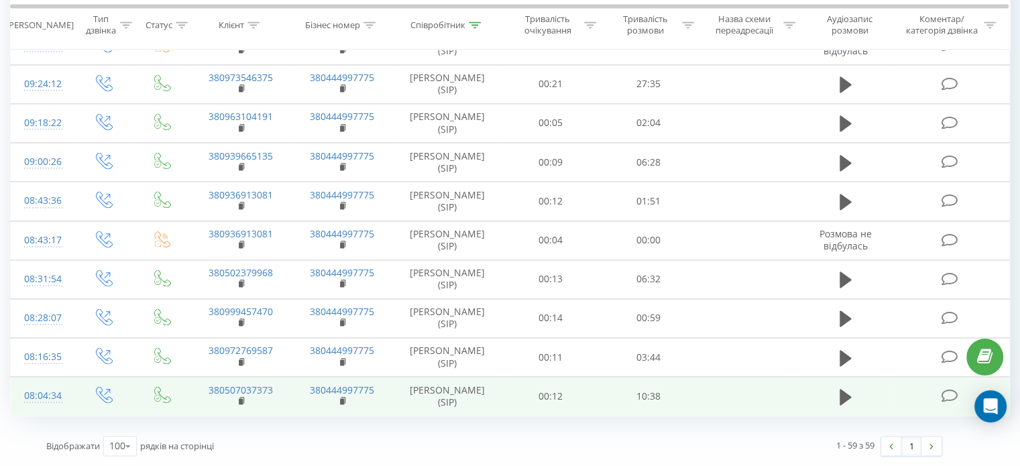
scroll to position [2621, 0]
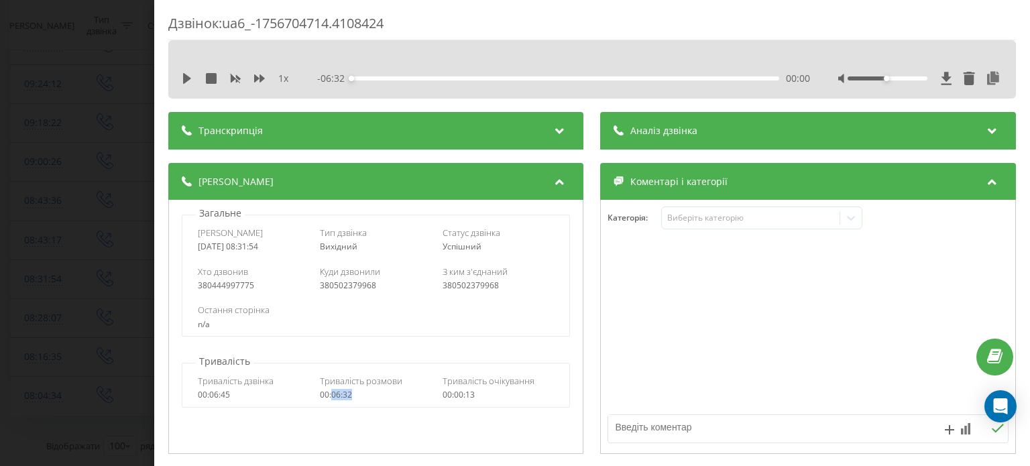
drag, startPoint x: 356, startPoint y: 396, endPoint x: 331, endPoint y: 398, distance: 24.9
click at [331, 398] on div "00:06:32" at bounding box center [377, 394] width 112 height 9
click at [43, 109] on div "Дзвінок : ua6_-1756704714.4108424 1 x - 06:32 00:00 00:00 Транскрипція Для AI-а…" at bounding box center [515, 233] width 1030 height 466
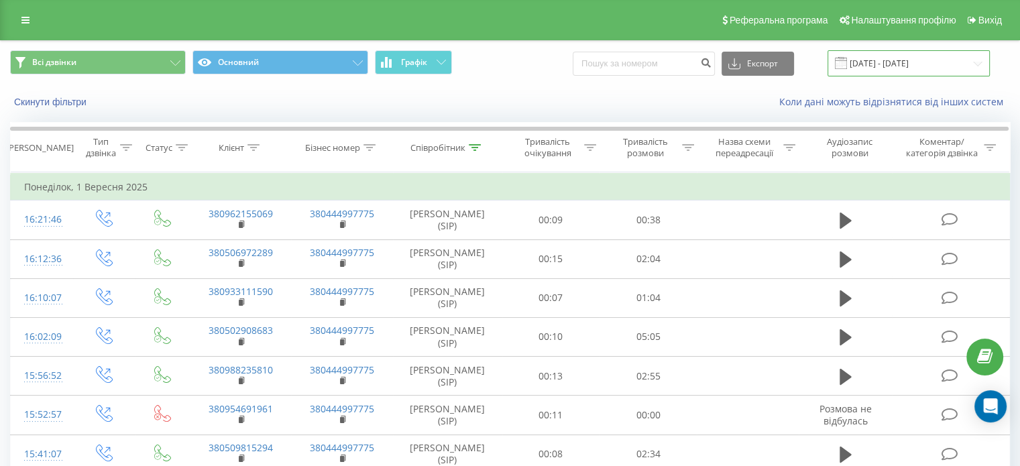
click at [904, 63] on input "01.09.2025 - 01.09.2025" at bounding box center [909, 63] width 162 height 26
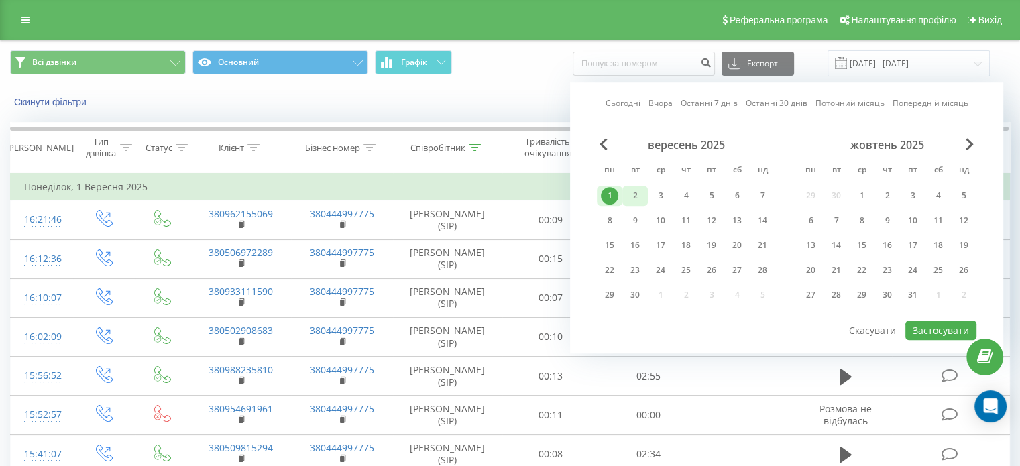
click at [633, 193] on div "2" at bounding box center [634, 195] width 17 height 17
click at [939, 329] on button "Застосувати" at bounding box center [940, 330] width 71 height 19
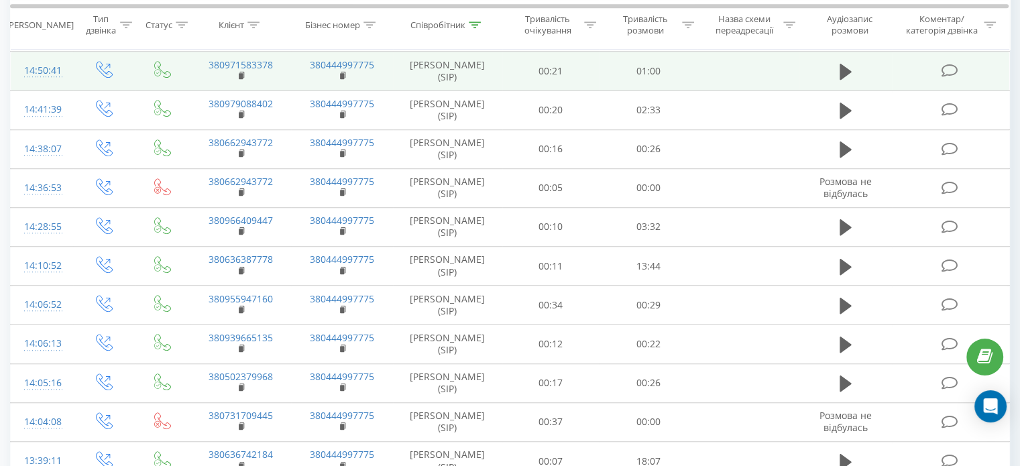
scroll to position [872, 0]
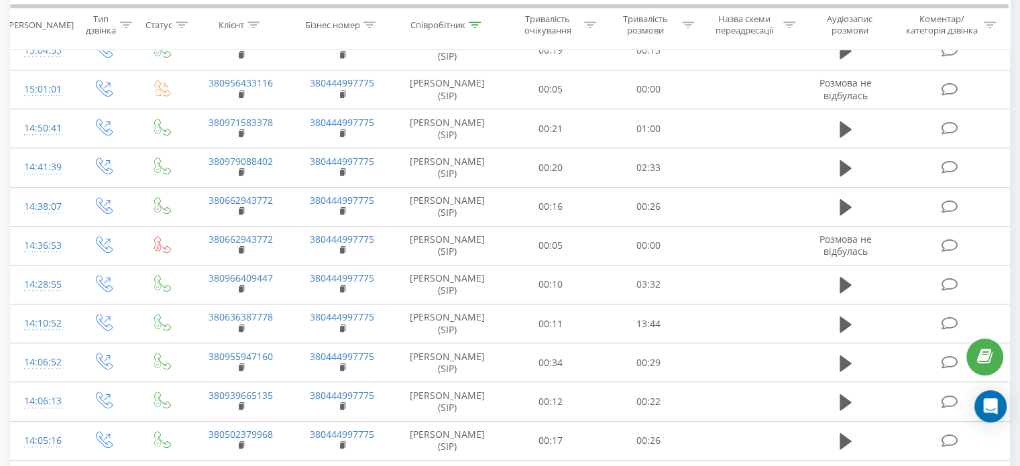
click at [50, 25] on div "15:10:35" at bounding box center [42, 12] width 36 height 26
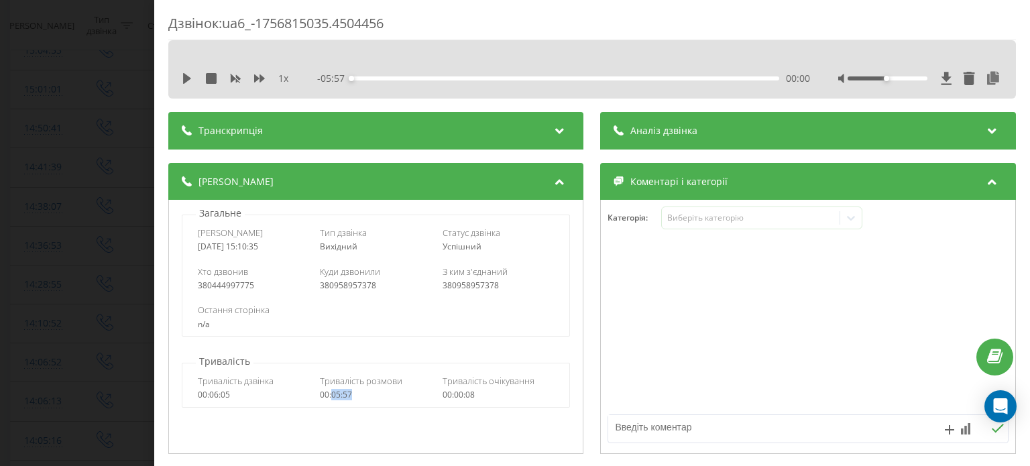
drag, startPoint x: 353, startPoint y: 396, endPoint x: 330, endPoint y: 396, distance: 23.5
click at [330, 396] on div "00:05:57" at bounding box center [377, 394] width 112 height 9
click at [105, 131] on div "Дзвінок : ua6_-1756815035.4504456 1 x - 05:57 00:00 00:00 Транскрипція Для AI-а…" at bounding box center [515, 233] width 1030 height 466
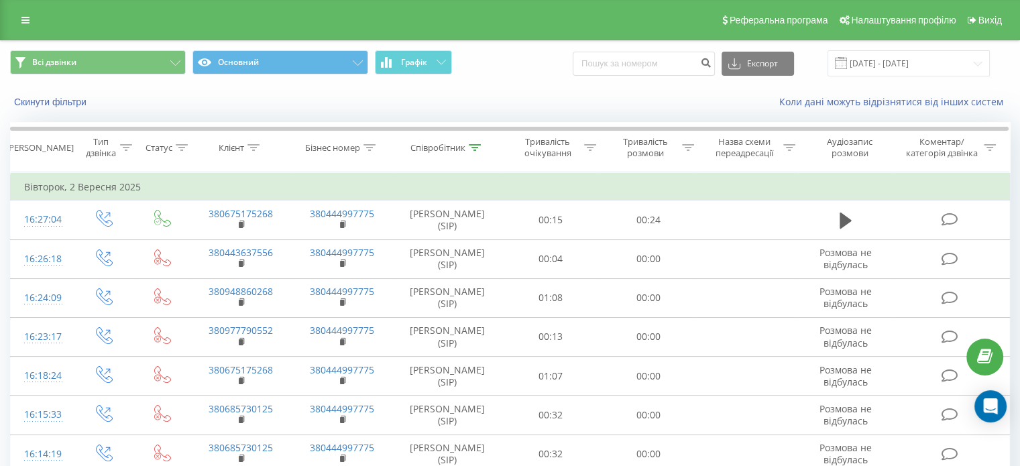
click at [934, 50] on div "Всі дзвінки Основний Графік Експорт .csv .xls .xlsx 02.09.2025 - 02.09.2025" at bounding box center [510, 63] width 1019 height 45
click at [932, 65] on input "[DATE] - [DATE]" at bounding box center [909, 63] width 162 height 26
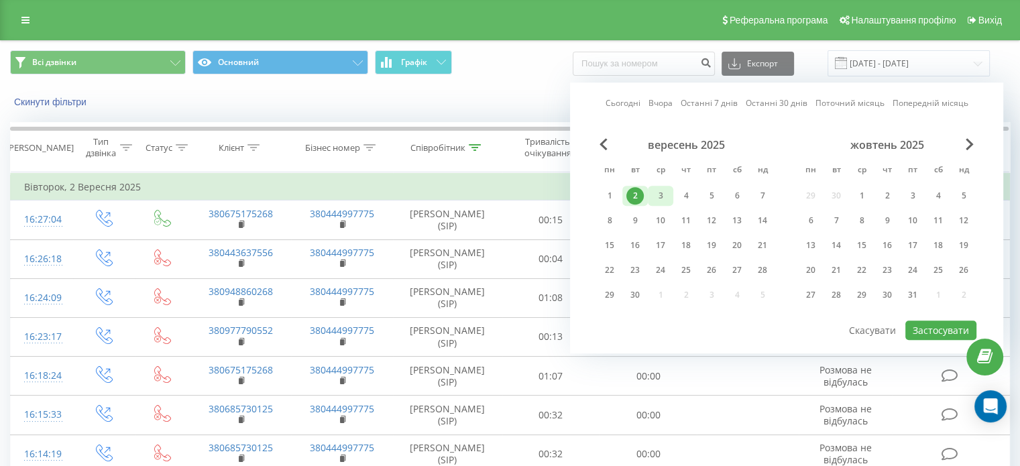
click at [657, 201] on div "3" at bounding box center [660, 195] width 17 height 17
drag, startPoint x: 926, startPoint y: 322, endPoint x: 904, endPoint y: 323, distance: 22.1
click at [926, 323] on button "Застосувати" at bounding box center [940, 330] width 71 height 19
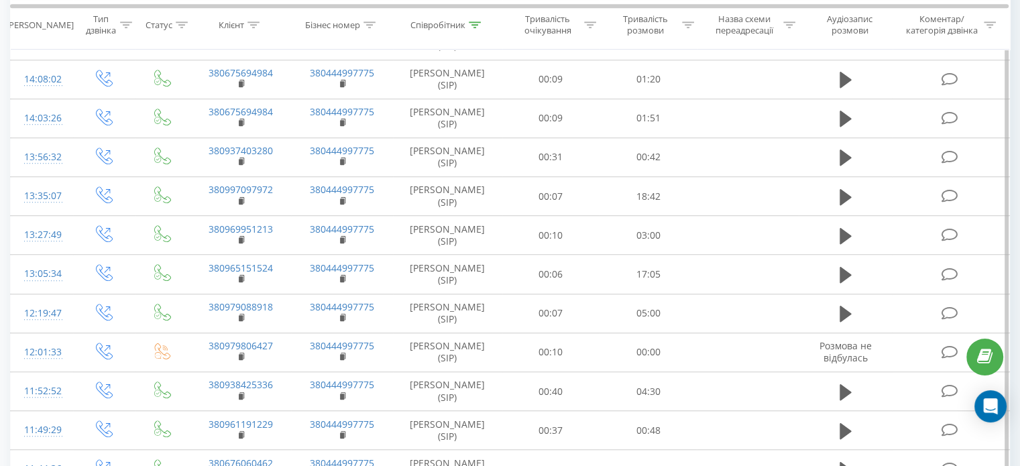
scroll to position [976, 0]
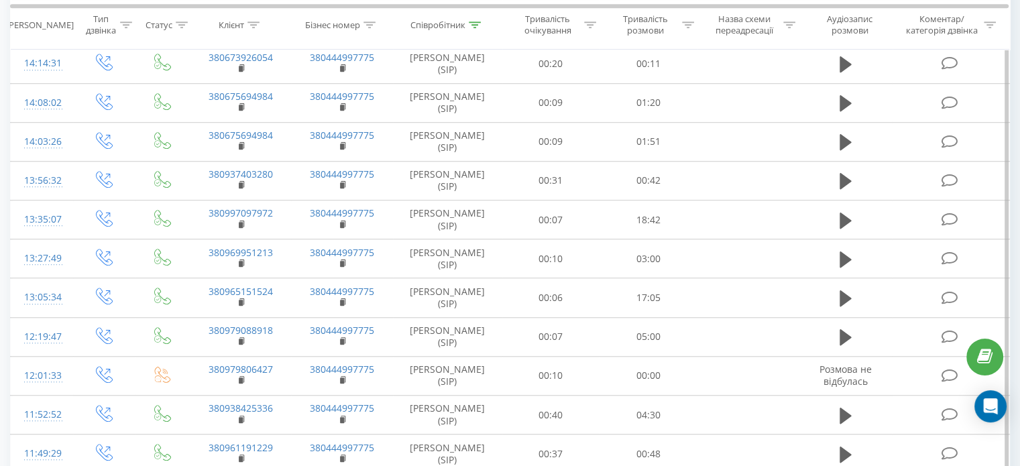
click at [56, 38] on div "14:19:46" at bounding box center [42, 24] width 36 height 26
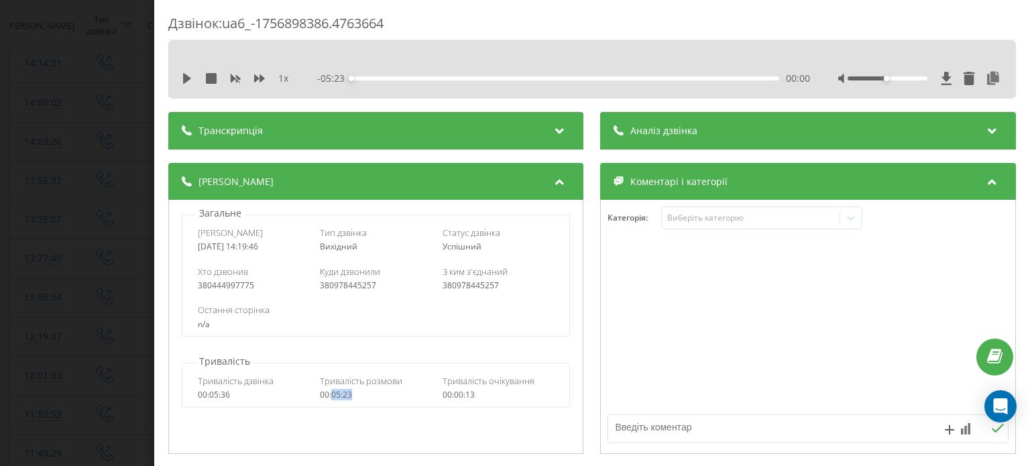
drag, startPoint x: 361, startPoint y: 393, endPoint x: 329, endPoint y: 399, distance: 32.8
click at [329, 399] on div "00:05:23" at bounding box center [377, 394] width 112 height 9
drag, startPoint x: 122, startPoint y: 58, endPoint x: 157, endPoint y: 66, distance: 35.9
click at [121, 58] on div "Дзвінок : ua6_-1756898386.4763664 1 x - 05:23 00:00 00:00 Транскрипція Для AI-а…" at bounding box center [515, 233] width 1030 height 466
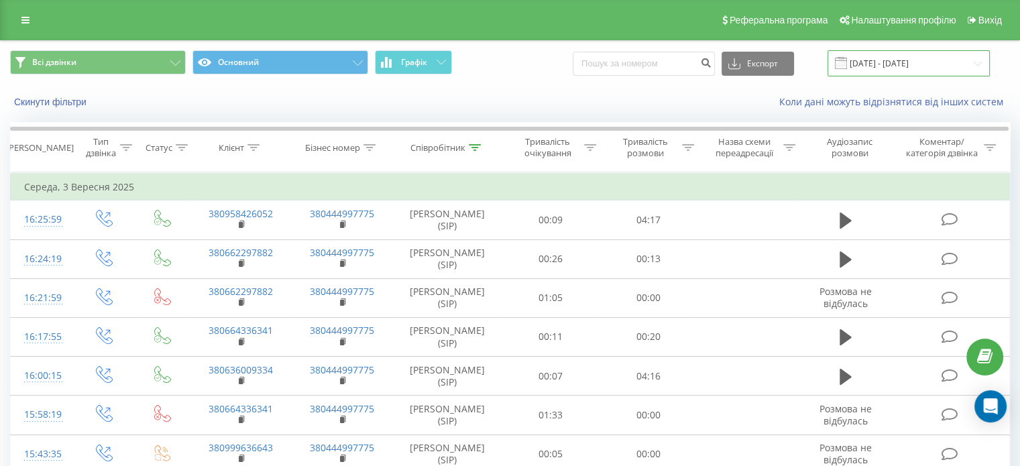
click at [917, 63] on input "03.09.2025 - 03.09.2025" at bounding box center [909, 63] width 162 height 26
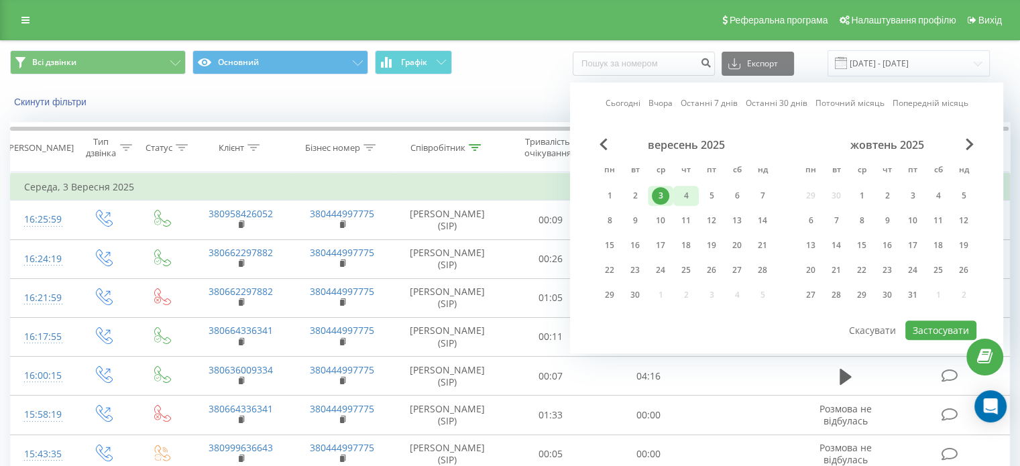
click at [689, 187] on div "4" at bounding box center [685, 195] width 17 height 17
click at [931, 329] on button "Застосувати" at bounding box center [940, 330] width 71 height 19
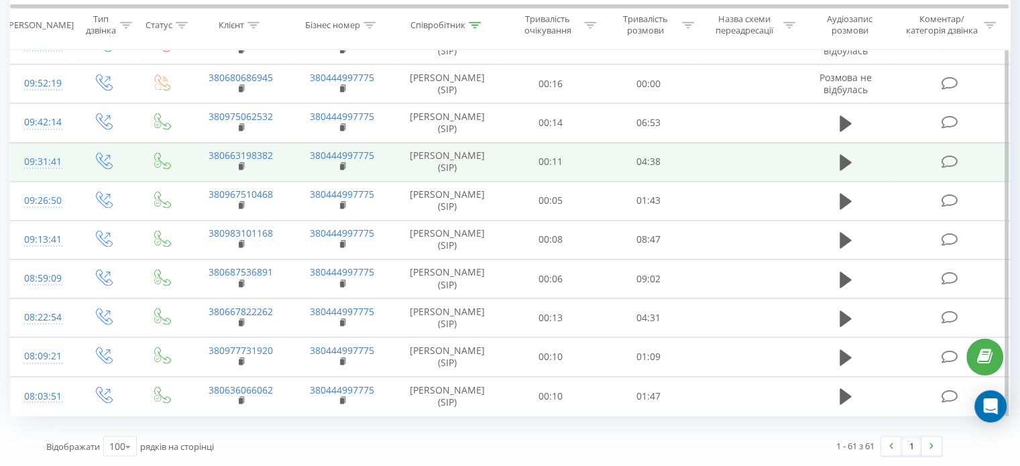
scroll to position [2518, 0]
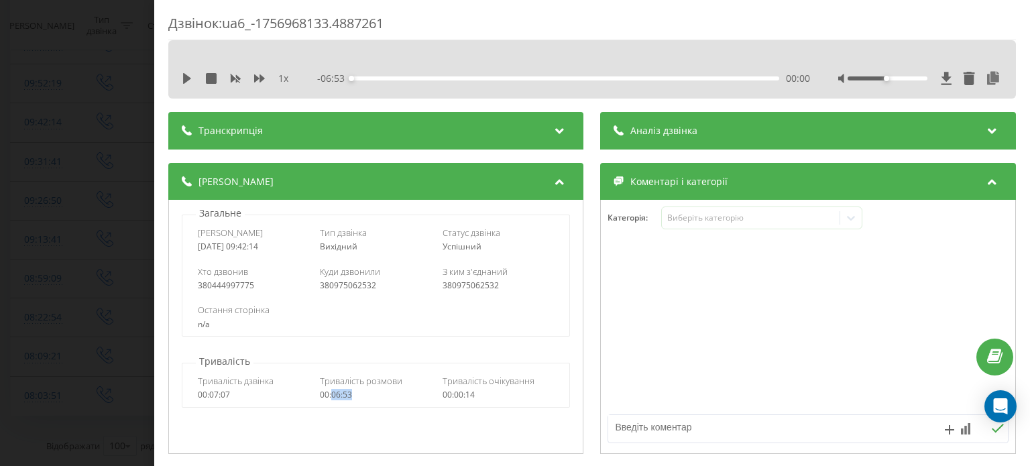
drag, startPoint x: 368, startPoint y: 398, endPoint x: 331, endPoint y: 394, distance: 37.0
click at [331, 394] on div "00:06:53" at bounding box center [377, 394] width 112 height 9
click at [97, 154] on div "Дзвінок : ua6_-1756968133.4887261 1 x - 06:53 00:00 00:00 Транскрипція Для AI-а…" at bounding box center [515, 233] width 1030 height 466
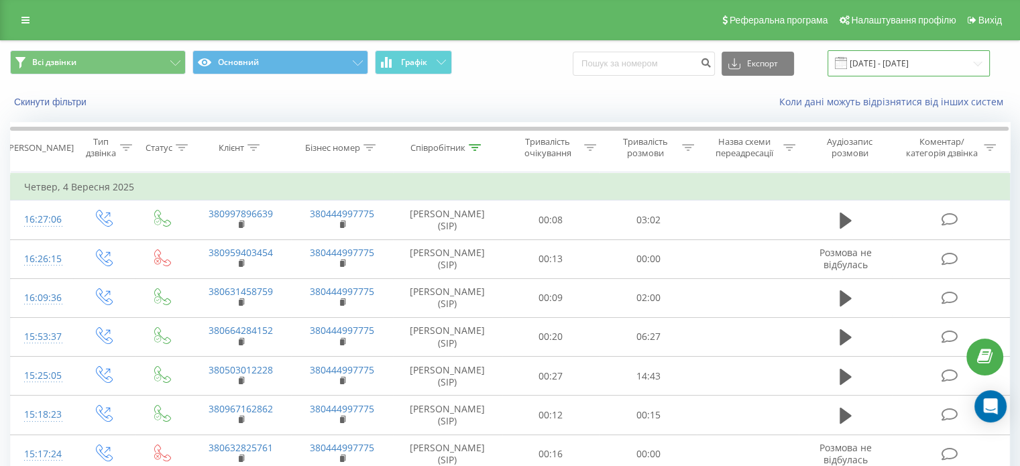
click at [925, 76] on input "04.09.2025 - 04.09.2025" at bounding box center [909, 63] width 162 height 26
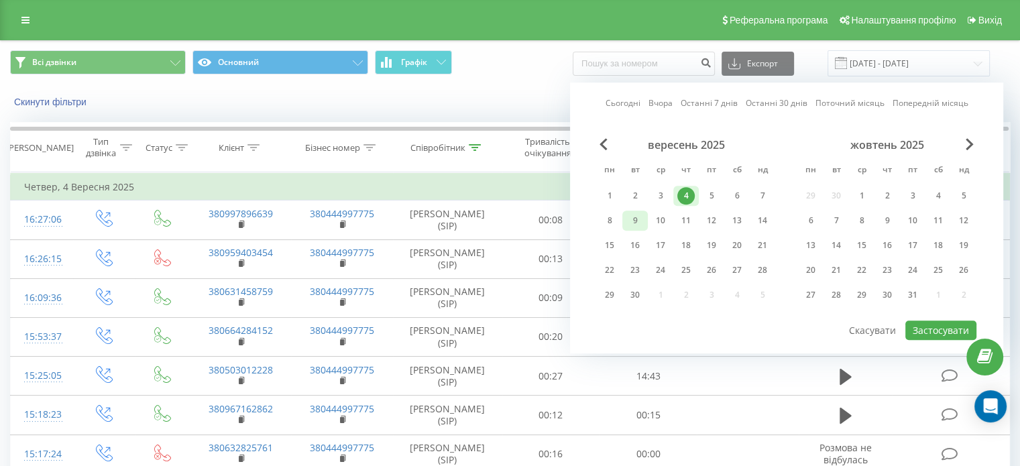
click at [642, 227] on div "9" at bounding box center [634, 221] width 25 height 20
click at [923, 335] on button "Застосувати" at bounding box center [940, 330] width 71 height 19
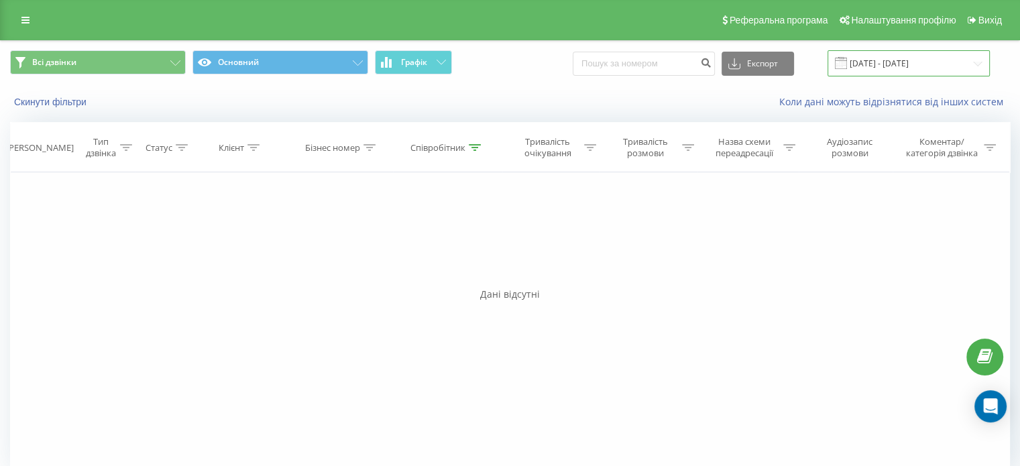
click at [881, 61] on input "09.09.2025 - 09.09.2025" at bounding box center [909, 63] width 162 height 26
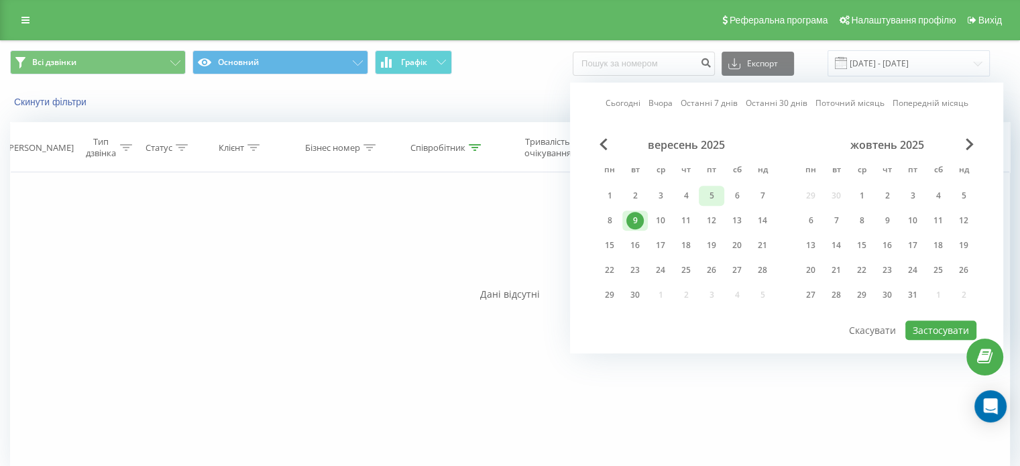
click at [716, 199] on div "5" at bounding box center [711, 195] width 17 height 17
click at [927, 335] on button "Застосувати" at bounding box center [940, 330] width 71 height 19
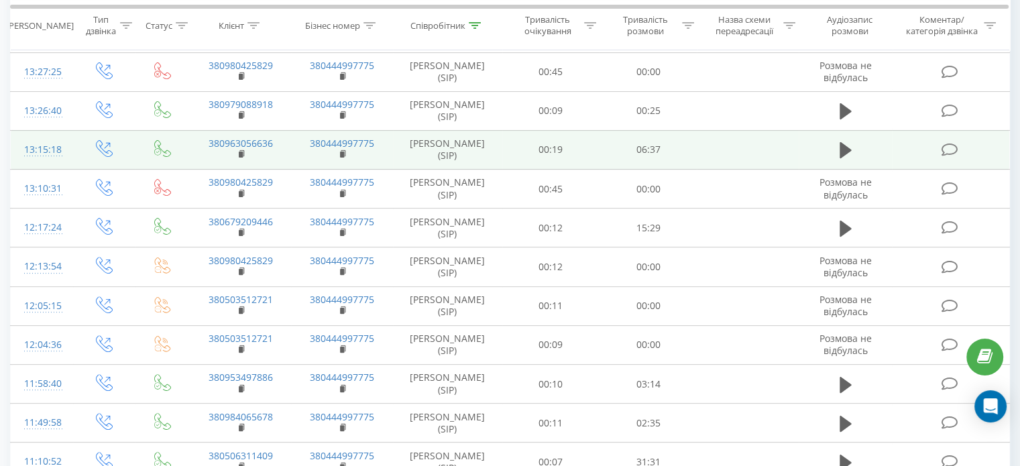
scroll to position [402, 0]
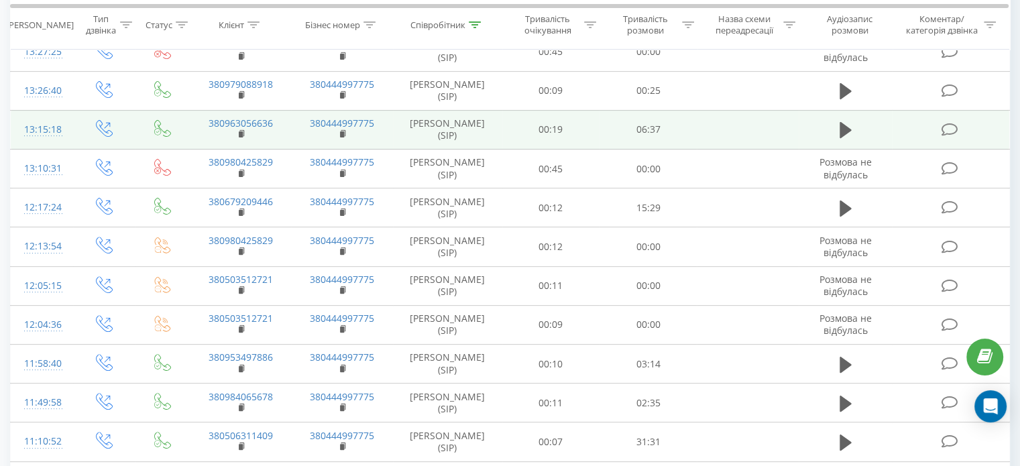
click at [40, 143] on div "13:15:18" at bounding box center [42, 130] width 36 height 26
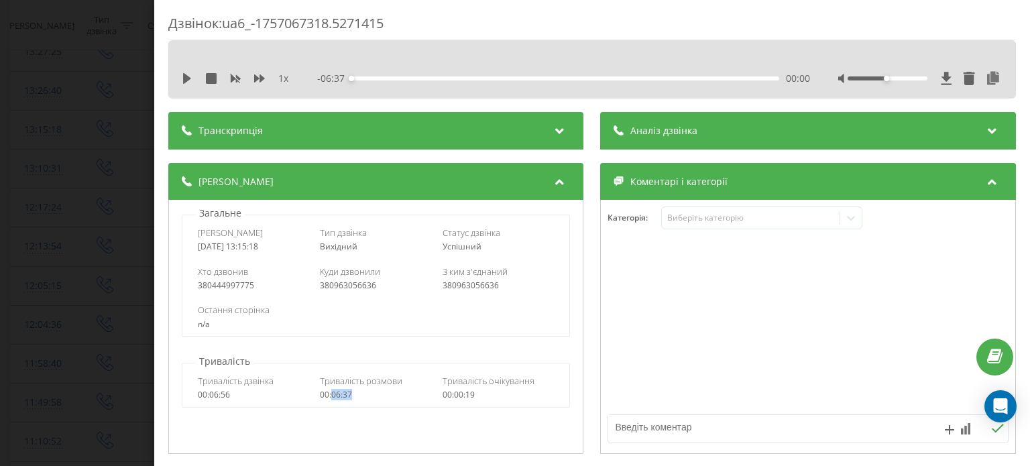
drag, startPoint x: 352, startPoint y: 394, endPoint x: 331, endPoint y: 396, distance: 21.6
click at [331, 396] on div "00:06:37" at bounding box center [377, 394] width 112 height 9
click at [107, 146] on div "Дзвінок : ua6_-1757067318.5271415 1 x - 06:37 00:00 00:00 Транскрипція Для AI-а…" at bounding box center [515, 233] width 1030 height 466
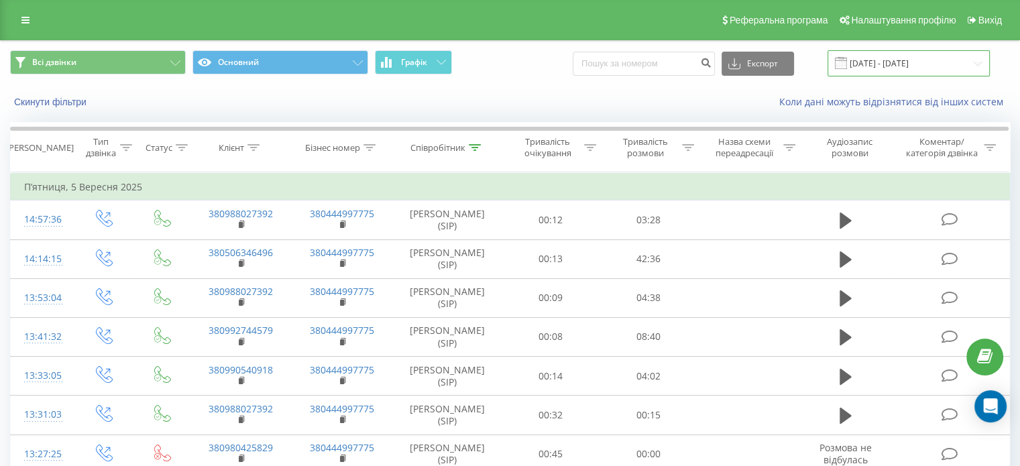
click at [908, 72] on input "05.09.2025 - 05.09.2025" at bounding box center [909, 63] width 162 height 26
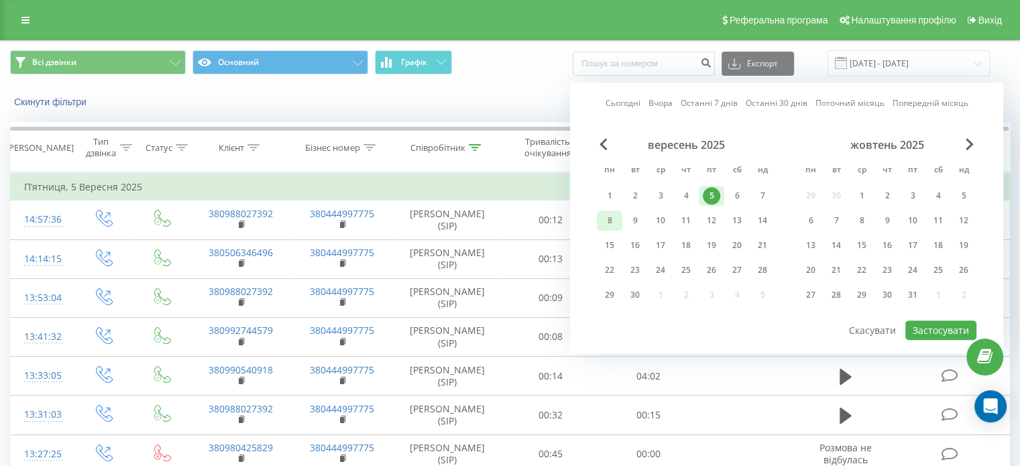
click at [613, 222] on div "8" at bounding box center [609, 220] width 17 height 17
click at [914, 324] on button "Застосувати" at bounding box center [940, 330] width 71 height 19
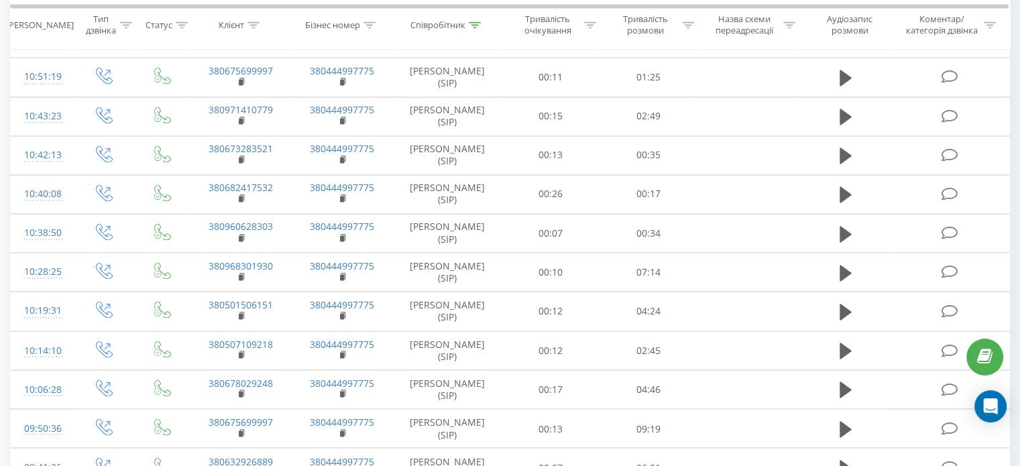
scroll to position [2213, 0]
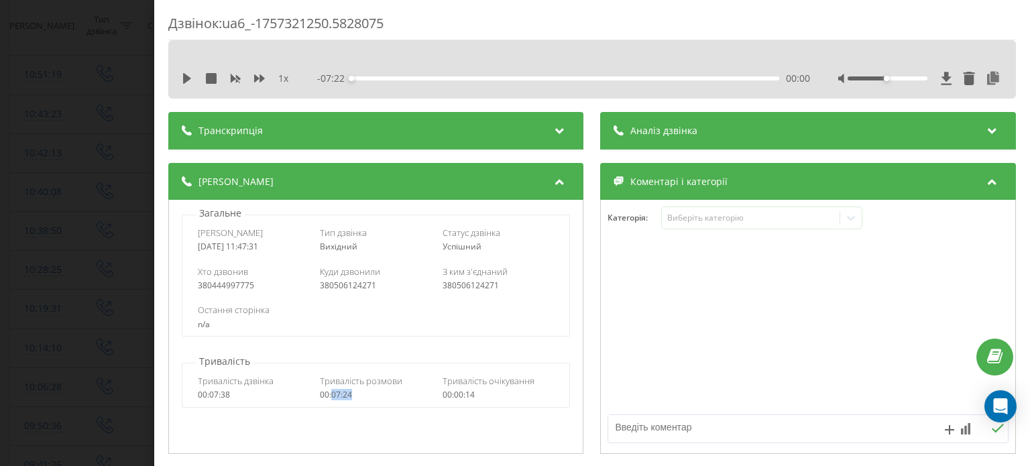
drag, startPoint x: 351, startPoint y: 399, endPoint x: 332, endPoint y: 400, distance: 19.5
click at [332, 400] on div "Тривалість дзвінка 00:07:38 Тривалість розмови 00:07:24 Тривалість очікування 0…" at bounding box center [375, 387] width 387 height 39
click at [49, 150] on div "Дзвінок : ua6_-1757321250.5828075 1 x - 07:22 00:00 00:00 Транскрипція Для AI-а…" at bounding box center [515, 233] width 1030 height 466
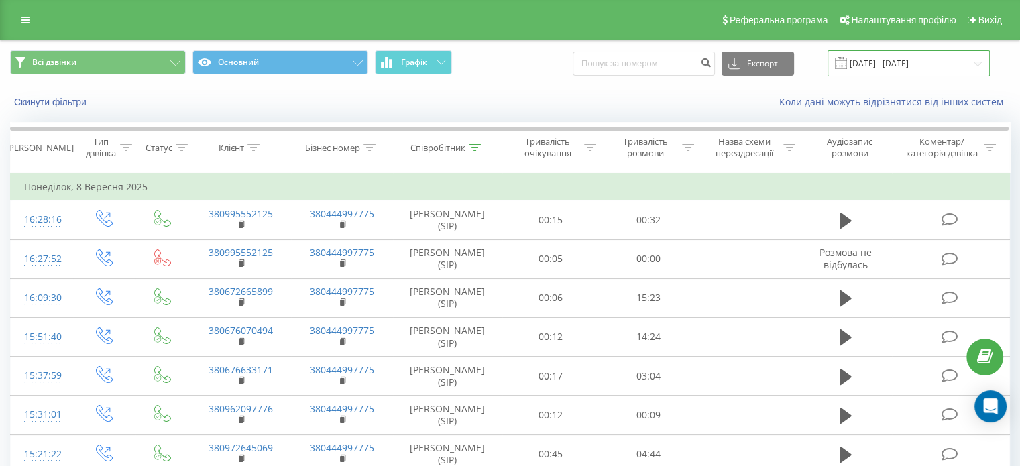
click at [907, 71] on input "08.09.2025 - 08.09.2025" at bounding box center [909, 63] width 162 height 26
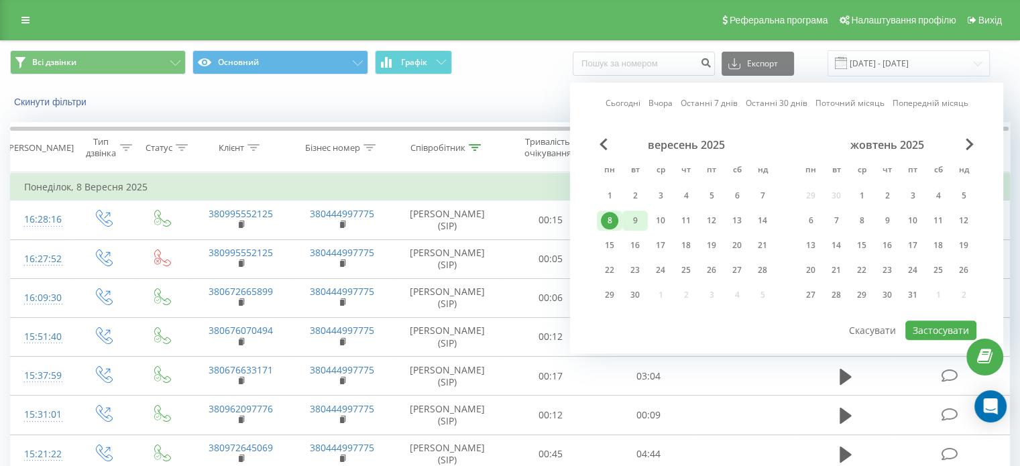
click at [631, 223] on div "9" at bounding box center [634, 220] width 17 height 17
click at [917, 330] on button "Застосувати" at bounding box center [940, 330] width 71 height 19
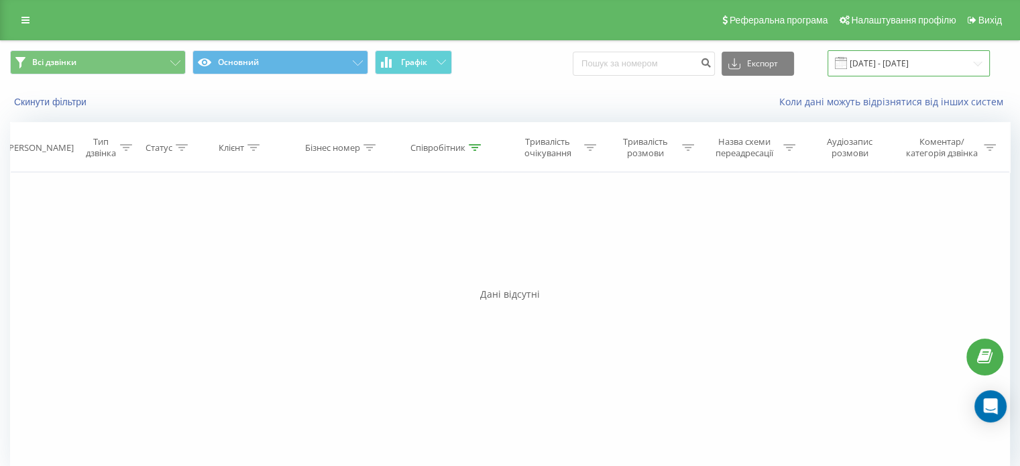
click at [903, 70] on input "09.09.2025 - 09.09.2025" at bounding box center [909, 63] width 162 height 26
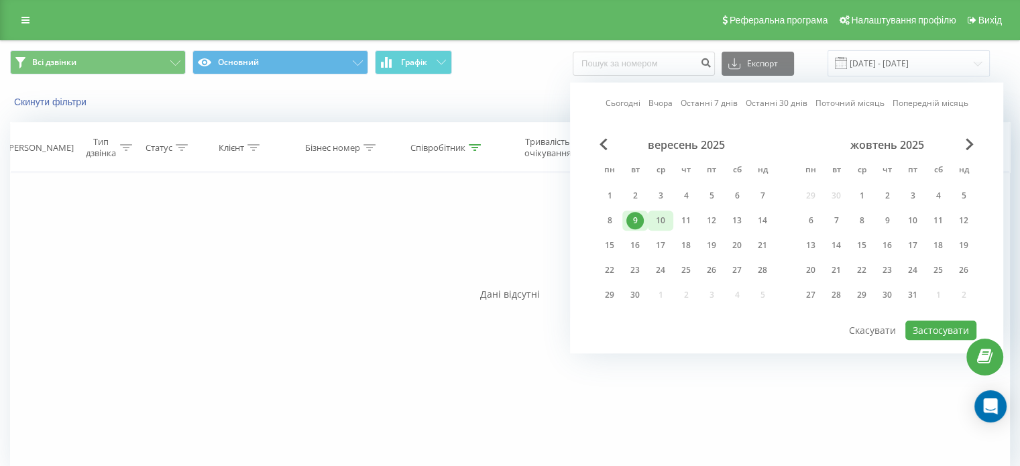
click at [655, 223] on div "10" at bounding box center [660, 220] width 17 height 17
click at [915, 327] on button "Застосувати" at bounding box center [940, 330] width 71 height 19
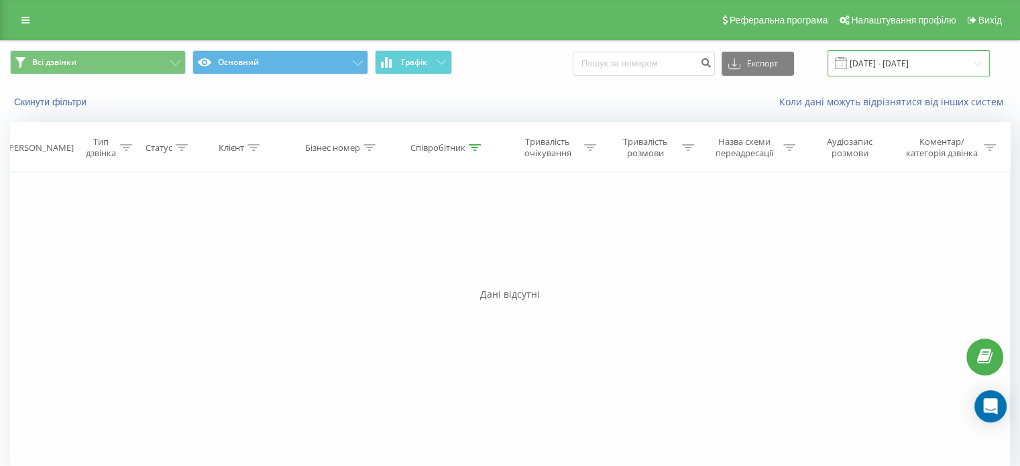
click at [907, 67] on input "10.09.2025 - 10.09.2025" at bounding box center [909, 63] width 162 height 26
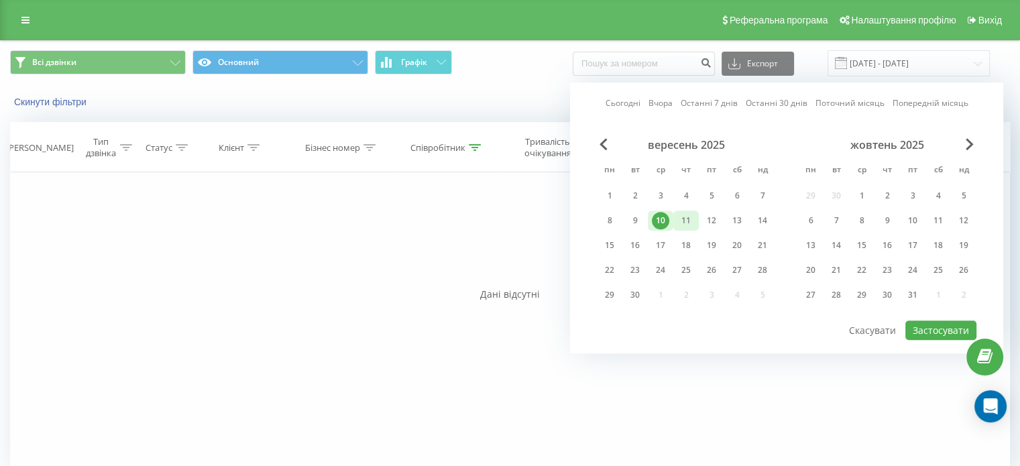
click at [691, 221] on div "11" at bounding box center [685, 220] width 17 height 17
click at [919, 321] on button "Застосувати" at bounding box center [940, 330] width 71 height 19
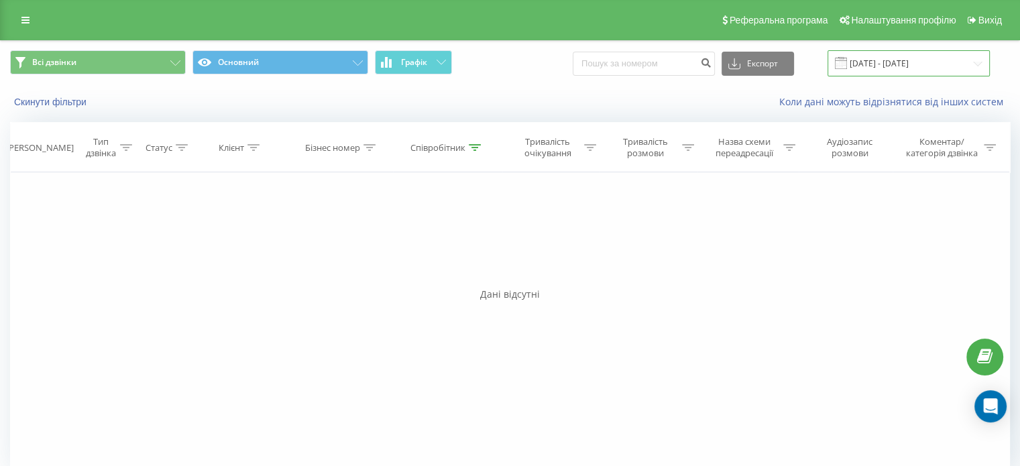
click at [904, 68] on input "11.09.2025 - 11.09.2025" at bounding box center [909, 63] width 162 height 26
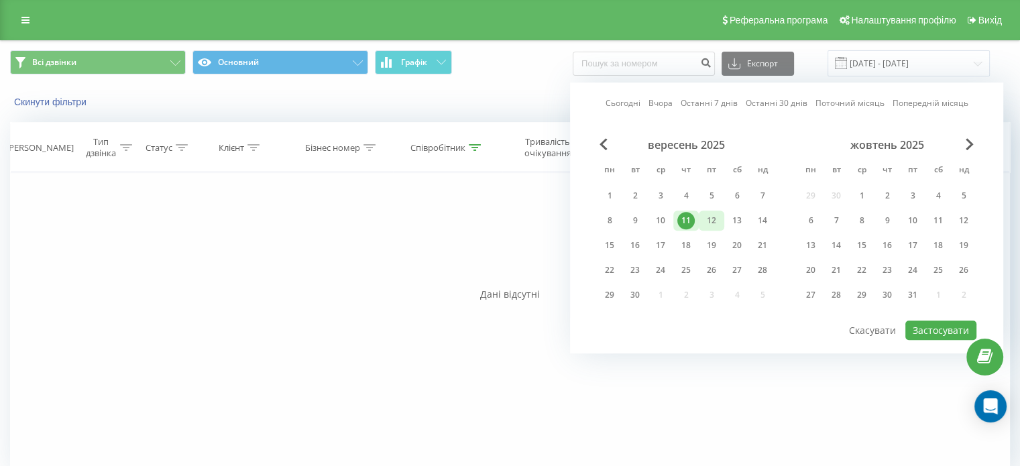
click at [706, 221] on div "12" at bounding box center [711, 220] width 17 height 17
click at [919, 331] on button "Застосувати" at bounding box center [940, 330] width 71 height 19
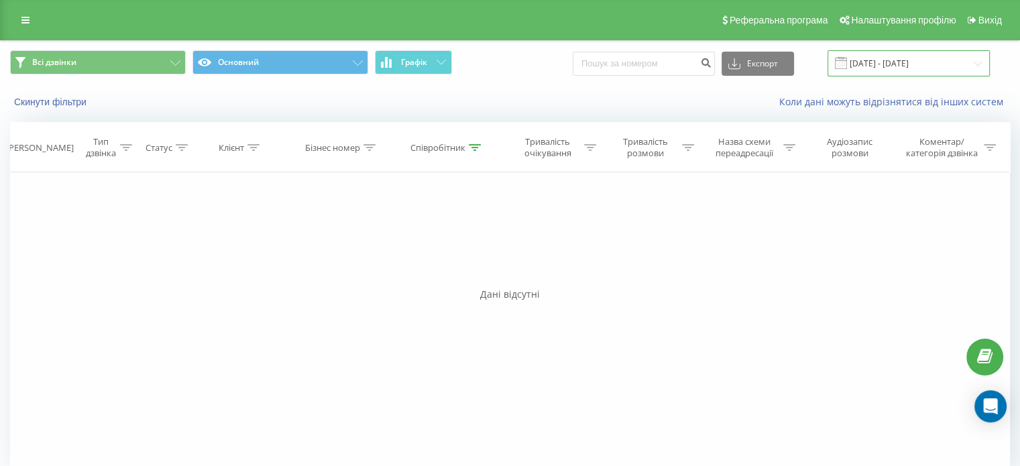
click at [901, 68] on input "12.09.2025 - 12.09.2025" at bounding box center [909, 63] width 162 height 26
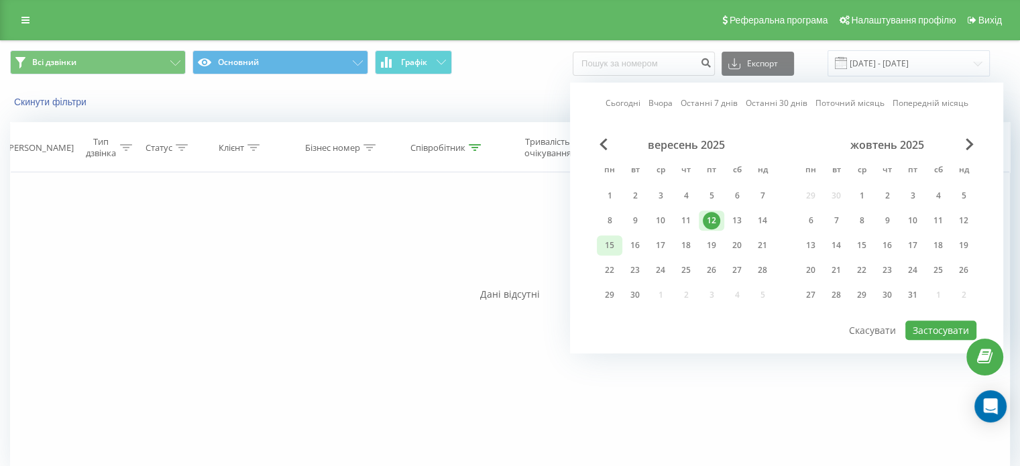
click at [614, 243] on div "15" at bounding box center [609, 245] width 17 height 17
click at [932, 325] on button "Застосувати" at bounding box center [940, 330] width 71 height 19
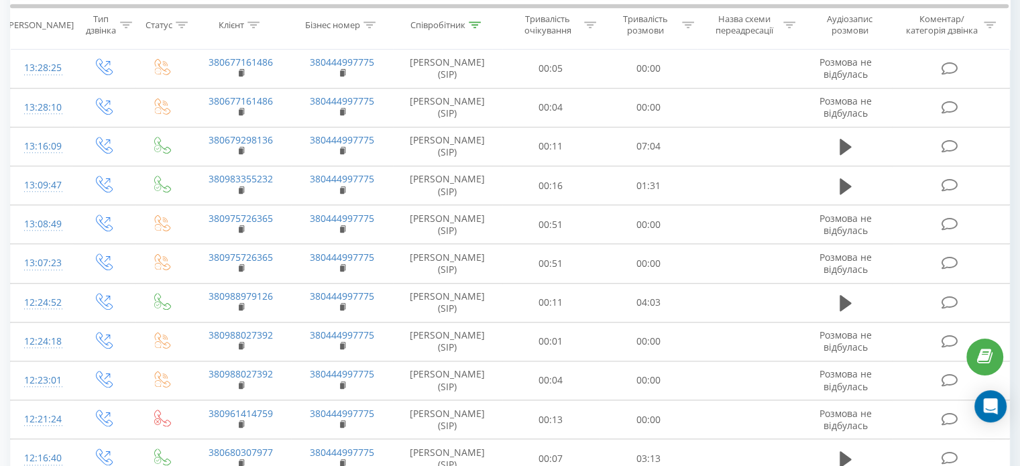
scroll to position [1207, 0]
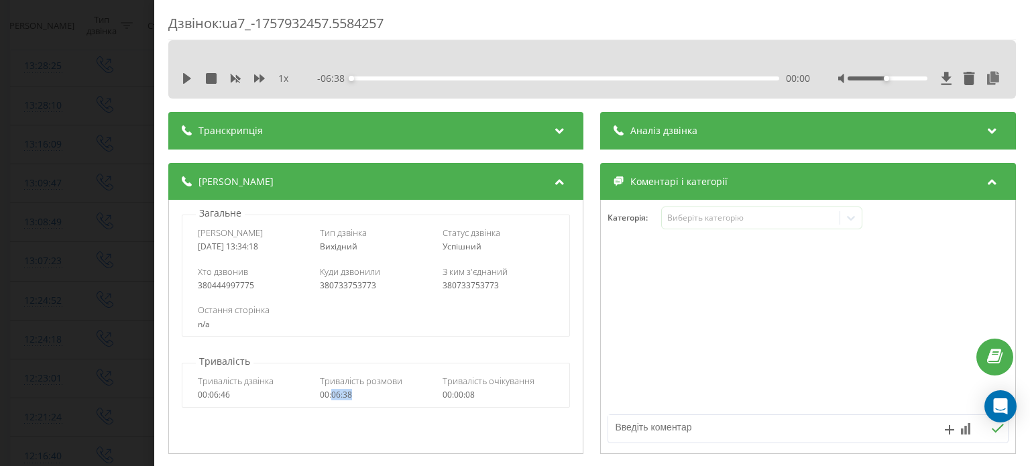
drag, startPoint x: 353, startPoint y: 395, endPoint x: 330, endPoint y: 396, distance: 22.8
click at [330, 396] on div "00:06:38" at bounding box center [377, 394] width 112 height 9
click at [125, 137] on div "Дзвінок : ua7_-1757932457.5584257 1 x - 06:38 00:00 00:00 Транскрипція Для AI-а…" at bounding box center [515, 233] width 1030 height 466
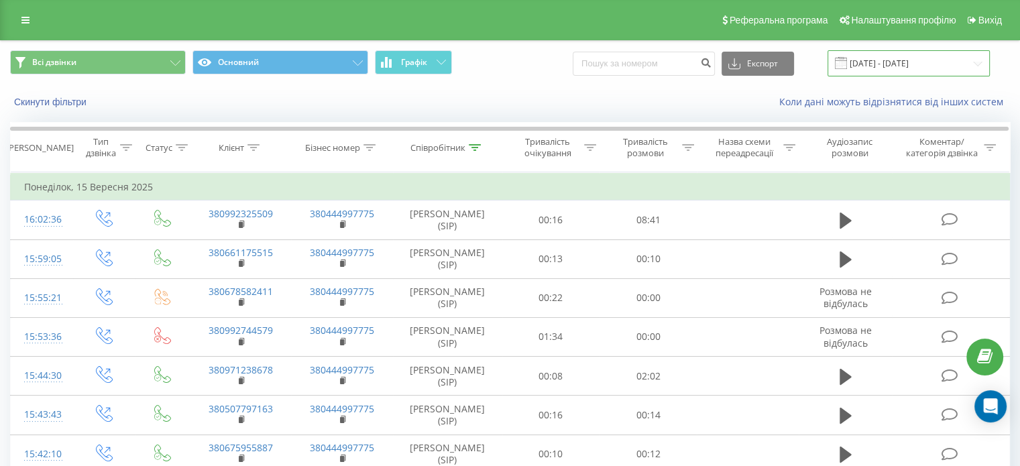
click at [927, 58] on input "15.09.2025 - 15.09.2025" at bounding box center [909, 63] width 162 height 26
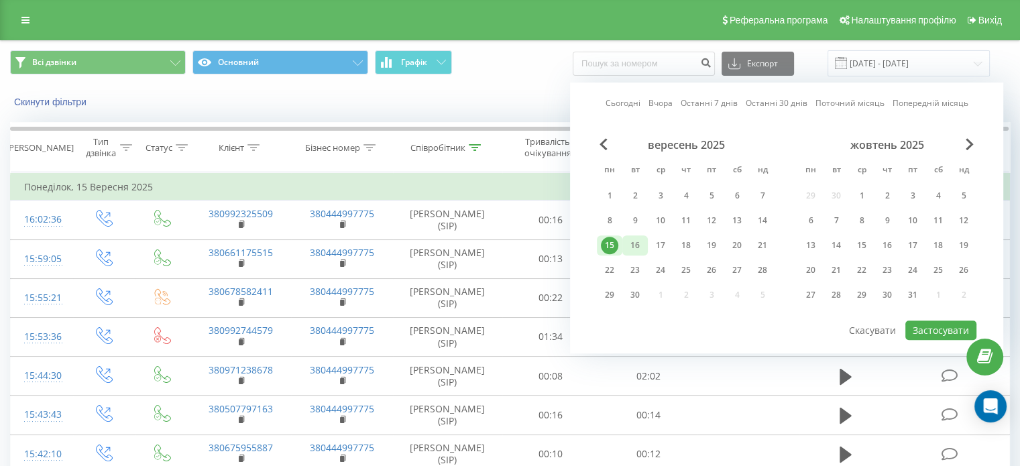
click at [629, 238] on div "16" at bounding box center [634, 245] width 17 height 17
click at [927, 329] on button "Застосувати" at bounding box center [940, 330] width 71 height 19
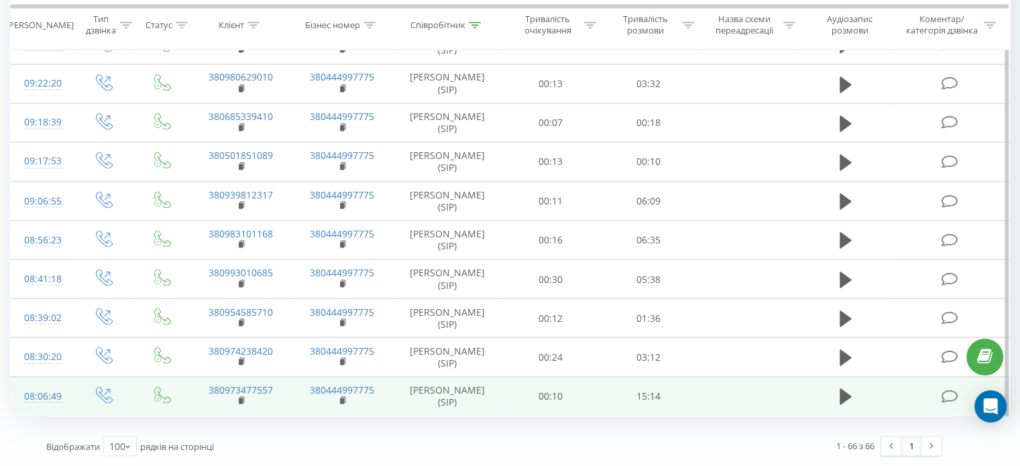
scroll to position [2966, 0]
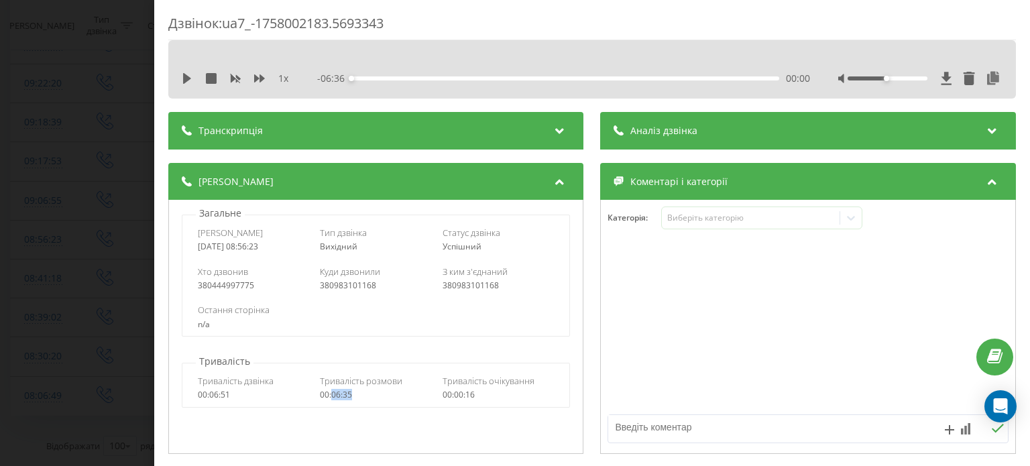
drag, startPoint x: 355, startPoint y: 398, endPoint x: 330, endPoint y: 397, distance: 24.8
click at [330, 397] on div "00:06:35" at bounding box center [377, 394] width 112 height 9
click at [87, 261] on div "Дзвінок : ua7_-1758002183.5693343 1 x - 06:36 00:00 00:00 Транскрипція Для AI-а…" at bounding box center [515, 233] width 1030 height 466
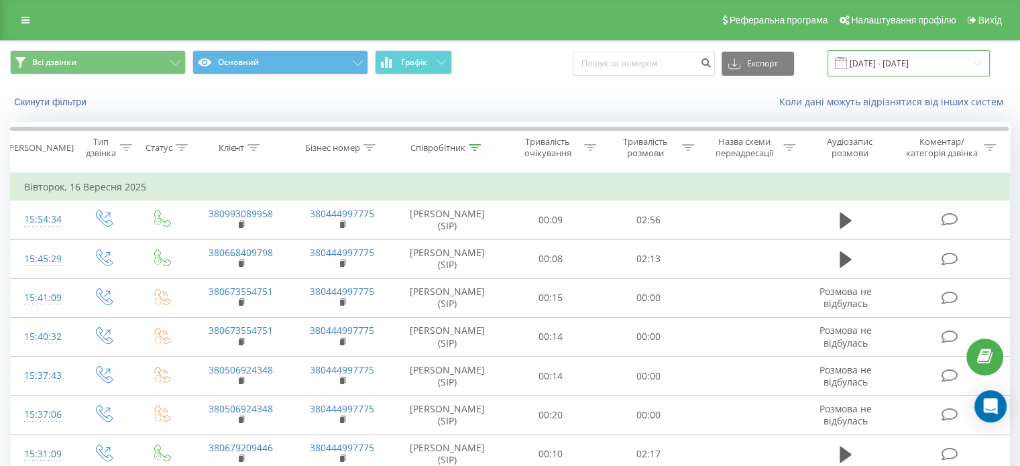
click at [880, 60] on input "16.09.2025 - 16.09.2025" at bounding box center [909, 63] width 162 height 26
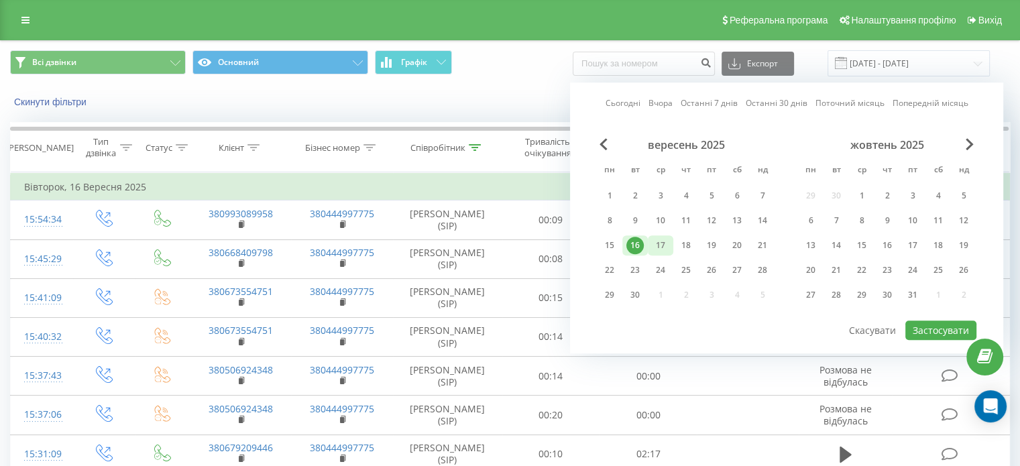
click at [660, 241] on div "17" at bounding box center [660, 245] width 17 height 17
click at [938, 321] on button "Застосувати" at bounding box center [940, 330] width 71 height 19
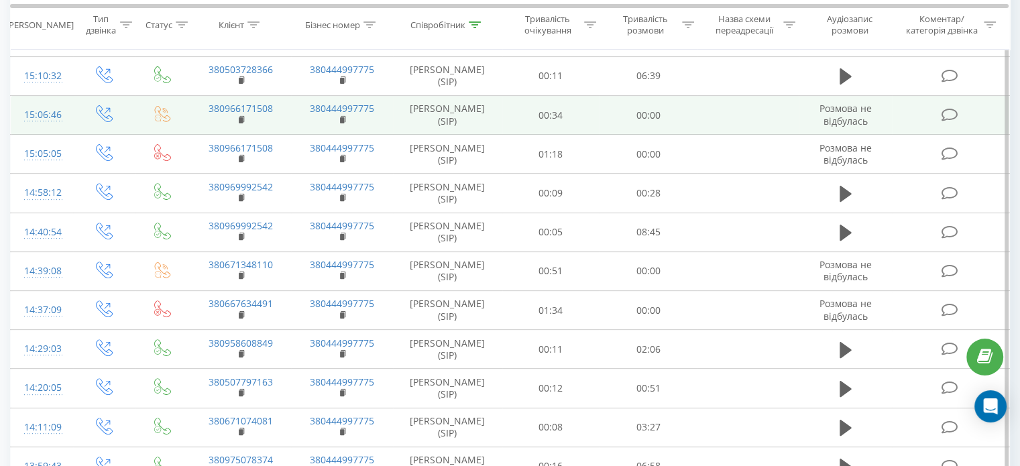
scroll to position [469, 0]
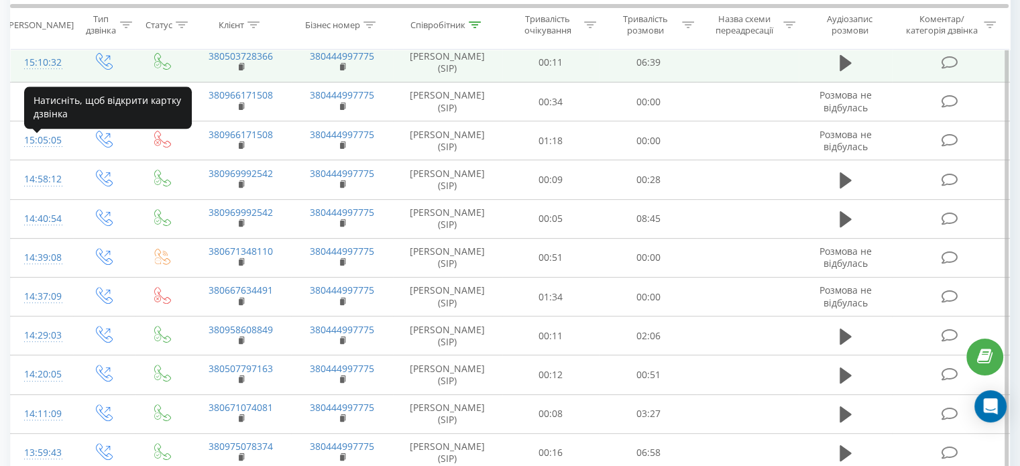
click at [39, 76] on div "15:10:32" at bounding box center [42, 63] width 36 height 26
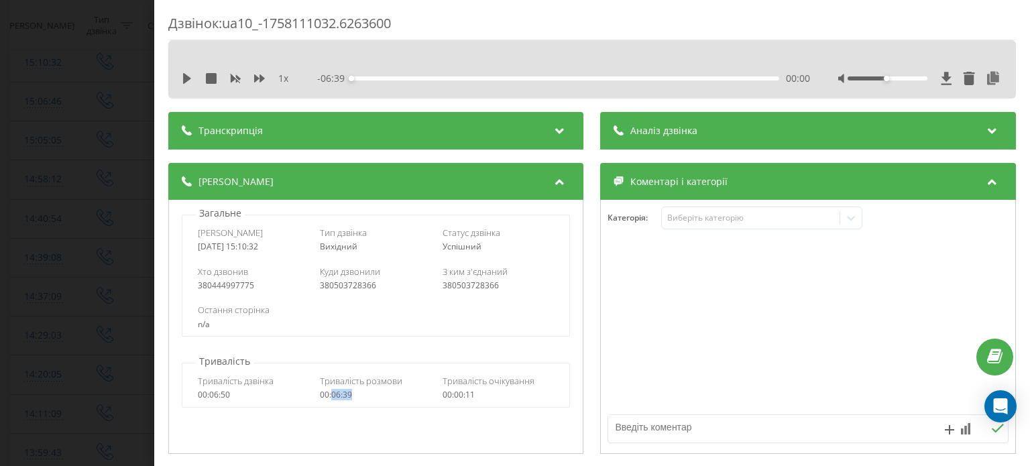
drag, startPoint x: 349, startPoint y: 399, endPoint x: 329, endPoint y: 398, distance: 20.2
click at [329, 398] on div "00:06:39" at bounding box center [377, 394] width 112 height 9
click at [40, 123] on div "Дзвінок : ua10_-1758111032.6263600 1 x - 06:39 00:00 00:00 Транскрипція Для AI-…" at bounding box center [515, 233] width 1030 height 466
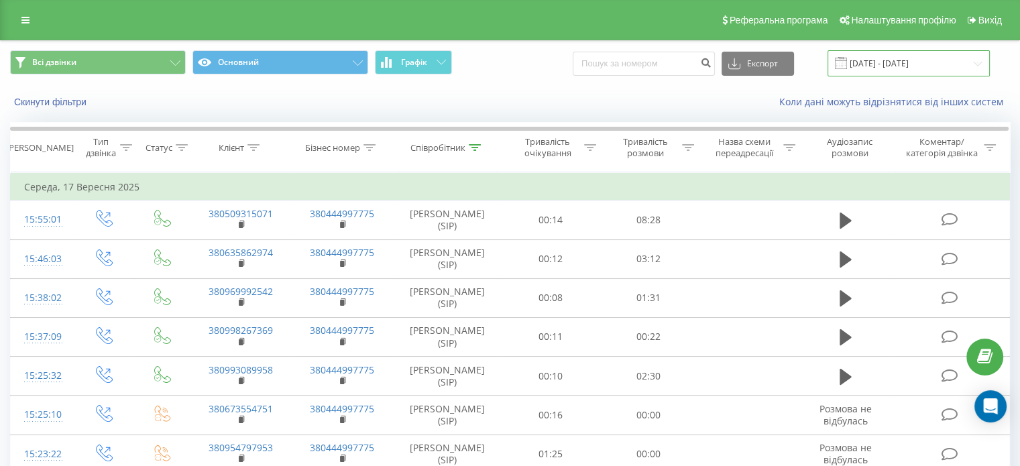
click at [961, 58] on input "17.09.2025 - 17.09.2025" at bounding box center [909, 63] width 162 height 26
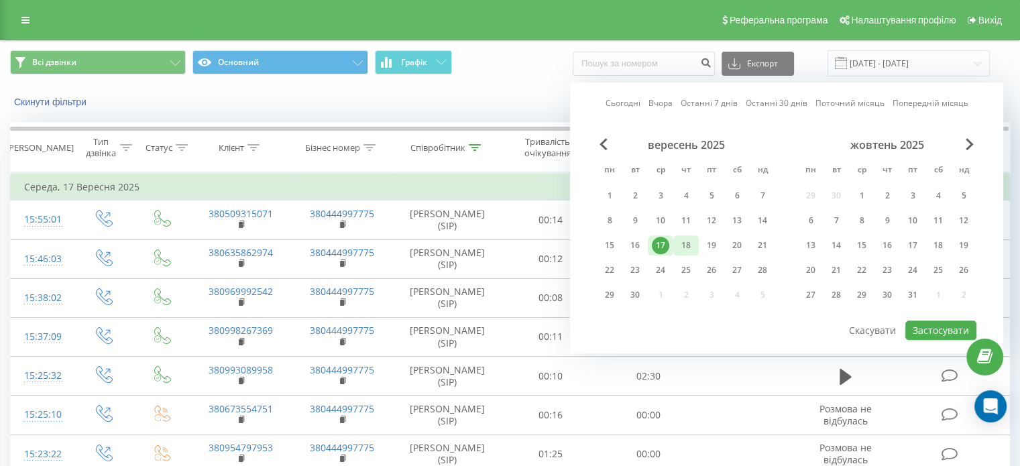
click at [685, 243] on div "18" at bounding box center [685, 245] width 17 height 17
click at [934, 331] on button "Застосувати" at bounding box center [940, 330] width 71 height 19
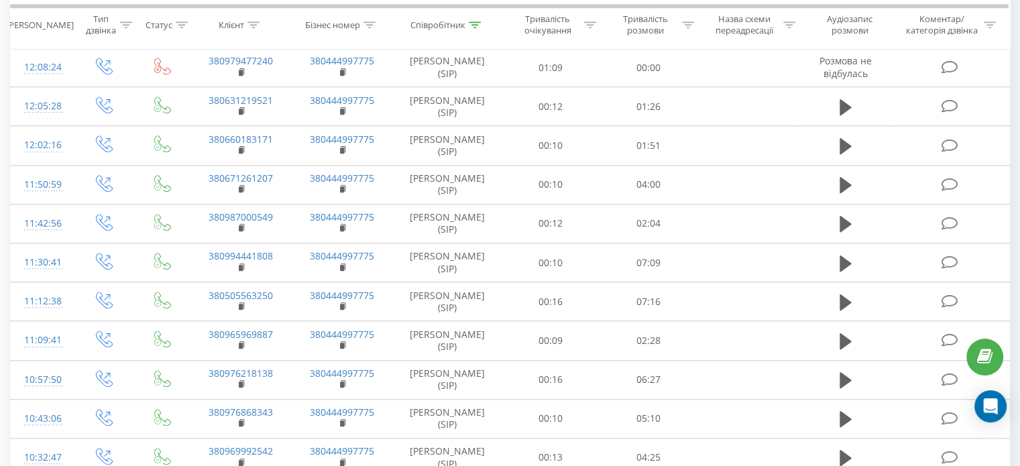
scroll to position [1140, 0]
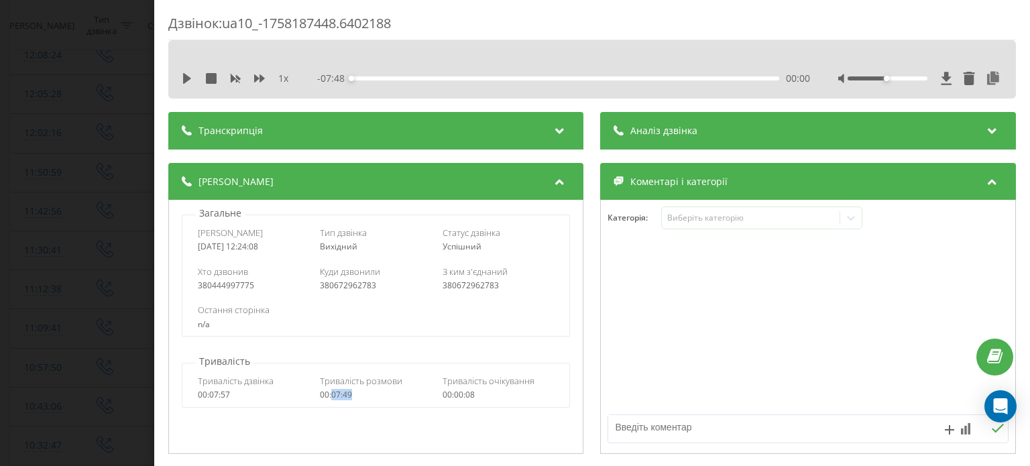
drag, startPoint x: 353, startPoint y: 396, endPoint x: 332, endPoint y: 396, distance: 21.5
click at [332, 396] on div "00:07:49" at bounding box center [377, 394] width 112 height 9
click at [60, 96] on div "Дзвінок : ua10_-1758187448.6402188 1 x - 07:48 00:00 00:00 Транскрипція Для AI-…" at bounding box center [515, 233] width 1030 height 466
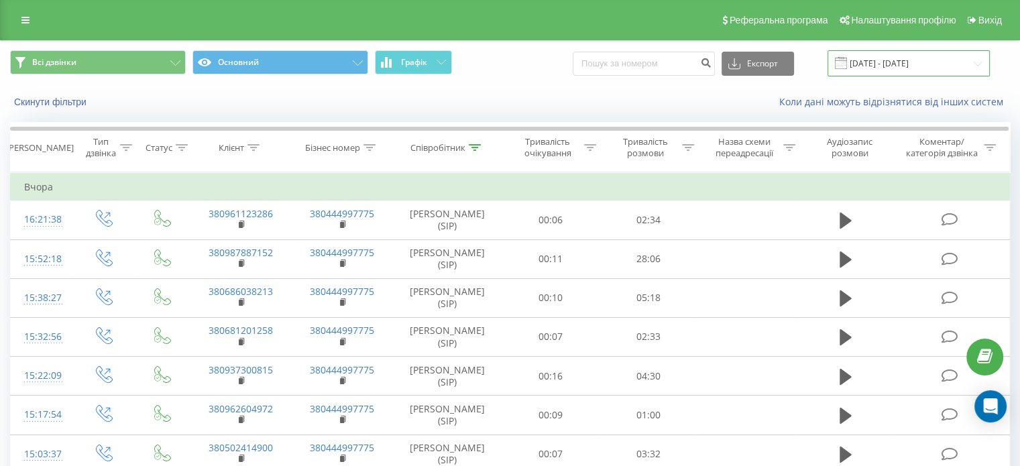
click at [944, 50] on input "18.09.2025 - 18.09.2025" at bounding box center [909, 63] width 162 height 26
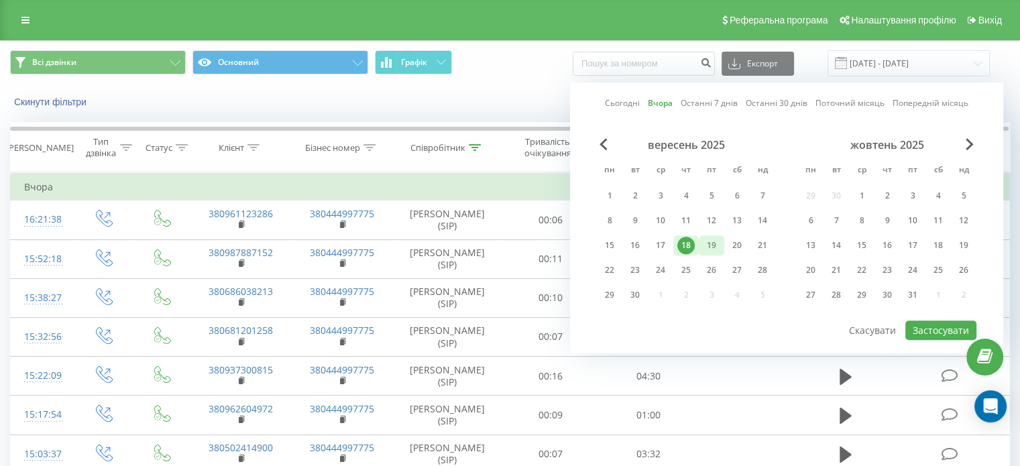
click at [710, 243] on div "19" at bounding box center [711, 245] width 17 height 17
click at [947, 321] on button "Застосувати" at bounding box center [940, 330] width 71 height 19
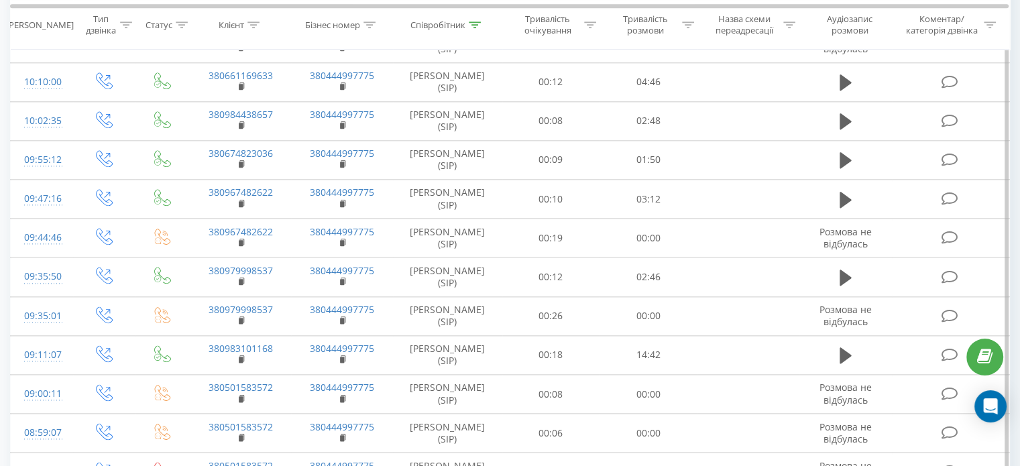
scroll to position [1601, 0]
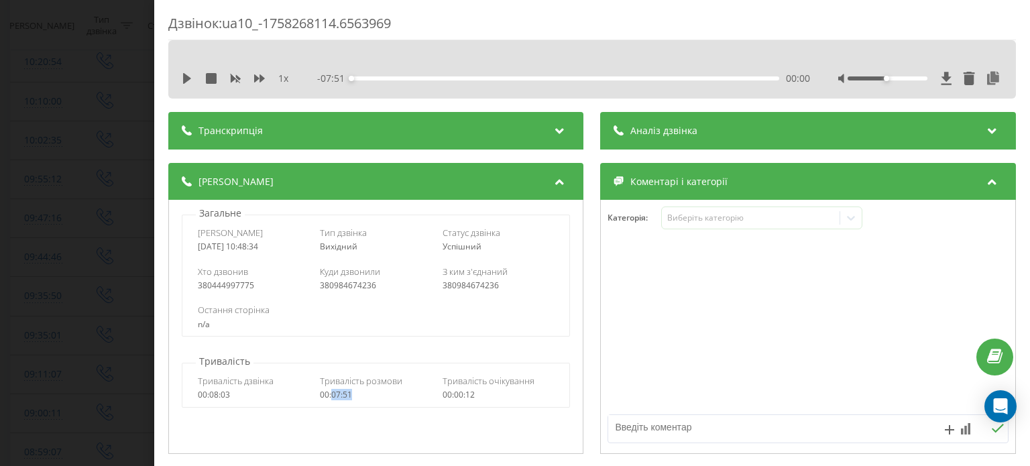
drag, startPoint x: 351, startPoint y: 398, endPoint x: 331, endPoint y: 396, distance: 19.6
click at [331, 396] on div "00:07:51" at bounding box center [377, 394] width 112 height 9
click at [53, 137] on div "Дзвінок : ua10_-1758268114.6563969 1 x - 07:51 00:00 00:00 Транскрипція Для AI-…" at bounding box center [515, 233] width 1030 height 466
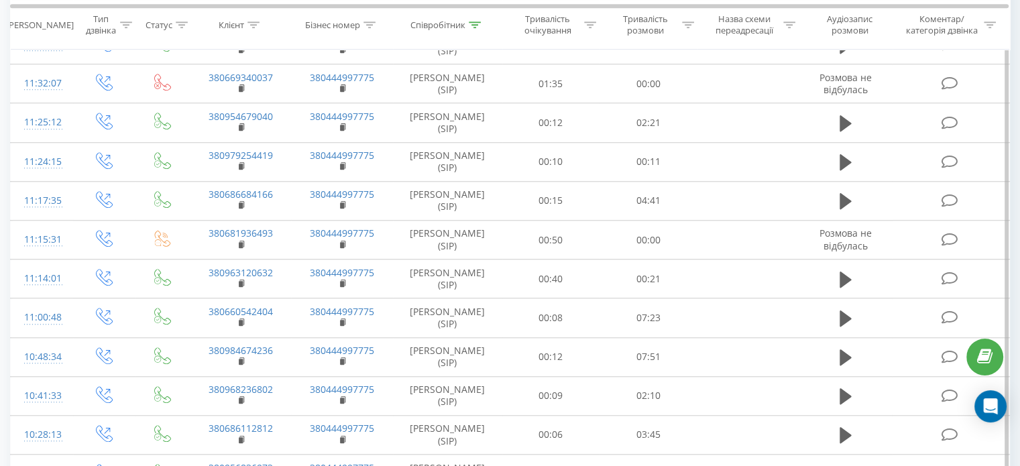
scroll to position [1132, 0]
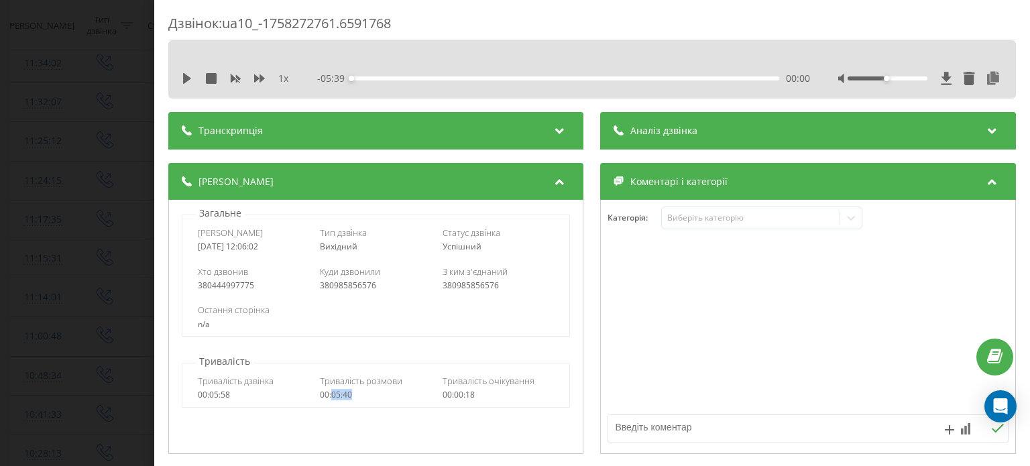
drag, startPoint x: 354, startPoint y: 399, endPoint x: 331, endPoint y: 395, distance: 23.8
click at [331, 395] on div "00:05:40" at bounding box center [377, 394] width 112 height 9
click at [68, 128] on div "Дзвінок : ua10_-1758272761.6591768 1 x - 05:39 00:00 00:00 Транскрипція Для AI-…" at bounding box center [515, 233] width 1030 height 466
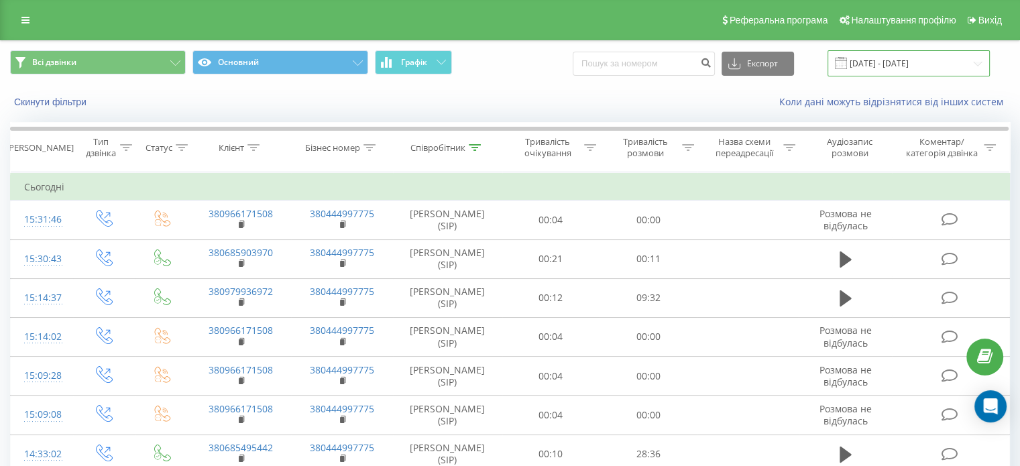
click at [962, 62] on input "19.09.2025 - 19.09.2025" at bounding box center [909, 63] width 162 height 26
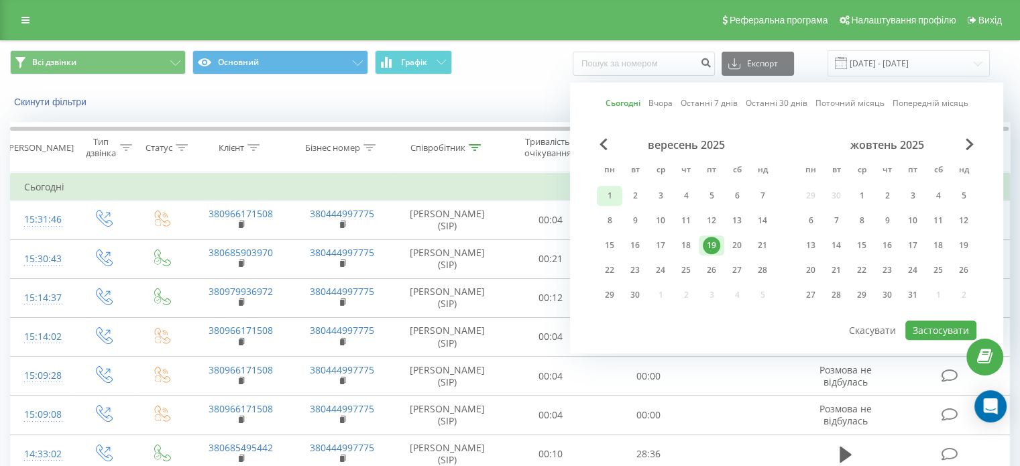
click at [614, 194] on div "1" at bounding box center [609, 195] width 17 height 17
click at [942, 324] on button "Застосувати" at bounding box center [940, 330] width 71 height 19
type input "01.09.2025 - 01.09.2025"
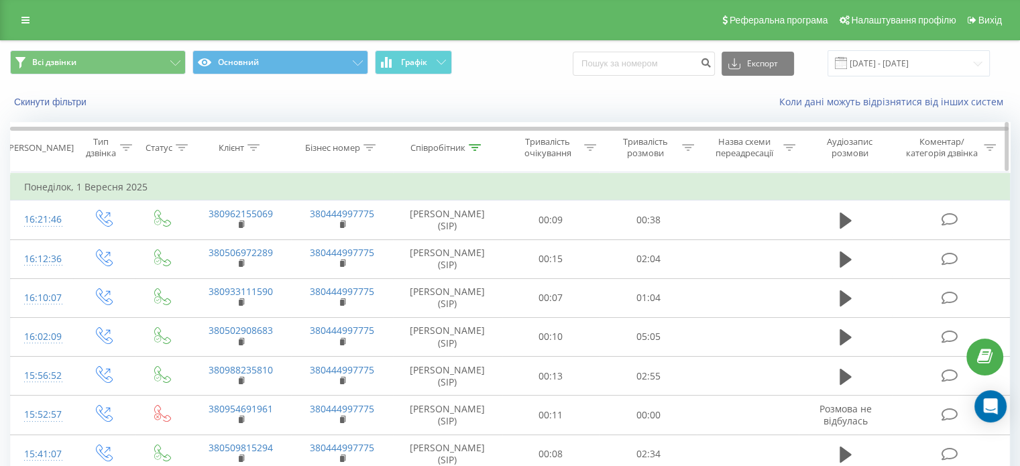
click at [445, 148] on div "Співробітник" at bounding box center [437, 147] width 55 height 11
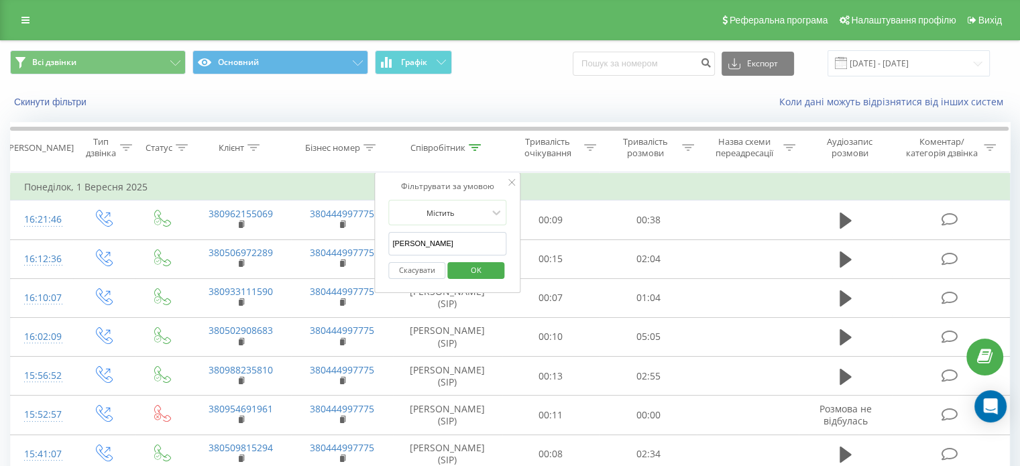
click at [423, 243] on input "степанян" at bounding box center [447, 243] width 118 height 23
type input "кравчук"
click at [473, 273] on span "OK" at bounding box center [476, 270] width 38 height 21
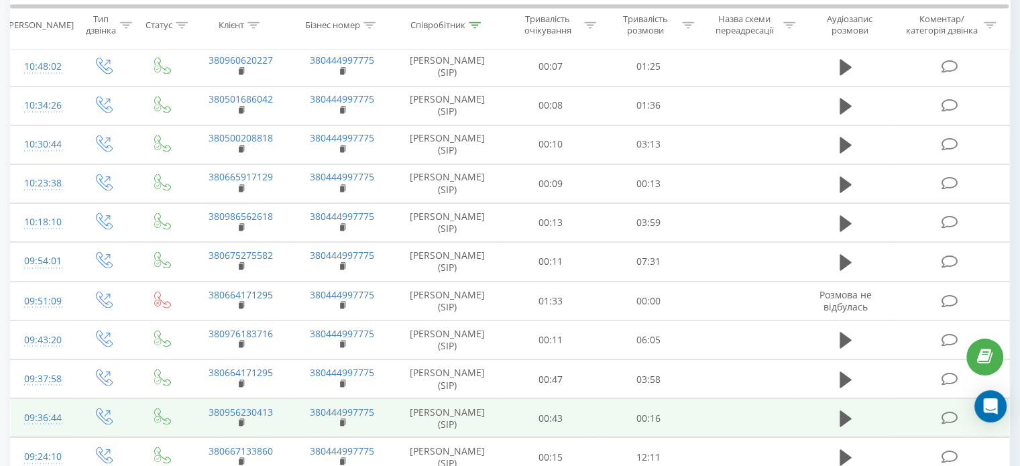
scroll to position [2238, 0]
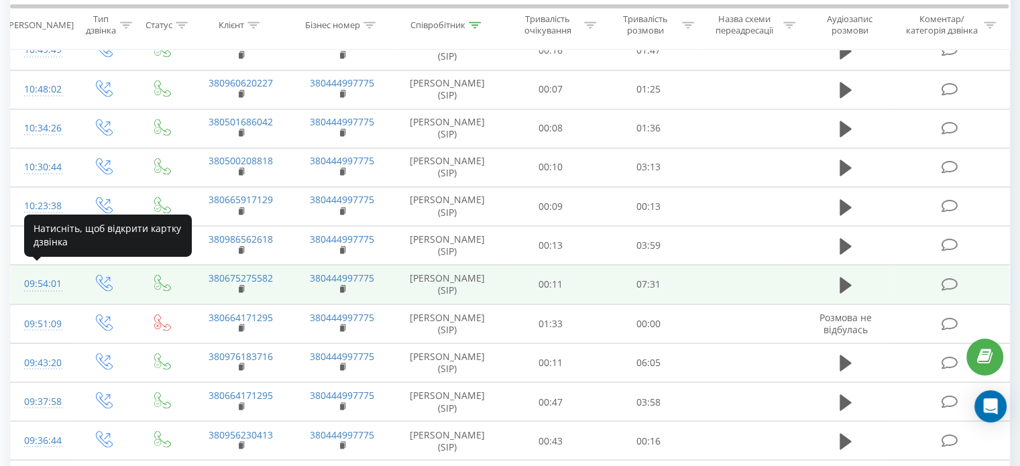
click at [36, 278] on div "09:54:01" at bounding box center [42, 284] width 36 height 26
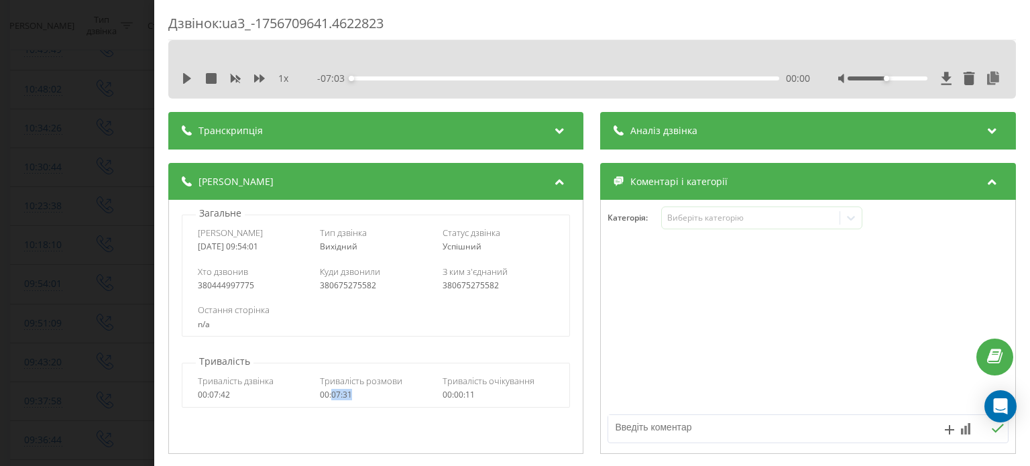
drag, startPoint x: 356, startPoint y: 394, endPoint x: 330, endPoint y: 398, distance: 26.4
click at [330, 398] on div "00:07:31" at bounding box center [377, 394] width 112 height 9
click at [82, 174] on div "Дзвінок : ua3_-1756709641.4622823 1 x - 07:03 00:00 00:00 Транскрипція Для AI-а…" at bounding box center [515, 233] width 1030 height 466
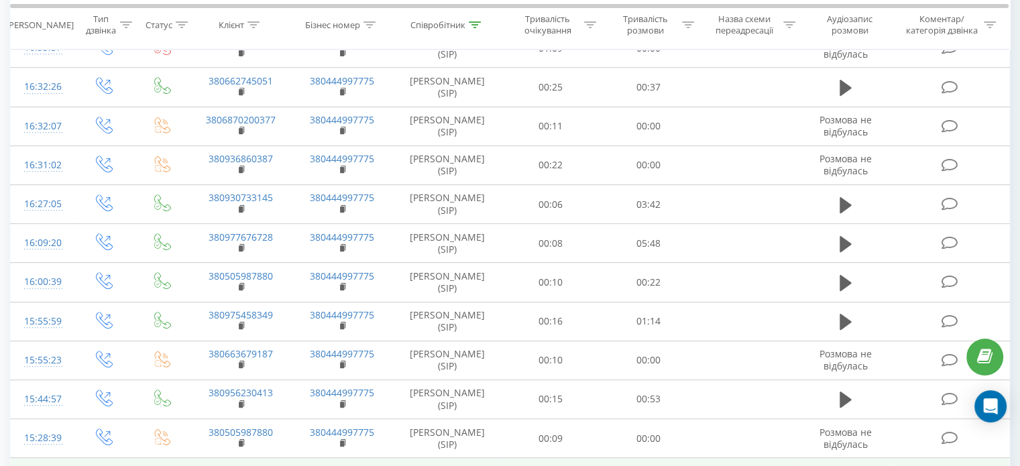
scroll to position [561, 0]
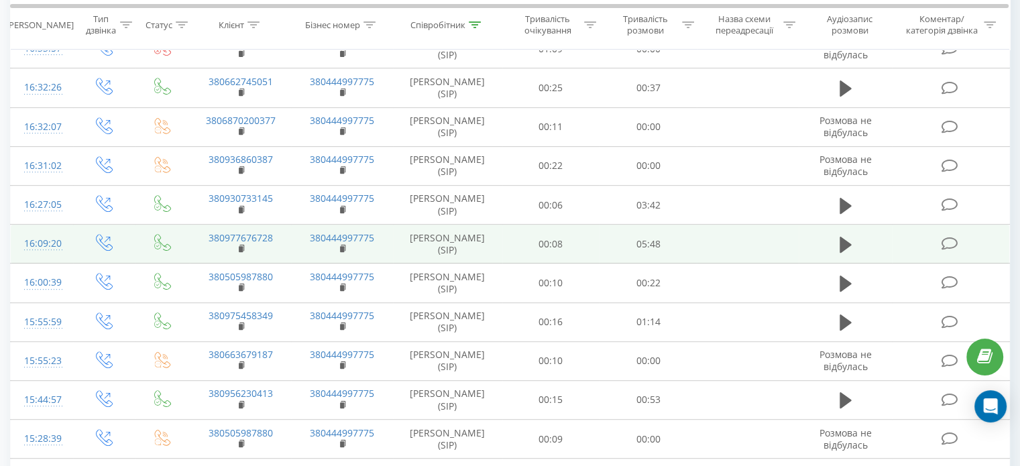
click at [50, 239] on div "16:09:20" at bounding box center [42, 244] width 36 height 26
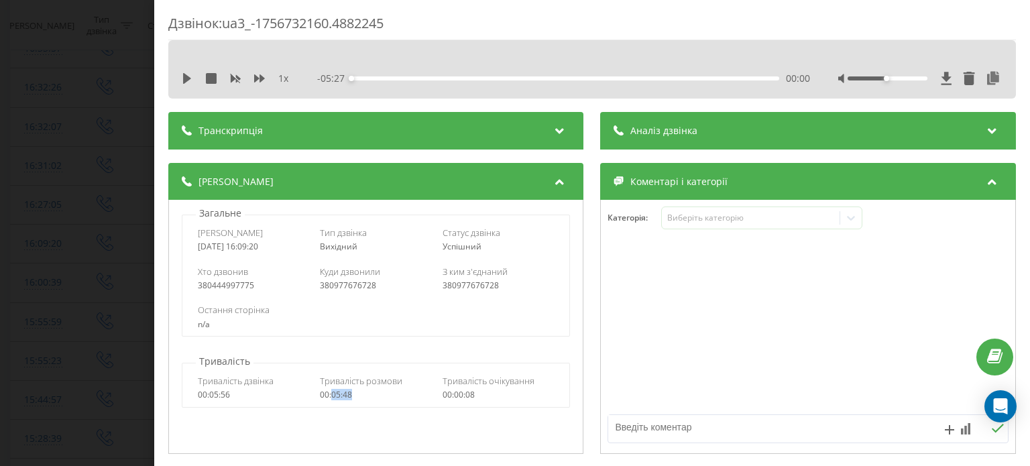
drag, startPoint x: 351, startPoint y: 396, endPoint x: 330, endPoint y: 394, distance: 21.6
click at [330, 394] on div "00:05:48" at bounding box center [377, 394] width 112 height 9
click at [109, 131] on div "Дзвінок : ua3_-1756732160.4882245 1 x - 05:27 00:00 00:00 Транскрипція Для AI-а…" at bounding box center [515, 233] width 1030 height 466
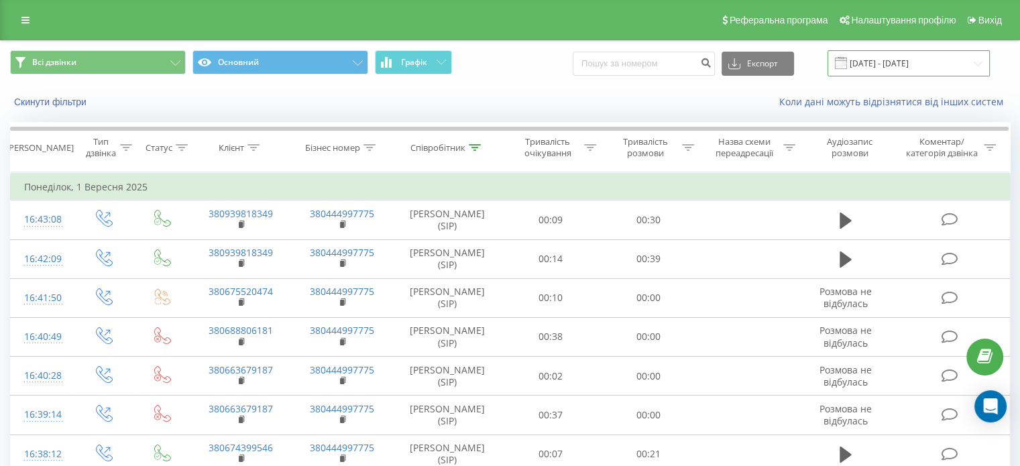
drag, startPoint x: 917, startPoint y: 68, endPoint x: 910, endPoint y: 74, distance: 10.0
click at [917, 68] on input "01.09.2025 - 01.09.2025" at bounding box center [909, 63] width 162 height 26
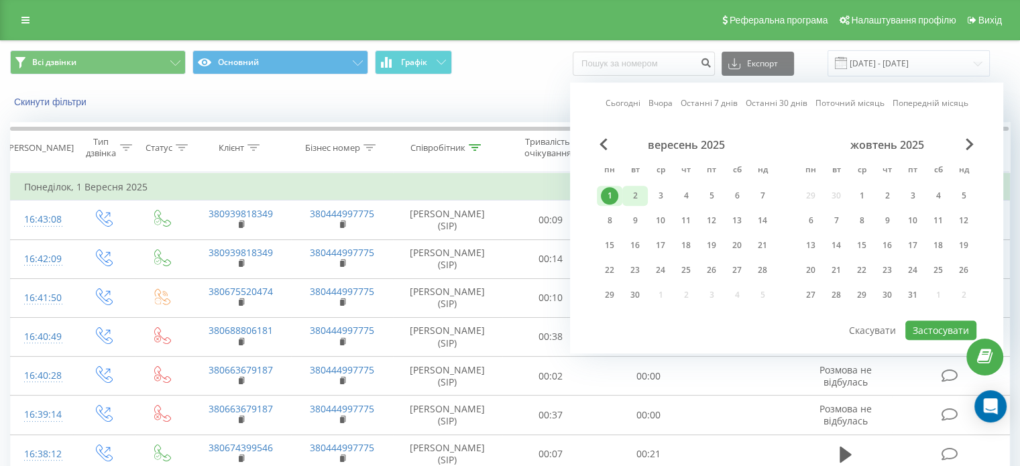
click at [629, 195] on div "2" at bounding box center [634, 195] width 17 height 17
click at [949, 327] on button "Застосувати" at bounding box center [940, 330] width 71 height 19
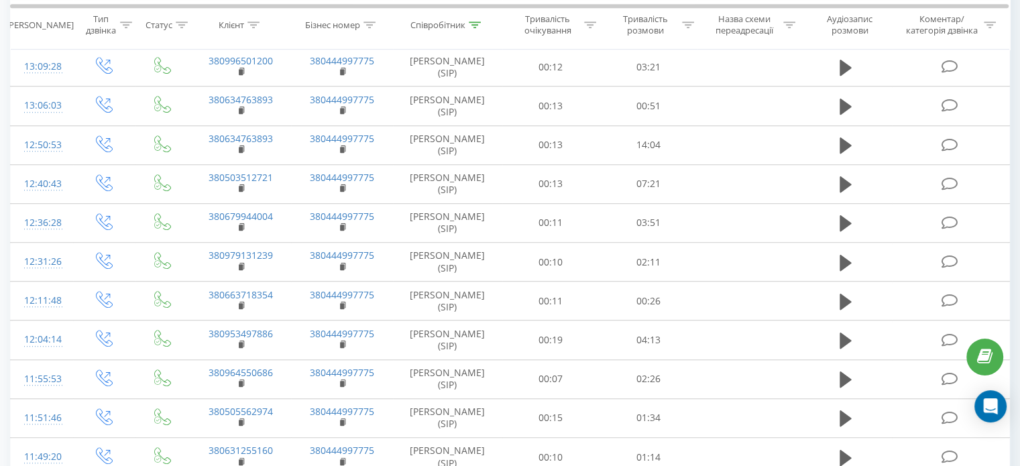
scroll to position [910, 0]
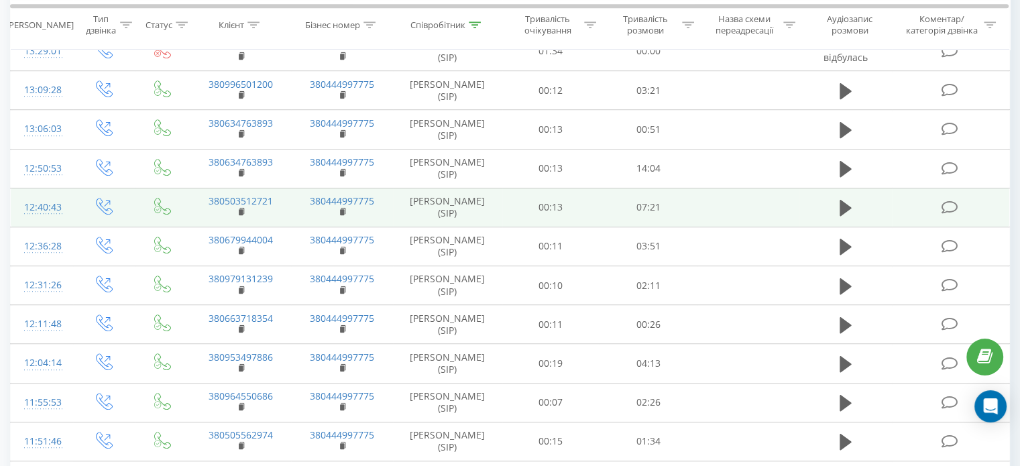
click at [51, 206] on div "12:40:43" at bounding box center [42, 207] width 36 height 26
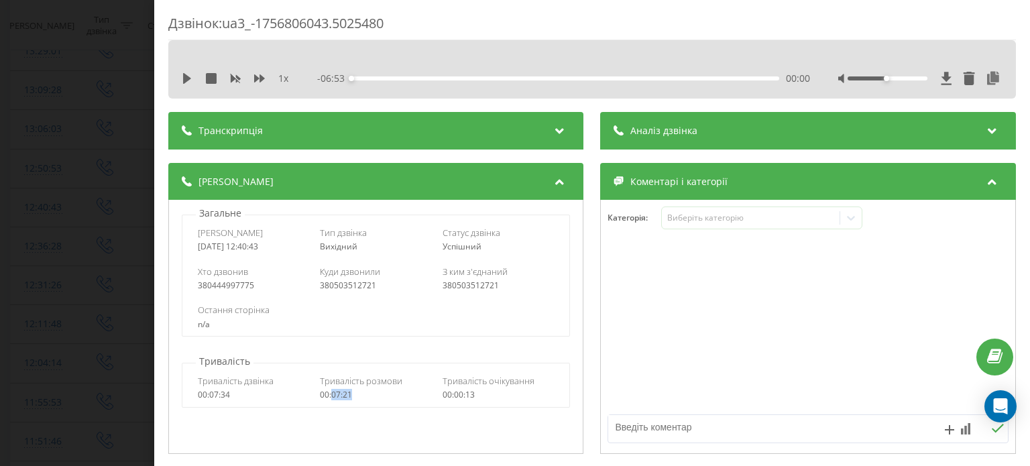
drag, startPoint x: 363, startPoint y: 396, endPoint x: 330, endPoint y: 399, distance: 33.7
click at [330, 399] on div "00:07:21" at bounding box center [377, 394] width 112 height 9
click at [119, 44] on div "Дзвінок : ua3_-1756806043.5025480 1 x - 06:53 00:00 00:00 Транскрипція Для AI-а…" at bounding box center [515, 233] width 1030 height 466
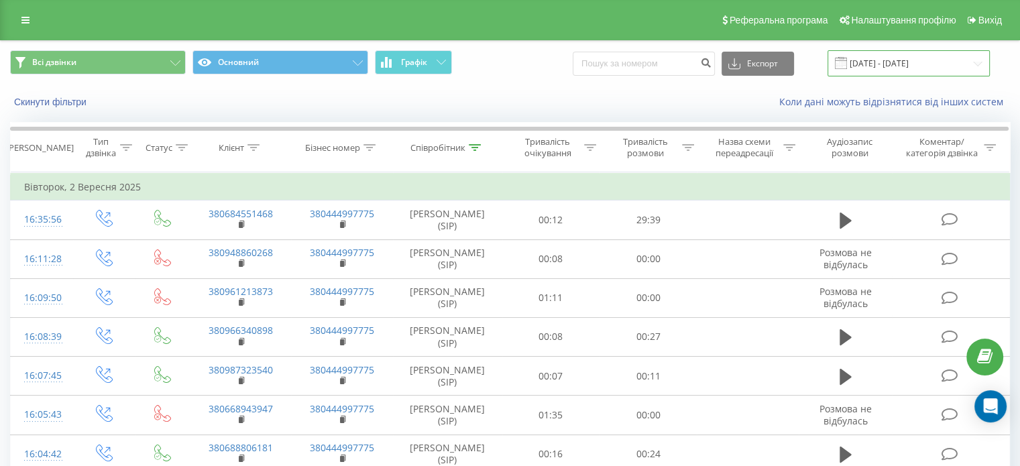
click at [918, 61] on input "[DATE] - [DATE]" at bounding box center [909, 63] width 162 height 26
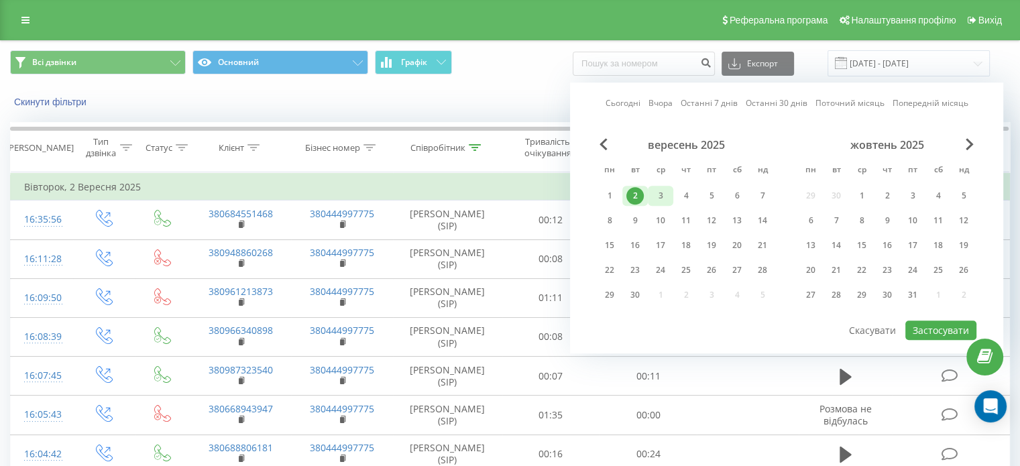
click at [657, 194] on div "3" at bounding box center [660, 195] width 17 height 17
click at [944, 313] on div "вересень 2025 пн вт ср чт пт сб нд 1 2 3 4 5 6 7 8 9 10 11 12 13 14 15 16 17 18…" at bounding box center [787, 228] width 380 height 181
click at [943, 321] on button "Застосувати" at bounding box center [940, 330] width 71 height 19
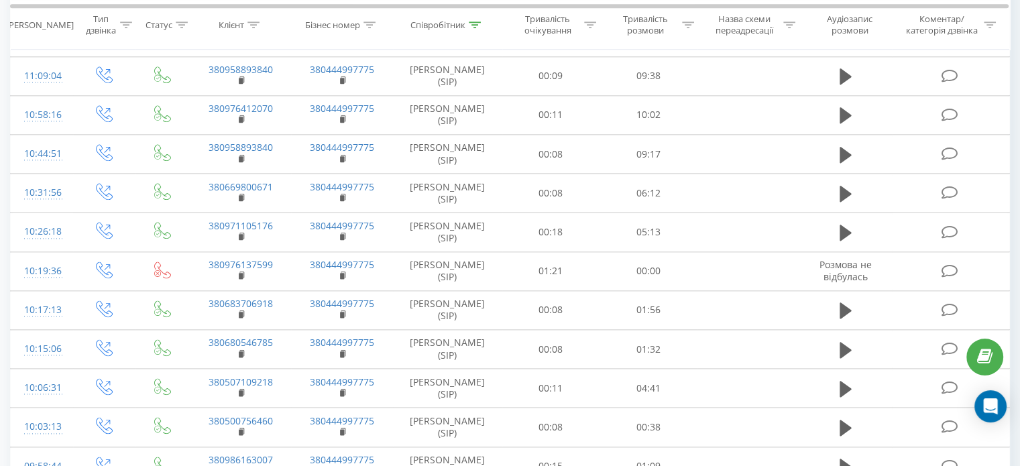
scroll to position [1599, 0]
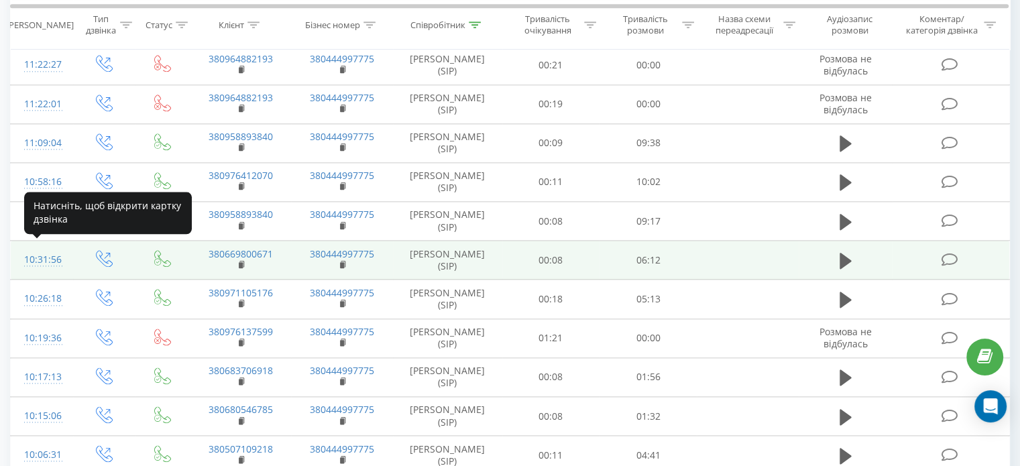
click at [48, 251] on div "10:31:56" at bounding box center [42, 260] width 36 height 26
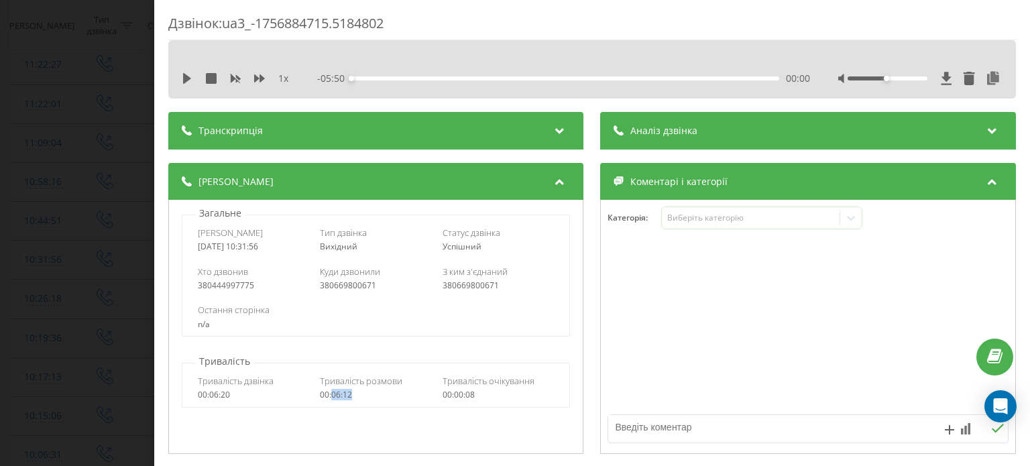
drag, startPoint x: 353, startPoint y: 396, endPoint x: 331, endPoint y: 399, distance: 22.4
click at [331, 399] on div "00:06:12" at bounding box center [377, 394] width 112 height 9
click at [48, 95] on div "Дзвінок : ua3_-1756884715.5184802 1 x - 05:50 00:00 00:00 Транскрипція Для AI-а…" at bounding box center [515, 233] width 1030 height 466
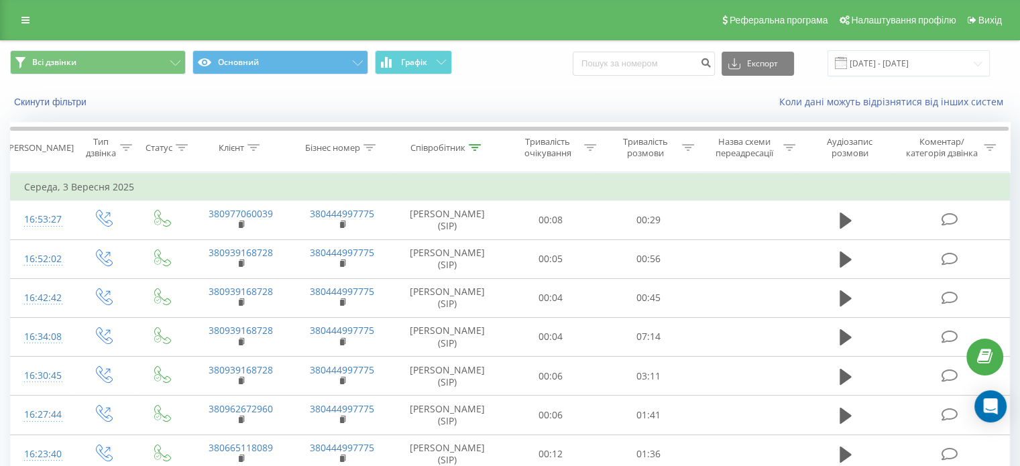
click at [931, 49] on div "Всі дзвінки Основний Графік Експорт .csv .xls .xlsx 03.09.2025 - 03.09.2025" at bounding box center [510, 63] width 1019 height 45
click at [921, 60] on input "03.09.2025 - 03.09.2025" at bounding box center [909, 63] width 162 height 26
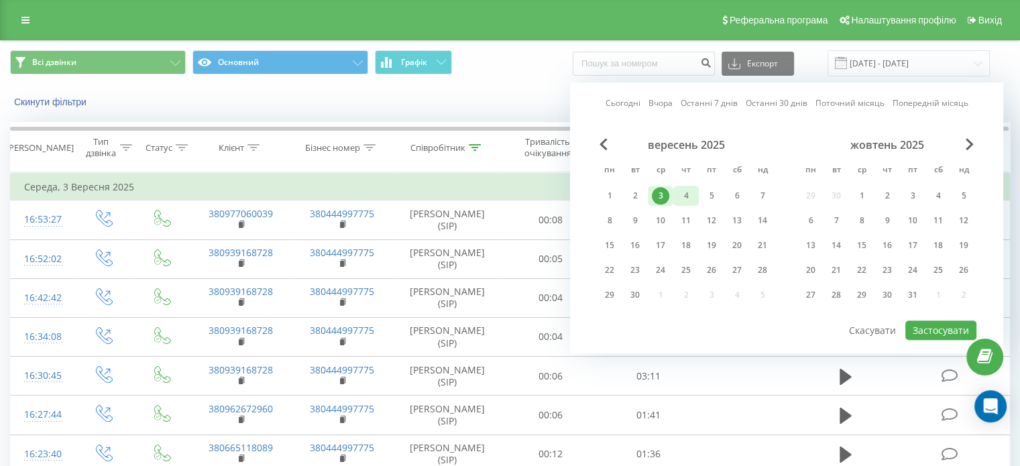
click at [689, 190] on div "4" at bounding box center [685, 195] width 17 height 17
click at [953, 333] on button "Застосувати" at bounding box center [940, 330] width 71 height 19
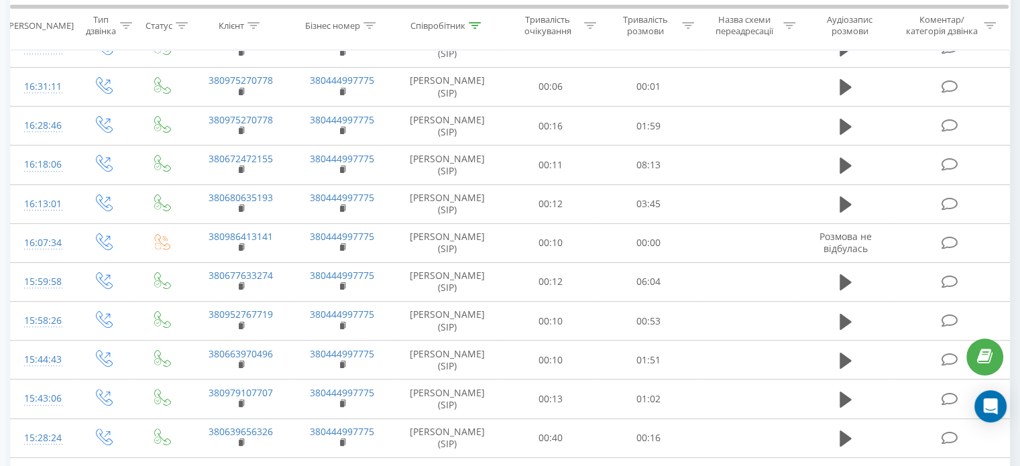
scroll to position [244, 0]
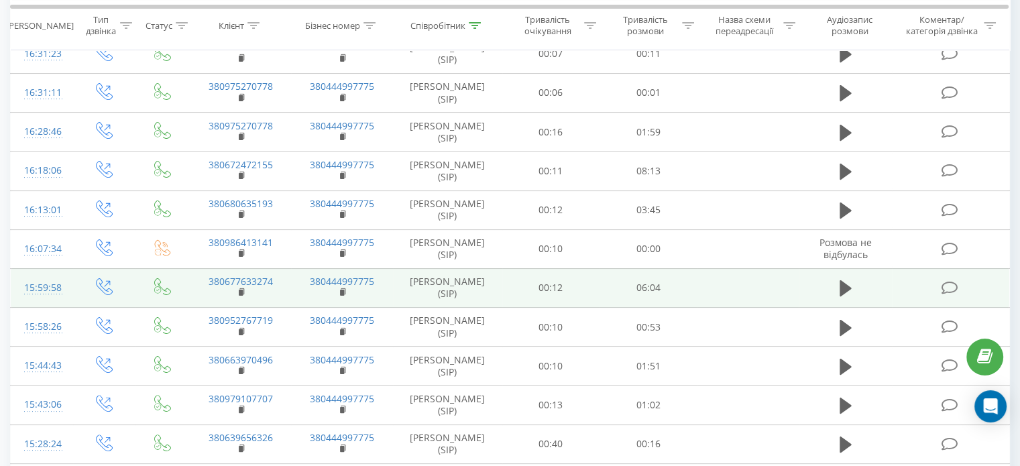
click at [45, 280] on div "15:59:58" at bounding box center [42, 288] width 36 height 26
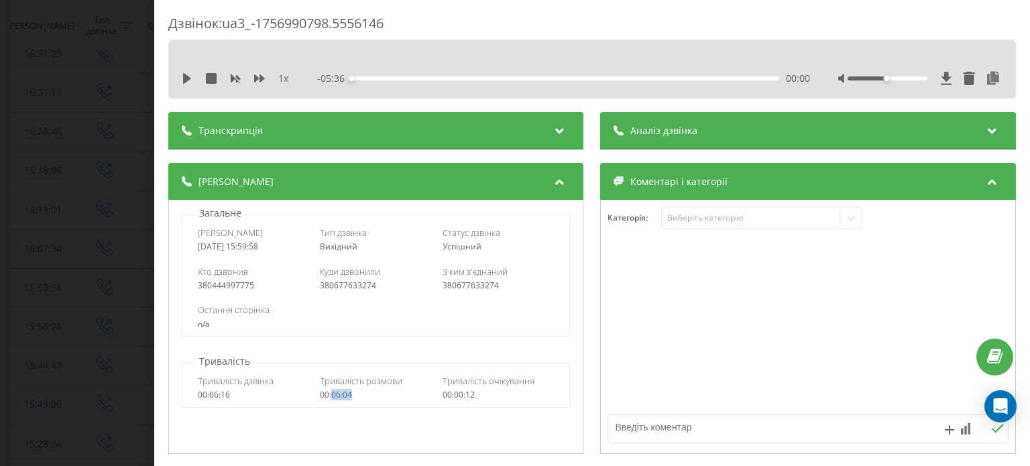
drag, startPoint x: 354, startPoint y: 396, endPoint x: 332, endPoint y: 396, distance: 22.1
click at [332, 396] on div "00:06:04" at bounding box center [377, 394] width 112 height 9
click at [75, 178] on div "Дзвінок : ua3_-1756990798.5556146 1 x - 05:36 00:00 00:00 Транскрипція Для AI-а…" at bounding box center [515, 233] width 1030 height 466
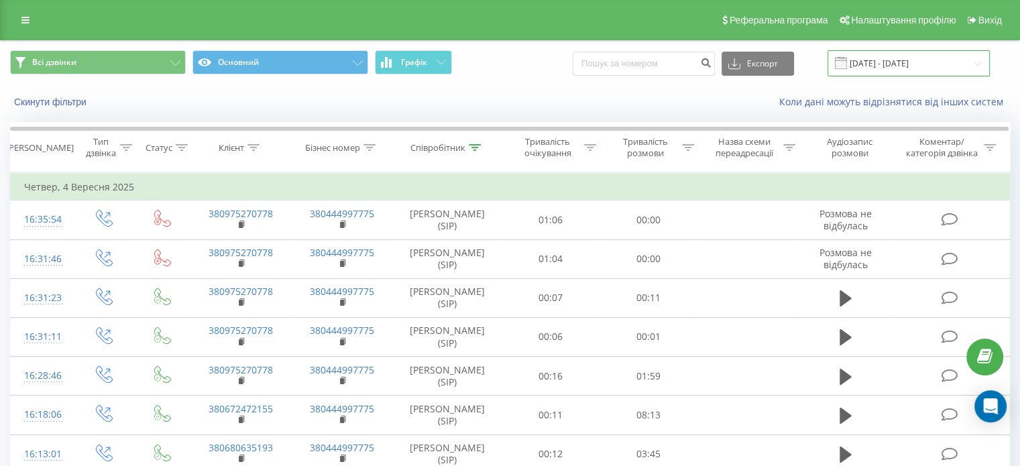
click at [931, 64] on input "04.09.2025 - 04.09.2025" at bounding box center [909, 63] width 162 height 26
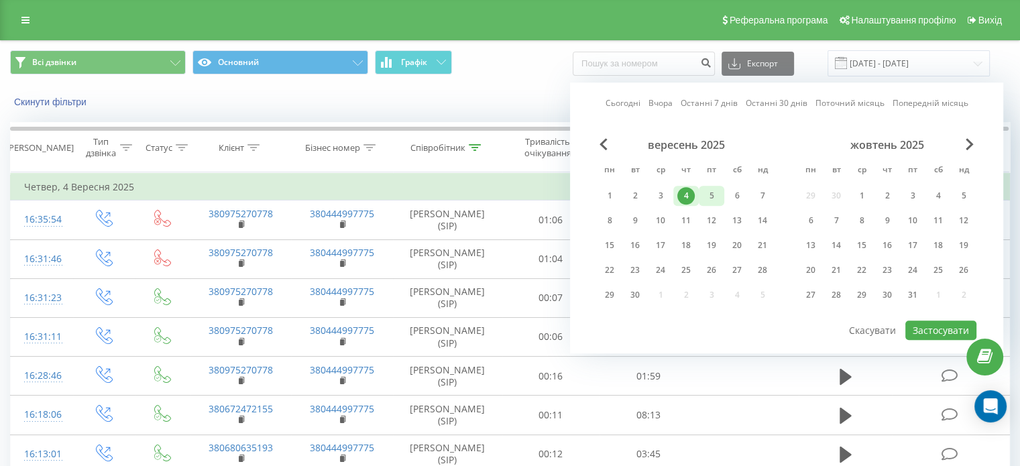
click at [711, 195] on div "5" at bounding box center [711, 195] width 17 height 17
click at [930, 327] on button "Застосувати" at bounding box center [940, 330] width 71 height 19
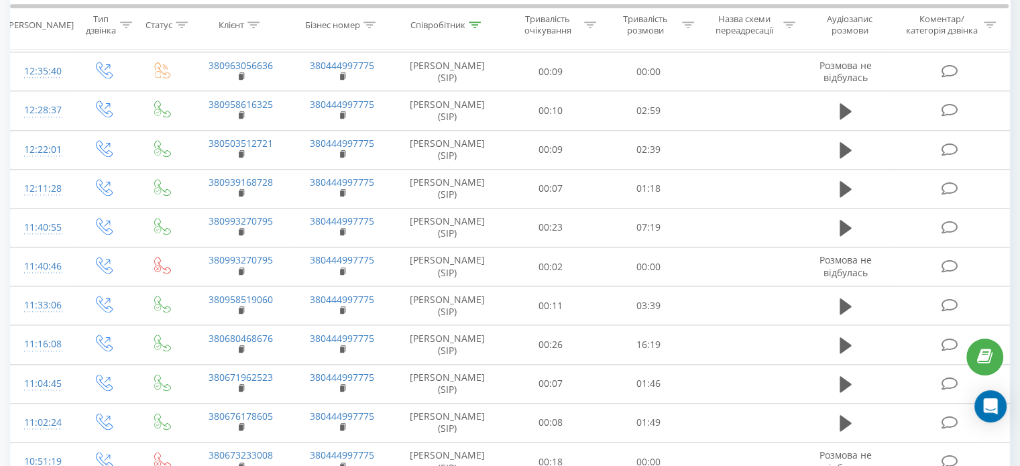
scroll to position [1535, 0]
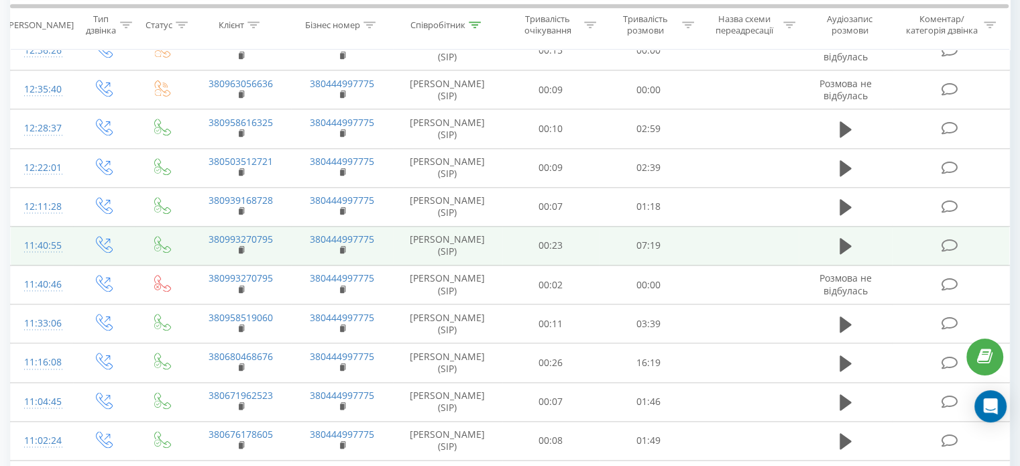
click at [38, 239] on div "11:40:55" at bounding box center [42, 246] width 36 height 26
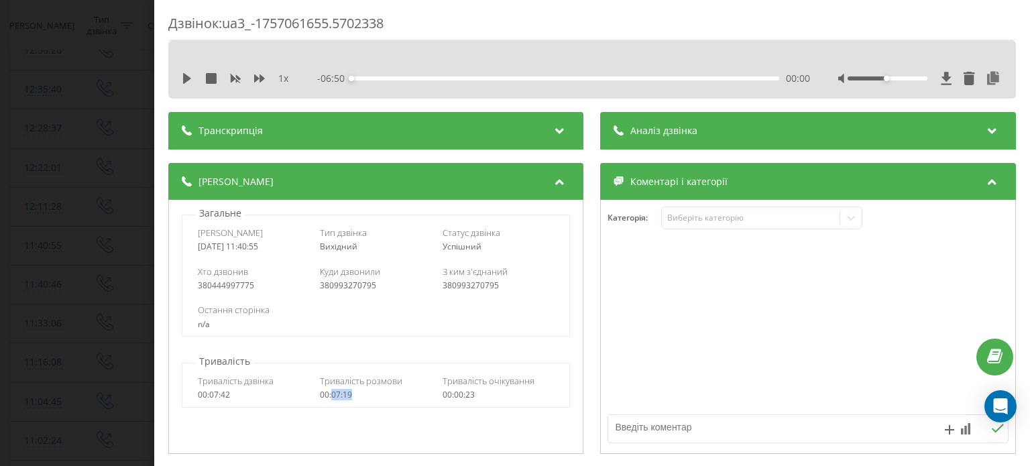
drag, startPoint x: 346, startPoint y: 398, endPoint x: 330, endPoint y: 398, distance: 16.1
click at [330, 398] on div "00:07:19" at bounding box center [377, 394] width 112 height 9
drag, startPoint x: 66, startPoint y: 72, endPoint x: 279, endPoint y: 132, distance: 221.6
click at [66, 72] on div "Дзвінок : ua3_-1757061655.5702338 1 x - 06:50 00:00 00:00 Транскрипція Для AI-а…" at bounding box center [515, 233] width 1030 height 466
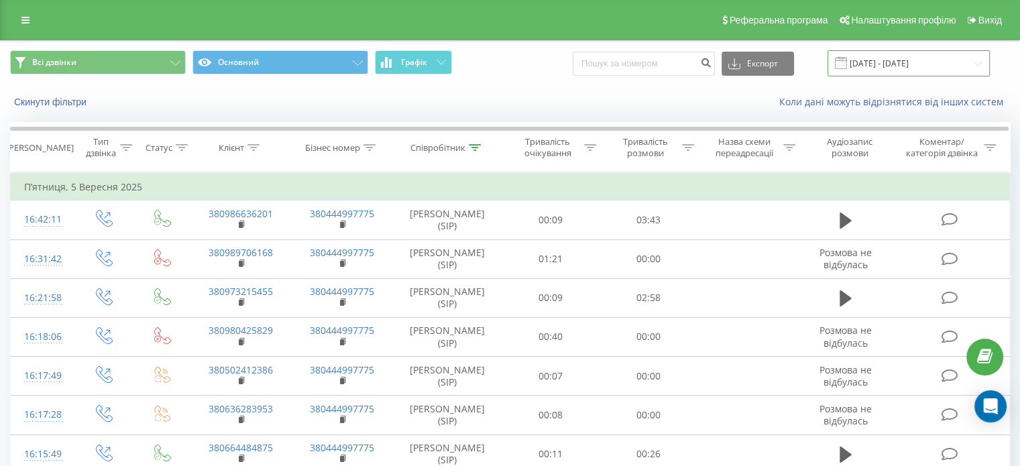
click at [909, 67] on input "05.09.2025 - 05.09.2025" at bounding box center [909, 63] width 162 height 26
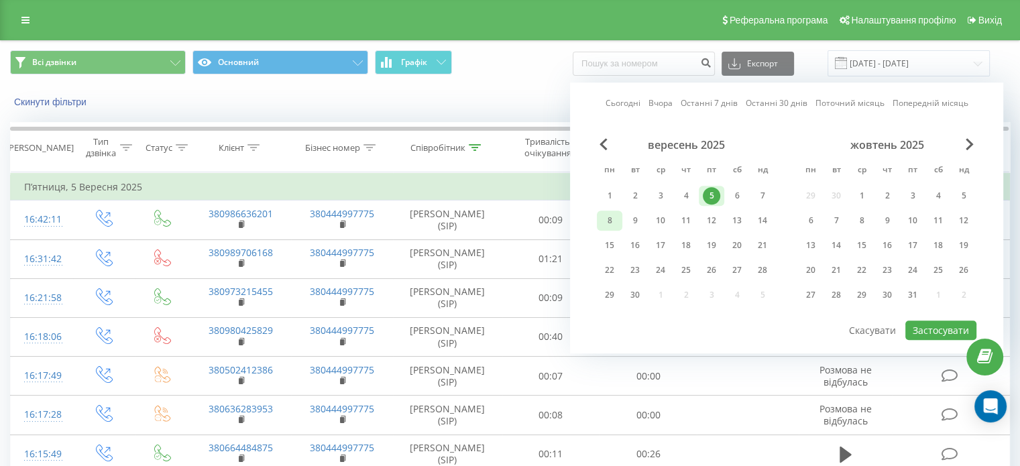
click at [616, 213] on div "8" at bounding box center [609, 220] width 17 height 17
click at [955, 329] on button "Застосувати" at bounding box center [940, 330] width 71 height 19
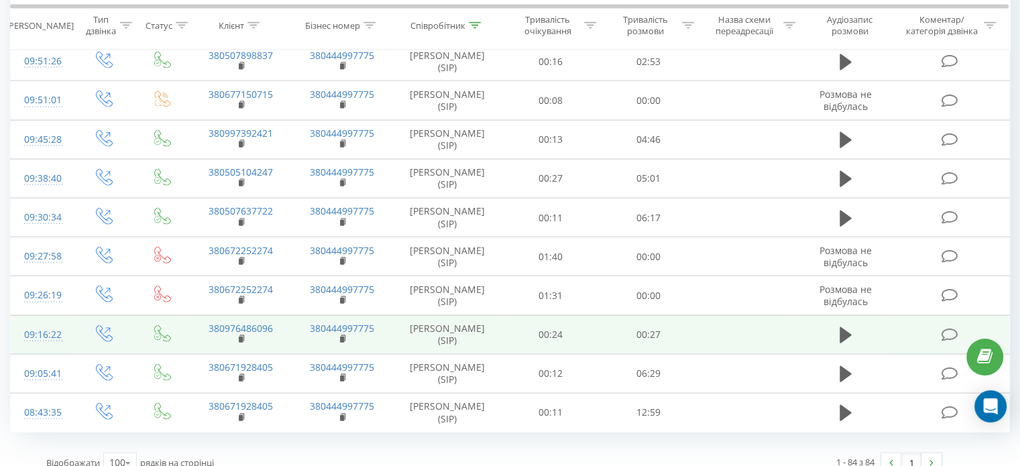
scroll to position [3051, 0]
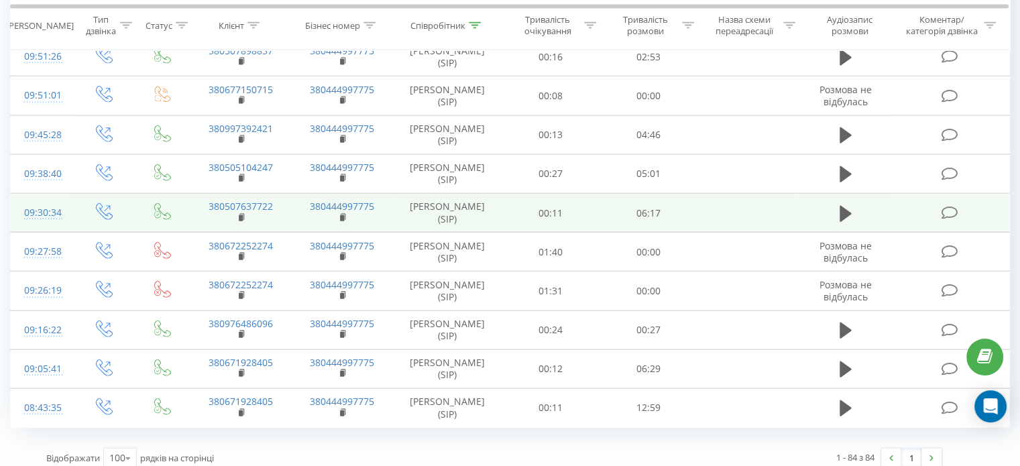
click at [38, 200] on div "09:30:34" at bounding box center [42, 213] width 36 height 26
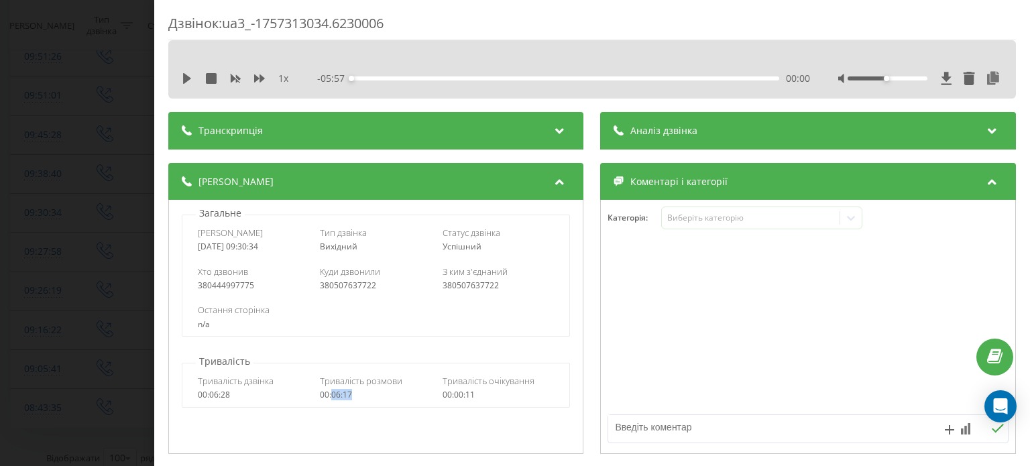
drag, startPoint x: 352, startPoint y: 396, endPoint x: 330, endPoint y: 400, distance: 22.5
click at [330, 400] on div "00:06:17" at bounding box center [377, 394] width 112 height 9
click at [79, 60] on div "Дзвінок : ua3_-1757313034.6230006 1 x - 05:57 00:00 00:00 Транскрипція Для AI-а…" at bounding box center [515, 233] width 1030 height 466
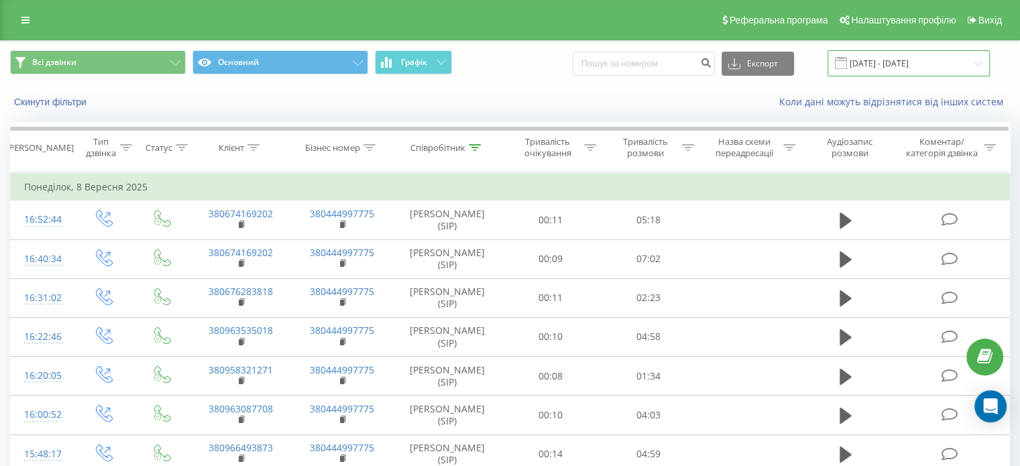
click at [882, 59] on input "08.09.2025 - 08.09.2025" at bounding box center [909, 63] width 162 height 26
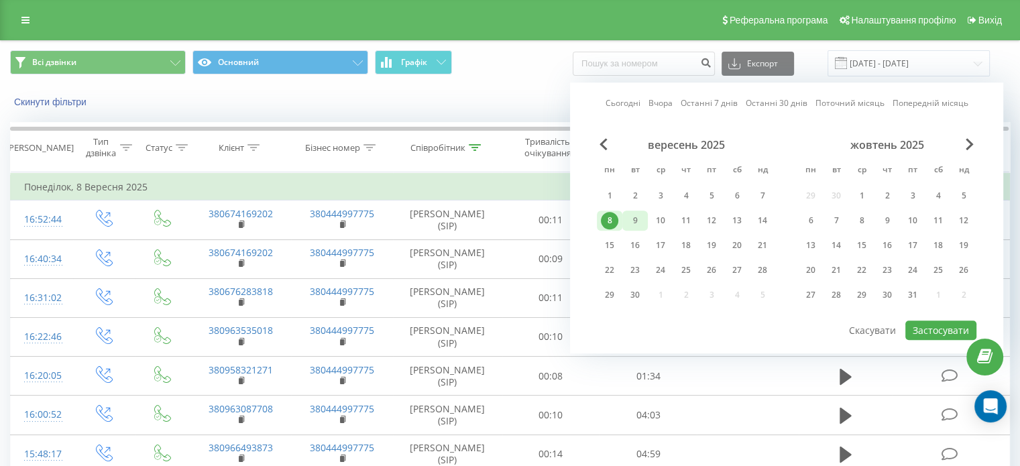
click at [634, 221] on div "9" at bounding box center [634, 220] width 17 height 17
click at [944, 321] on button "Застосувати" at bounding box center [940, 330] width 71 height 19
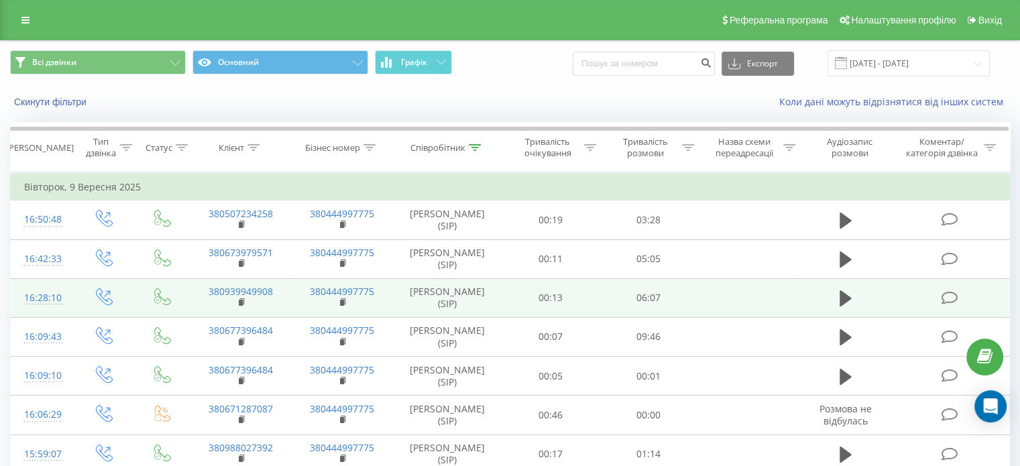
scroll to position [67, 0]
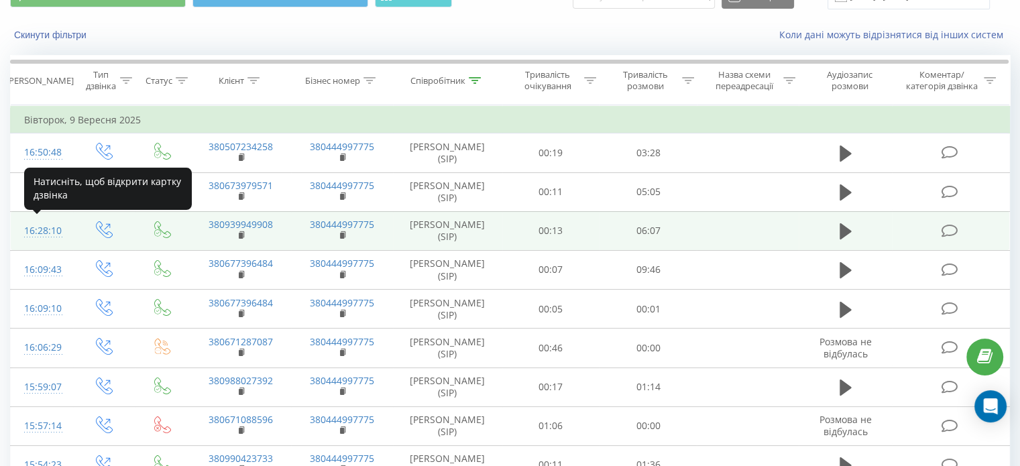
click at [44, 236] on div "16:28:10" at bounding box center [42, 231] width 36 height 26
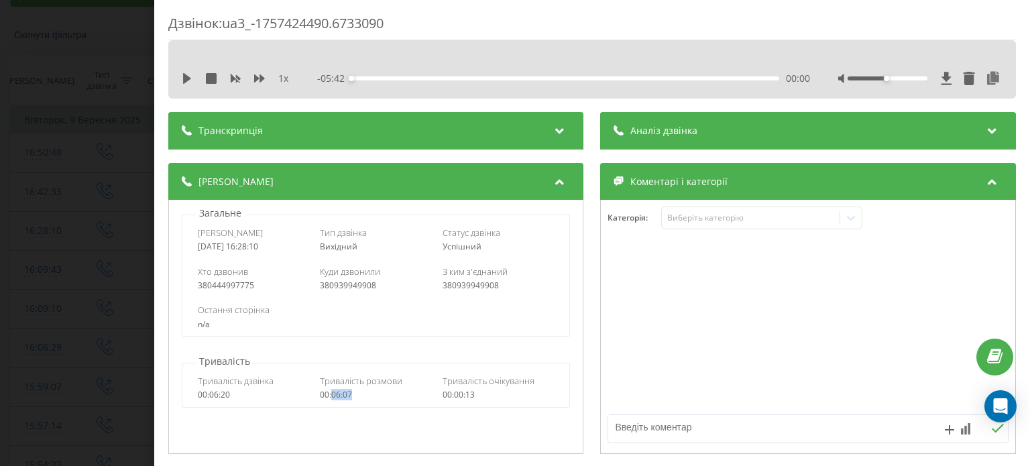
drag, startPoint x: 351, startPoint y: 396, endPoint x: 329, endPoint y: 397, distance: 22.2
click at [329, 397] on div "00:06:07" at bounding box center [377, 394] width 112 height 9
click at [99, 74] on div "Дзвінок : ua3_-1757424490.6733090 1 x - 05:42 00:00 00:00 Транскрипція Для AI-а…" at bounding box center [515, 233] width 1030 height 466
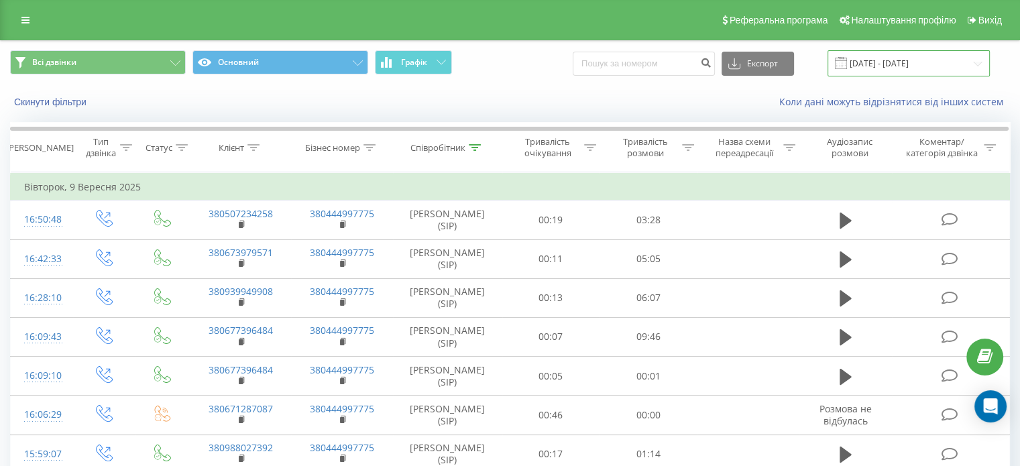
click at [899, 54] on input "09.09.2025 - 09.09.2025" at bounding box center [909, 63] width 162 height 26
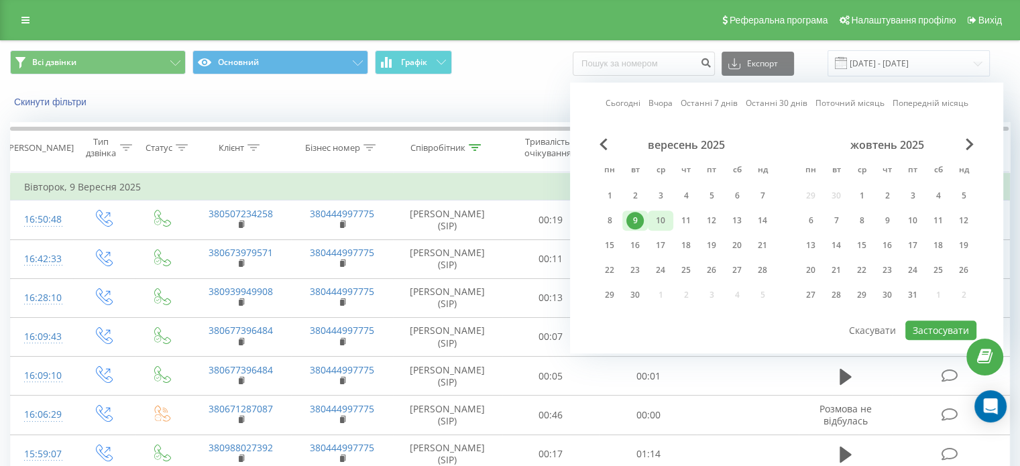
click at [669, 216] on div "10" at bounding box center [660, 220] width 17 height 17
click at [669, 216] on div "10" at bounding box center [660, 221] width 25 height 20
click at [932, 321] on button "Застосувати" at bounding box center [940, 330] width 71 height 19
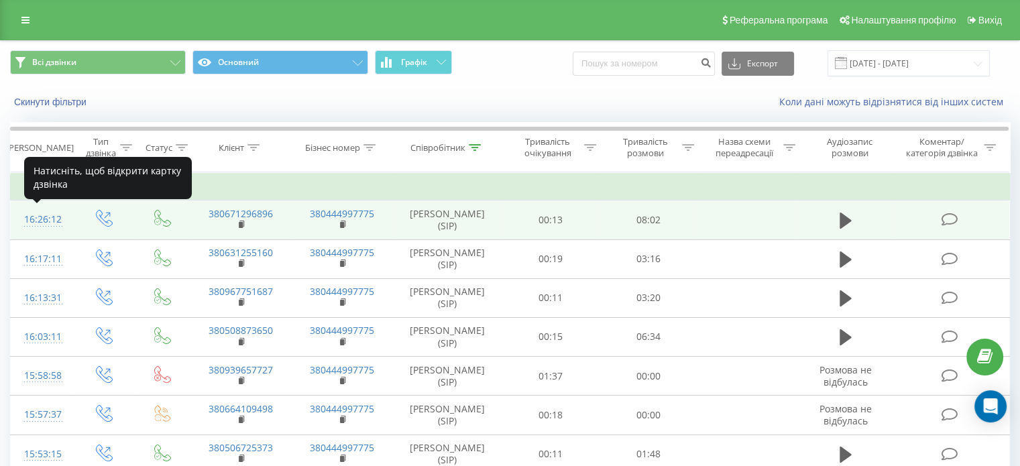
click at [38, 221] on div "16:26:12" at bounding box center [42, 220] width 36 height 26
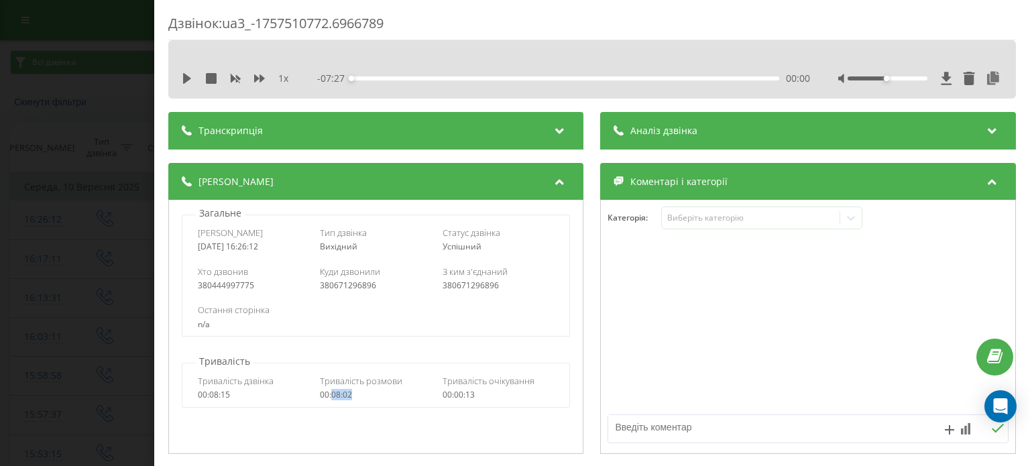
drag, startPoint x: 359, startPoint y: 394, endPoint x: 331, endPoint y: 398, distance: 29.1
click at [331, 398] on div "00:08:02" at bounding box center [377, 394] width 112 height 9
drag, startPoint x: 107, startPoint y: 107, endPoint x: 154, endPoint y: 139, distance: 57.1
click at [106, 107] on div "Дзвінок : ua3_-1757510772.6966789 1 x - 07:27 00:00 00:00 Транскрипція Для AI-а…" at bounding box center [515, 233] width 1030 height 466
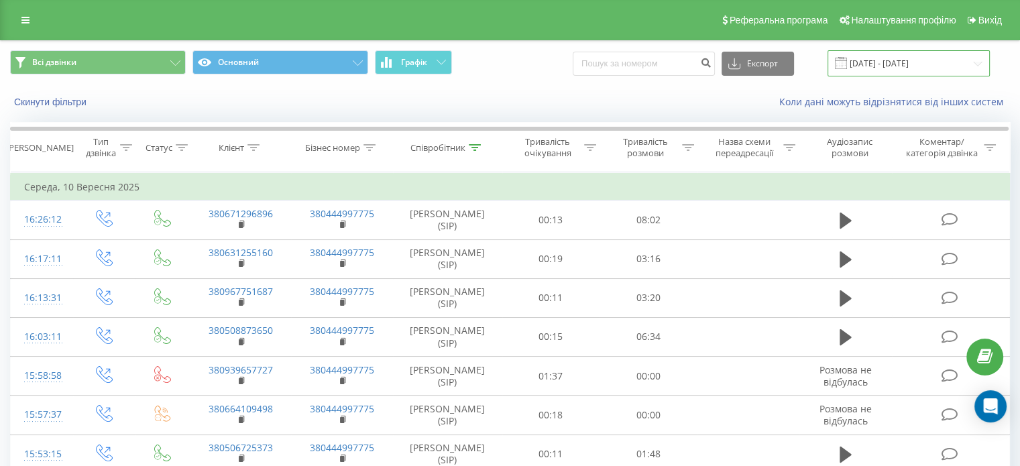
click at [950, 57] on input "10.09.2025 - 10.09.2025" at bounding box center [909, 63] width 162 height 26
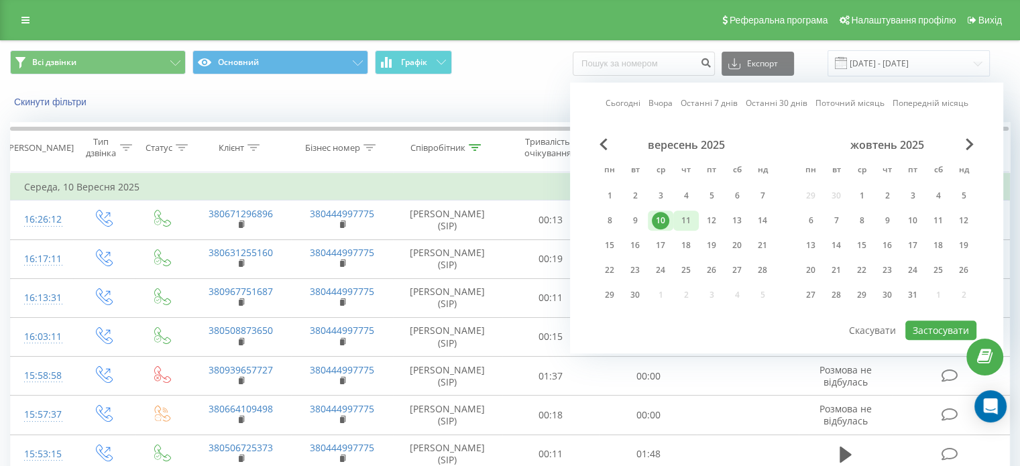
click at [682, 216] on div "11" at bounding box center [685, 220] width 17 height 17
click at [930, 323] on button "Застосувати" at bounding box center [940, 330] width 71 height 19
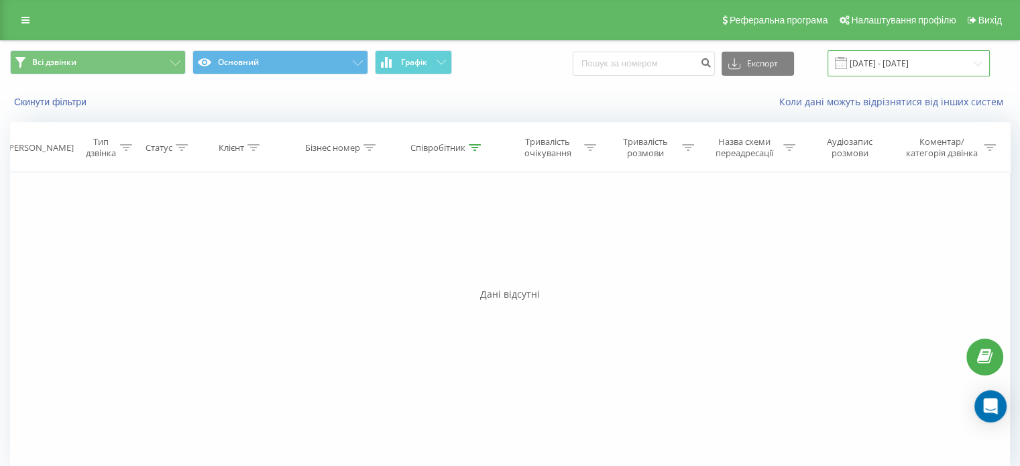
click at [889, 66] on input "11.09.2025 - 11.09.2025" at bounding box center [909, 63] width 162 height 26
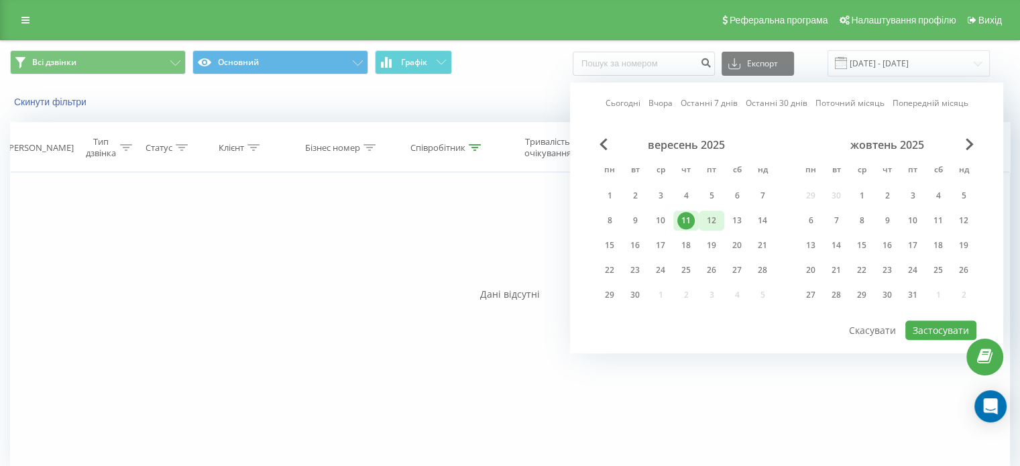
click at [710, 221] on div "12" at bounding box center [711, 220] width 17 height 17
click at [942, 333] on button "Застосувати" at bounding box center [940, 330] width 71 height 19
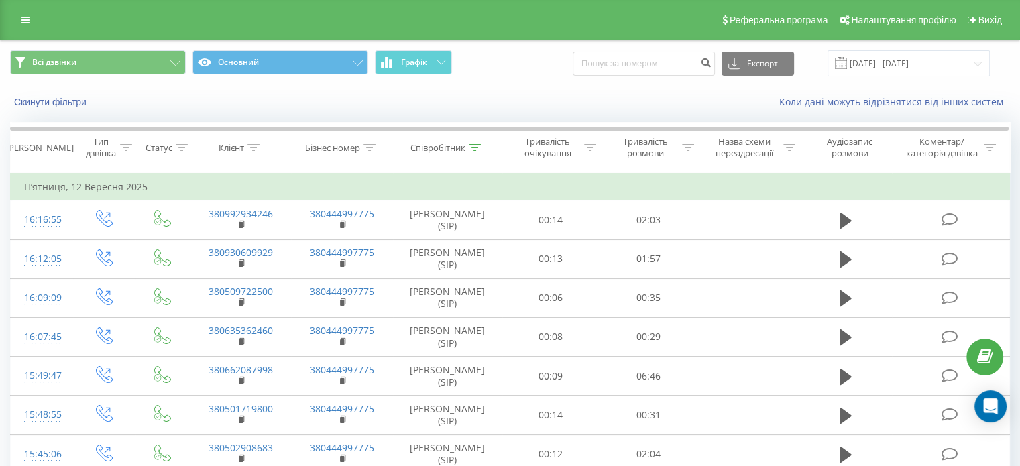
scroll to position [172, 0]
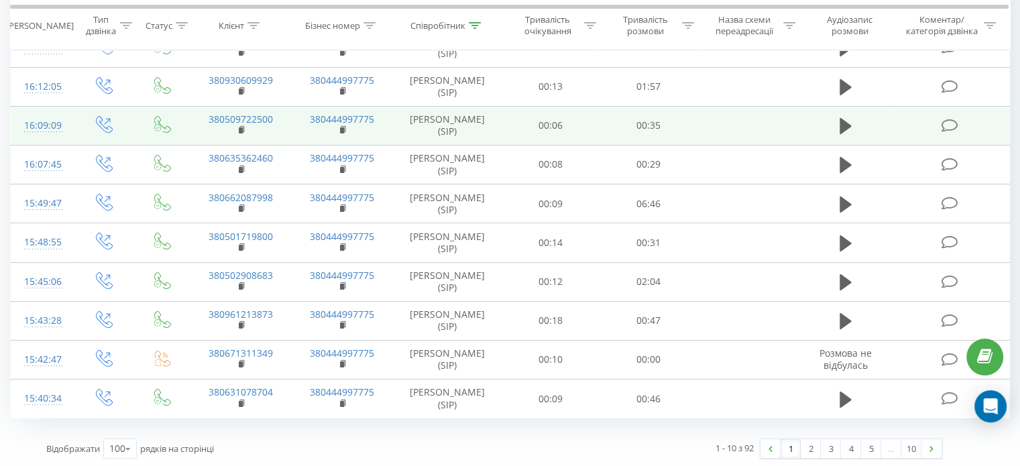
click at [15, 140] on td "16:09:09" at bounding box center [42, 125] width 62 height 39
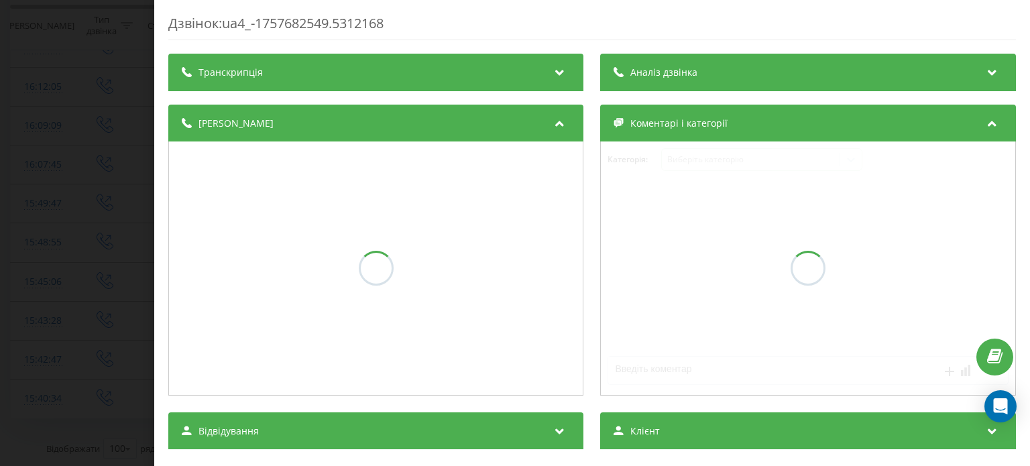
click at [41, 201] on div "Дзвінок : ua4_-1757682549.5312168 Транскрипція Аналіз дзвінка Деталі дзвінка Ко…" at bounding box center [515, 233] width 1030 height 466
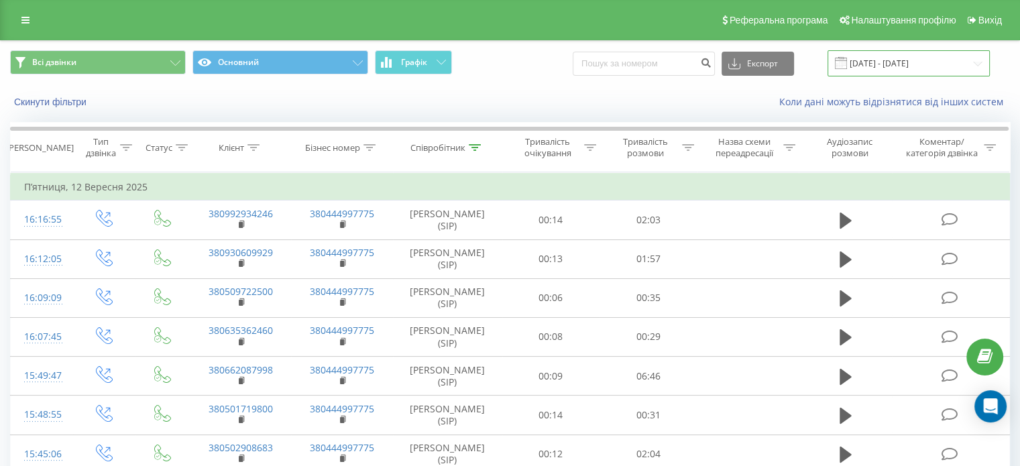
click at [913, 74] on input "12.09.2025 - 12.09.2025" at bounding box center [909, 63] width 162 height 26
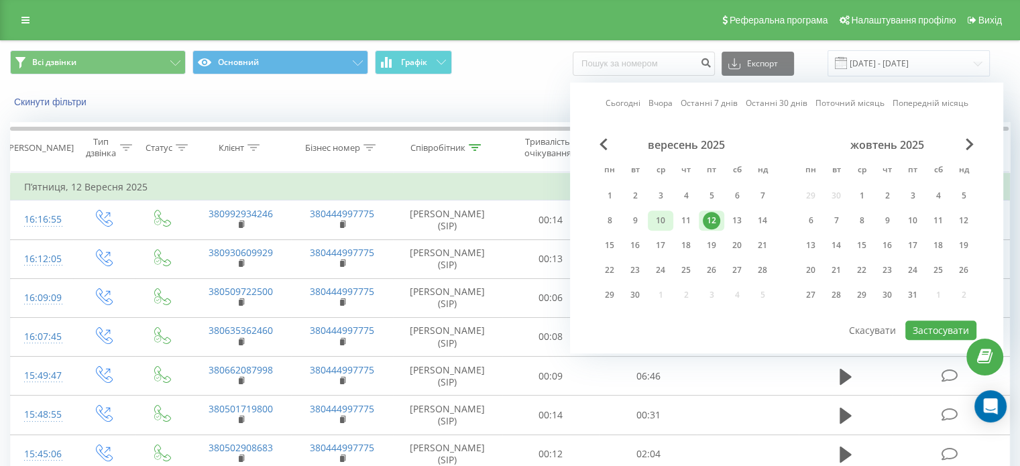
click at [663, 222] on div "10" at bounding box center [660, 220] width 17 height 17
click at [943, 326] on button "Застосувати" at bounding box center [940, 330] width 71 height 19
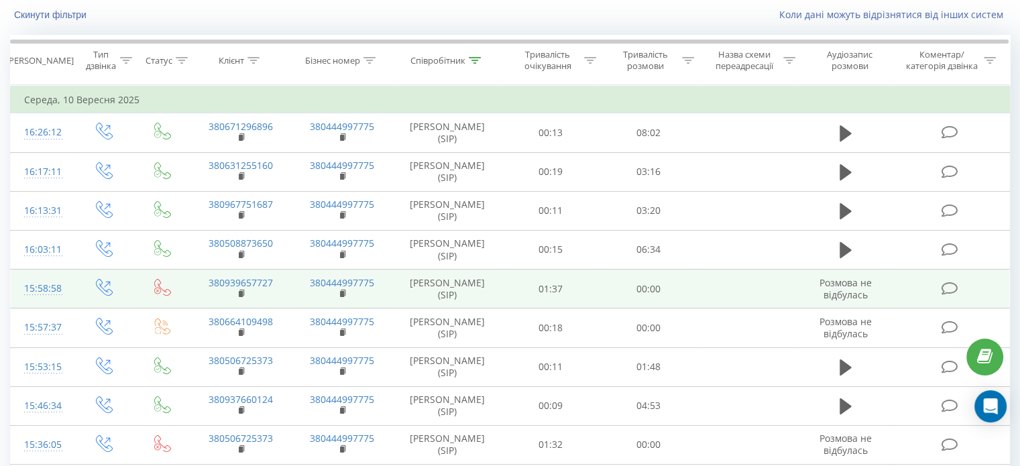
scroll to position [105, 0]
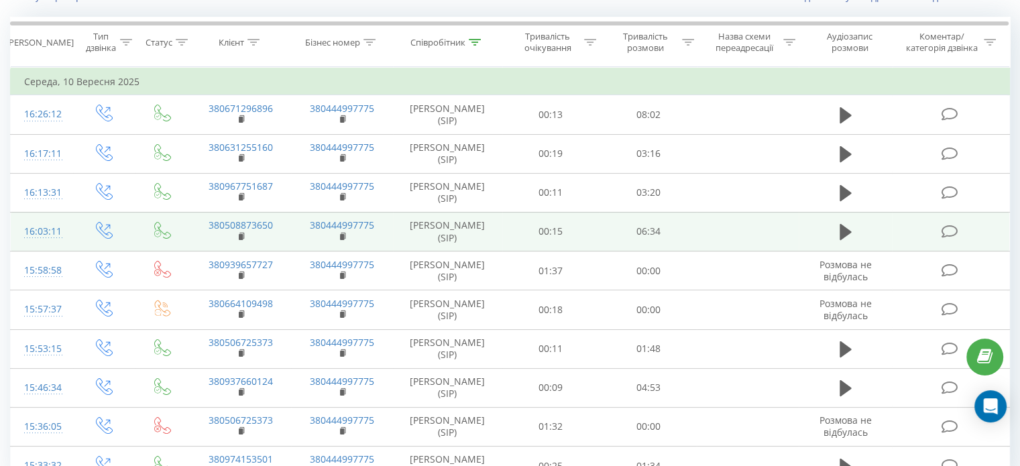
click at [32, 231] on div "16:03:11" at bounding box center [42, 232] width 36 height 26
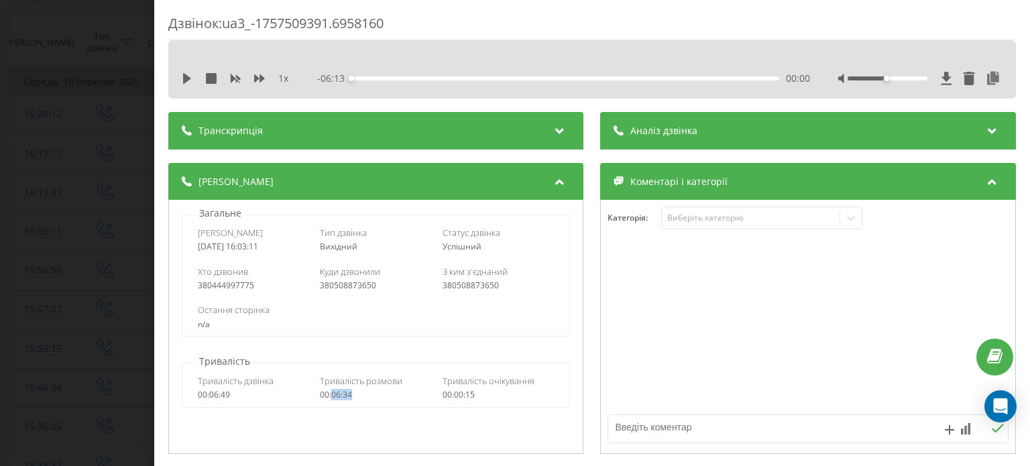
drag, startPoint x: 354, startPoint y: 394, endPoint x: 330, endPoint y: 396, distance: 24.3
click at [330, 396] on div "00:06:34" at bounding box center [377, 394] width 112 height 9
click at [94, 106] on div "Дзвінок : ua3_-1757509391.6958160 1 x - 06:13 00:00 00:00 Транскрипція Для AI-а…" at bounding box center [515, 233] width 1030 height 466
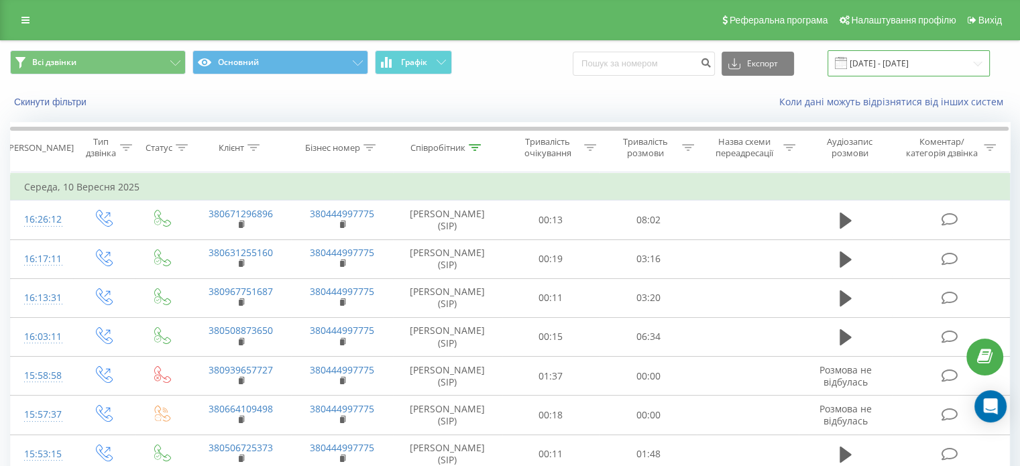
click at [921, 58] on input "10.09.2025 - 10.09.2025" at bounding box center [909, 63] width 162 height 26
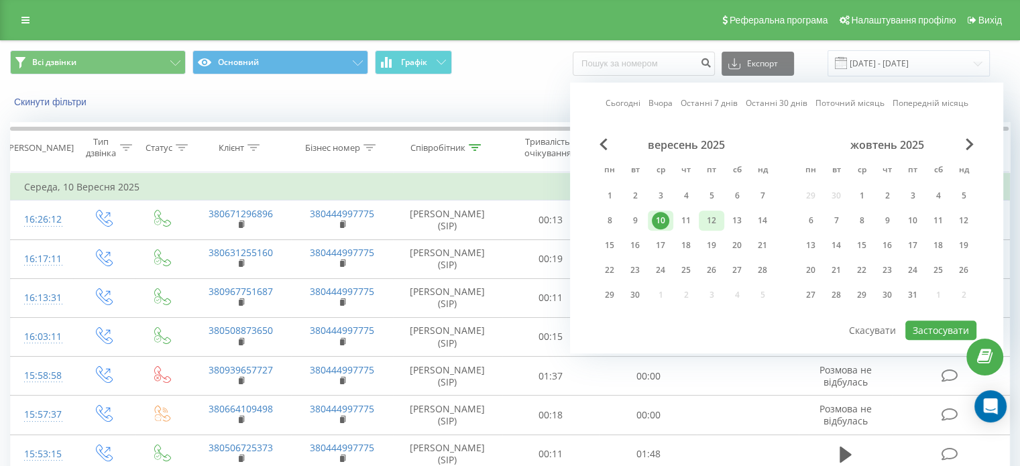
click at [711, 212] on div "12" at bounding box center [711, 220] width 17 height 17
click at [923, 322] on button "Застосувати" at bounding box center [940, 330] width 71 height 19
type input "12.09.2025 - 12.09.2025"
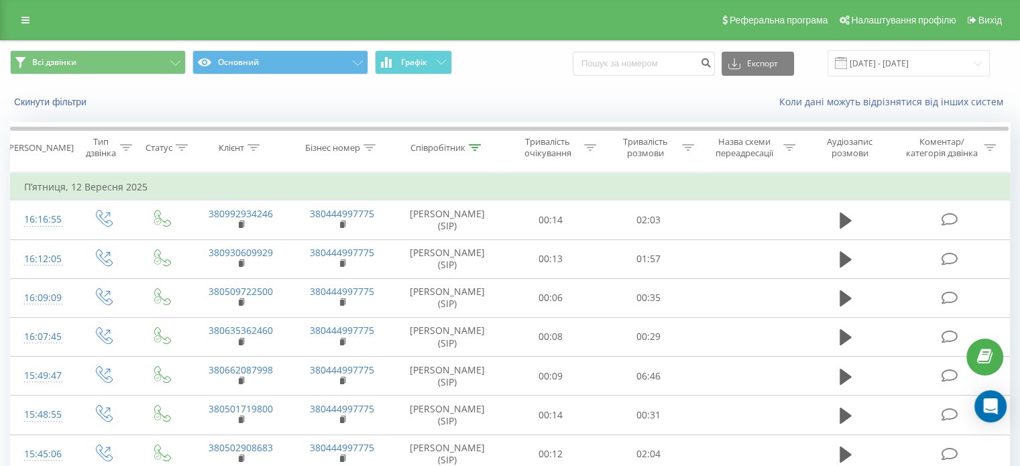
scroll to position [172, 0]
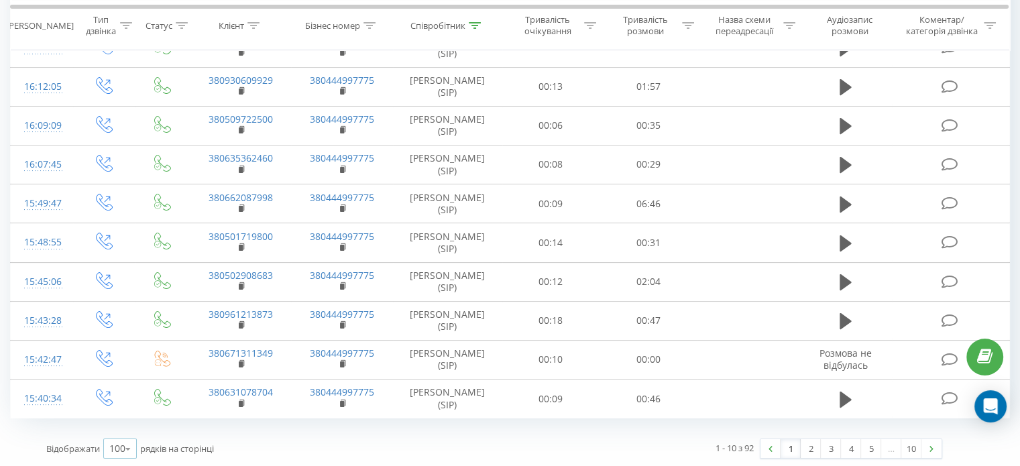
click at [129, 442] on icon at bounding box center [128, 449] width 20 height 26
click at [123, 427] on span "100" at bounding box center [117, 429] width 16 height 13
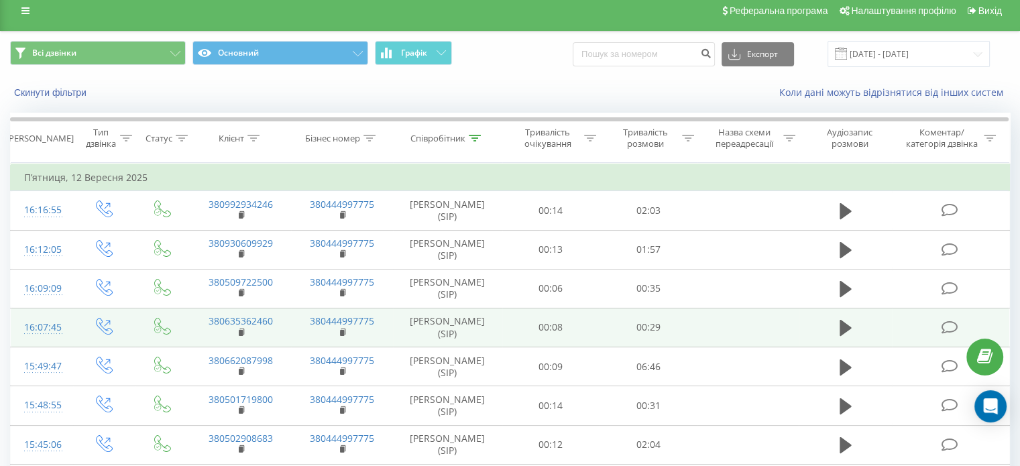
scroll to position [0, 0]
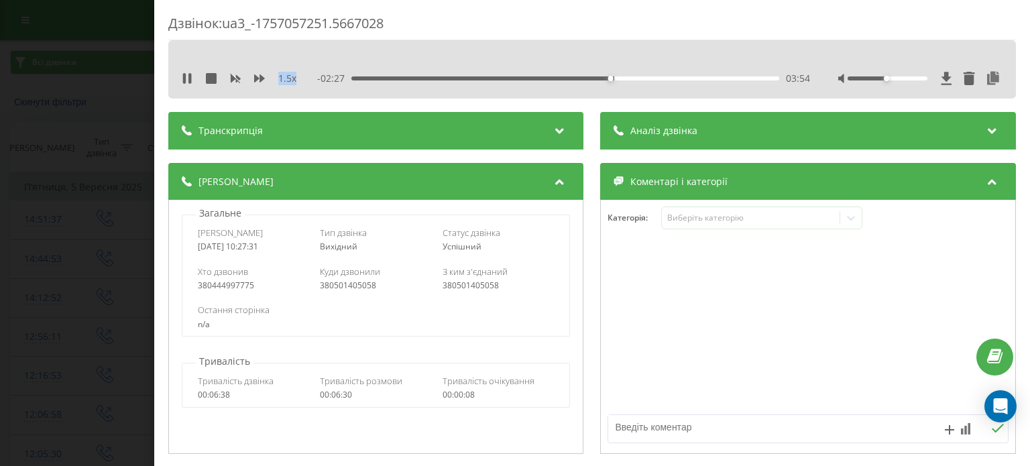
click at [866, 307] on div at bounding box center [809, 327] width 414 height 161
click at [891, 327] on div at bounding box center [809, 327] width 414 height 161
click at [867, 258] on div at bounding box center [809, 327] width 414 height 161
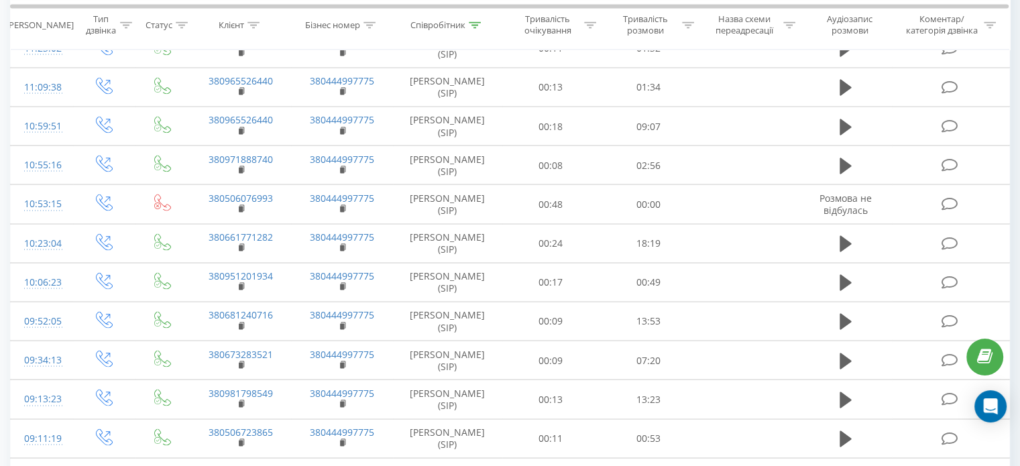
scroll to position [2490, 0]
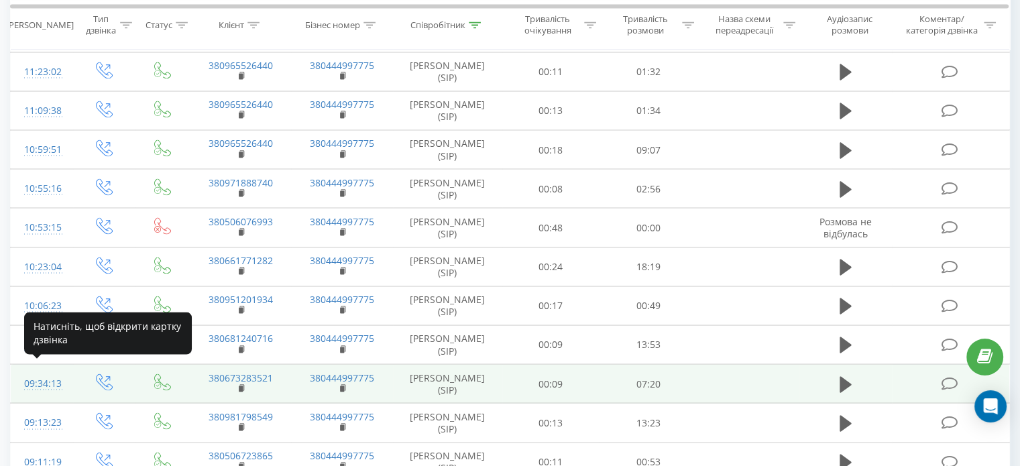
click at [47, 370] on div "09:34:13" at bounding box center [42, 383] width 36 height 26
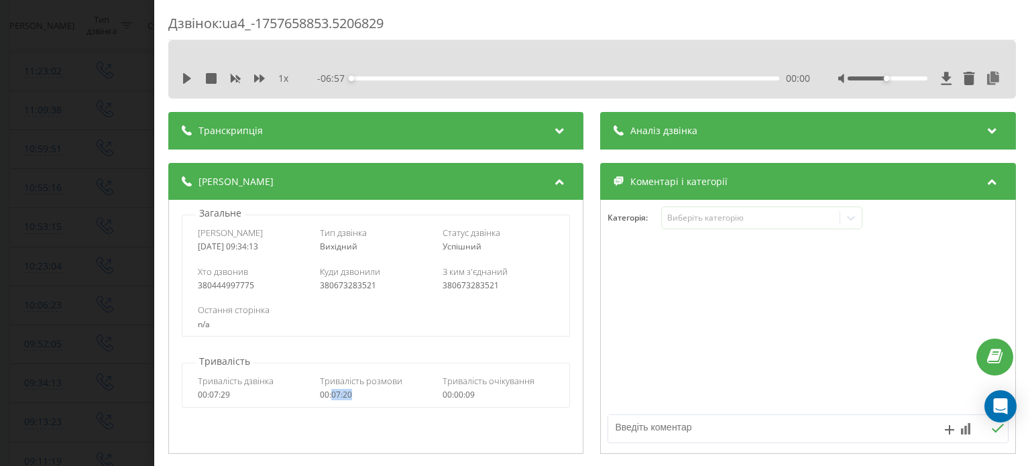
drag, startPoint x: 353, startPoint y: 392, endPoint x: 330, endPoint y: 399, distance: 24.0
click at [330, 399] on div "00:07:20" at bounding box center [377, 394] width 112 height 9
copy div "07:20"
click at [58, 129] on div "Дзвінок : ua4_-1757658853.5206829 1 x - 06:57 00:00 00:00 Транскрипція Для AI-а…" at bounding box center [515, 233] width 1030 height 466
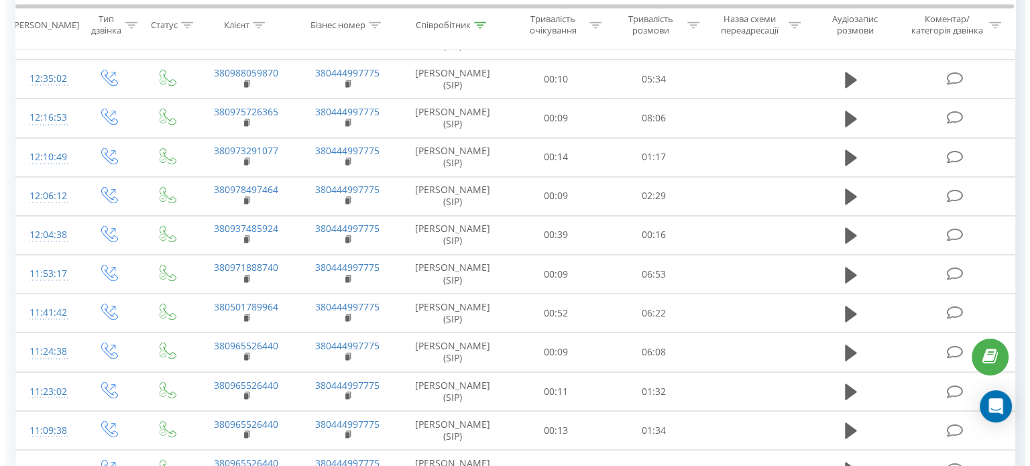
scroll to position [2155, 0]
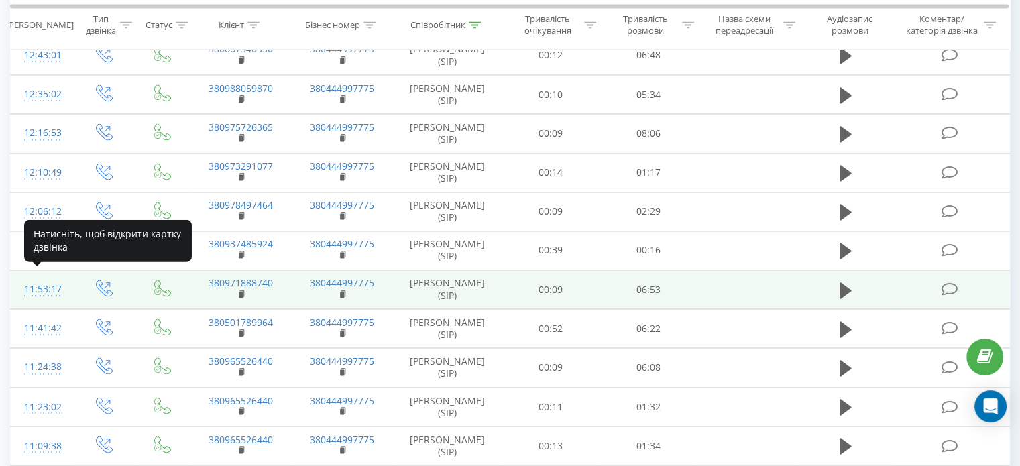
click at [54, 278] on div "11:53:17" at bounding box center [42, 289] width 36 height 26
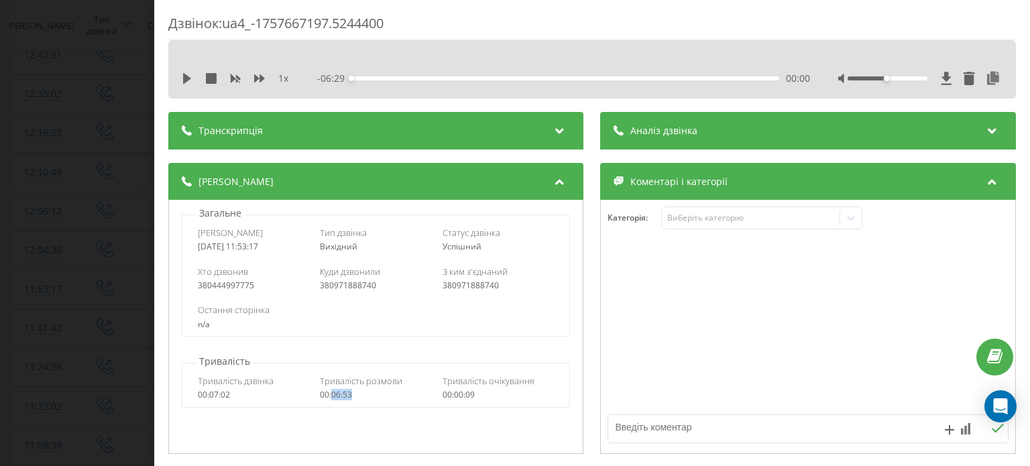
drag, startPoint x: 356, startPoint y: 398, endPoint x: 330, endPoint y: 399, distance: 26.2
click at [330, 399] on div "00:06:53" at bounding box center [377, 394] width 112 height 9
copy div "06:53"
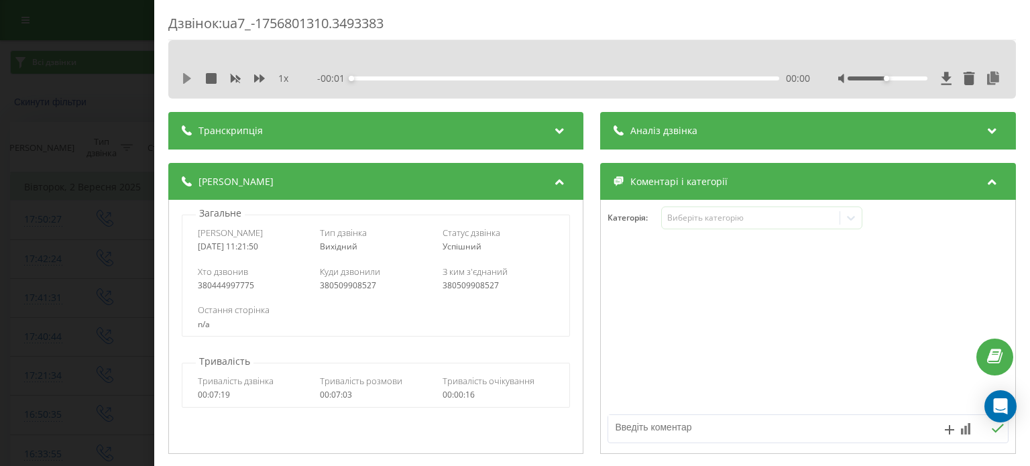
click at [183, 78] on icon at bounding box center [187, 78] width 8 height 11
click at [256, 79] on icon at bounding box center [259, 78] width 11 height 8
click at [917, 326] on div at bounding box center [809, 327] width 414 height 161
